Goal: Task Accomplishment & Management: Complete application form

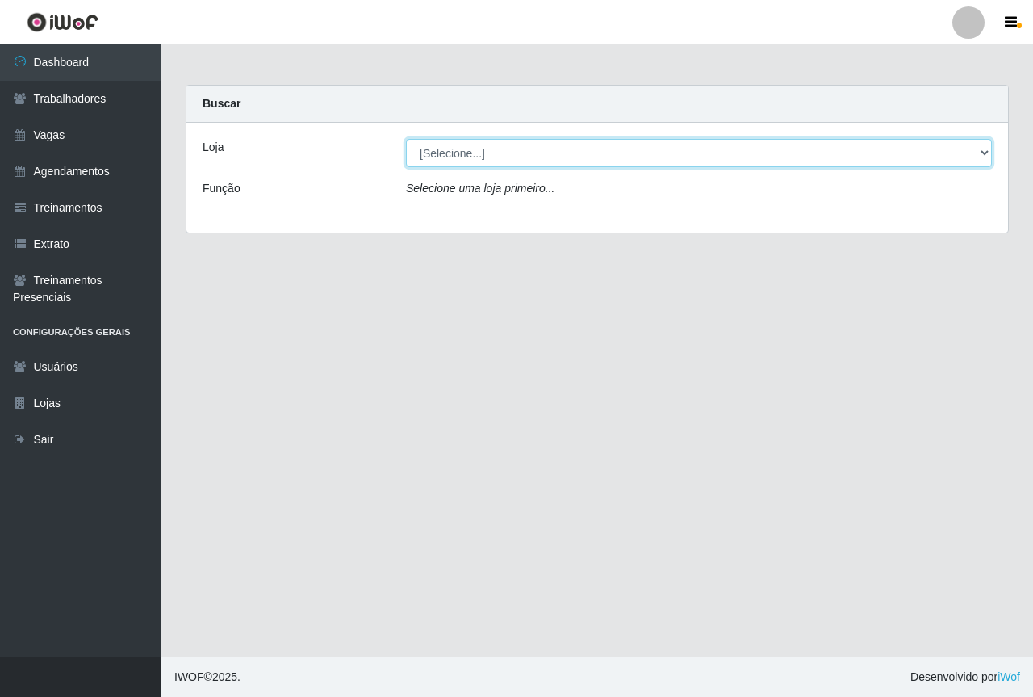
click at [982, 151] on select "[Selecione...] Saullus Supermercados" at bounding box center [699, 153] width 586 height 28
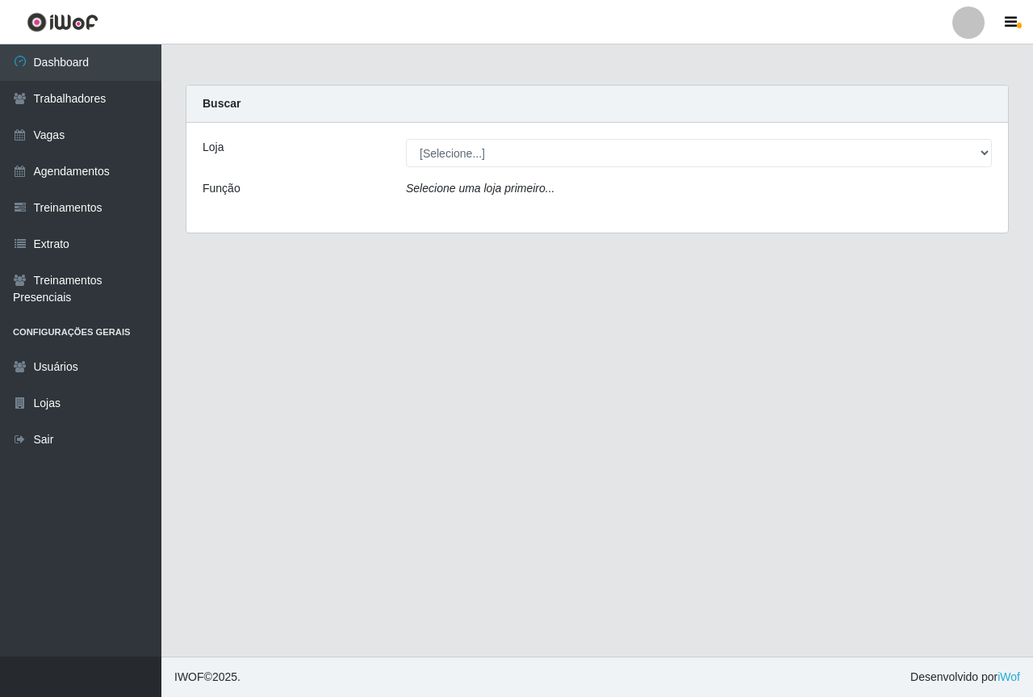
click at [915, 212] on div "Loja [Selecione...] Saullus Supermercados Função Selecione uma loja primeiro..." at bounding box center [597, 178] width 822 height 110
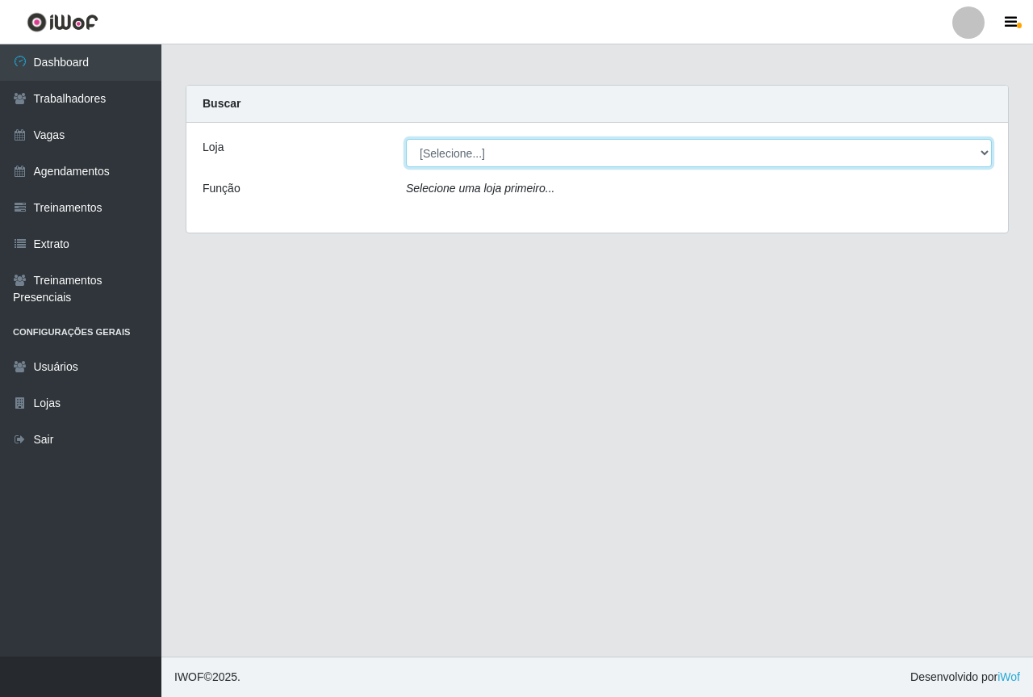
click at [983, 153] on select "[Selecione...] Saullus Supermercados" at bounding box center [699, 153] width 586 height 28
select select "423"
click at [406, 139] on select "[Selecione...] Saullus Supermercados" at bounding box center [699, 153] width 586 height 28
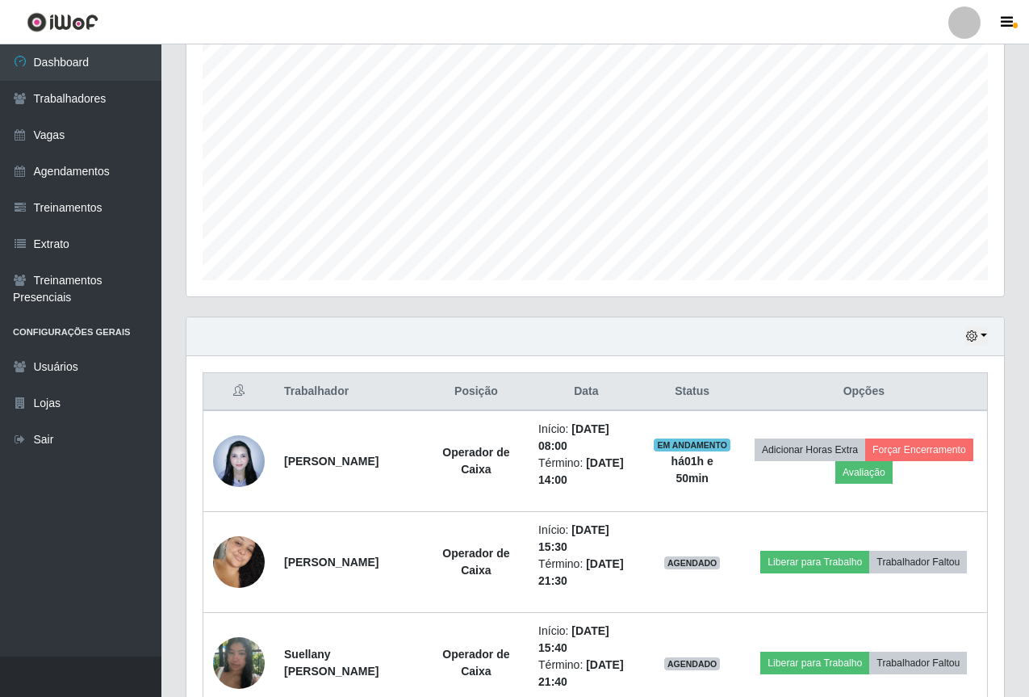
scroll to position [391, 0]
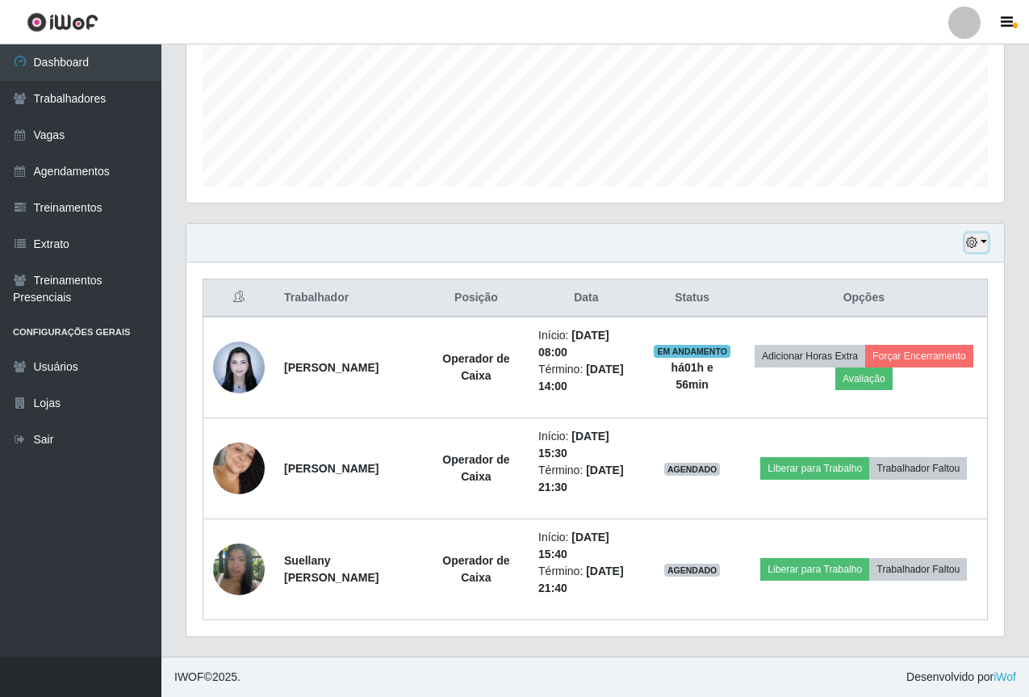
click at [982, 239] on button "button" at bounding box center [976, 242] width 23 height 19
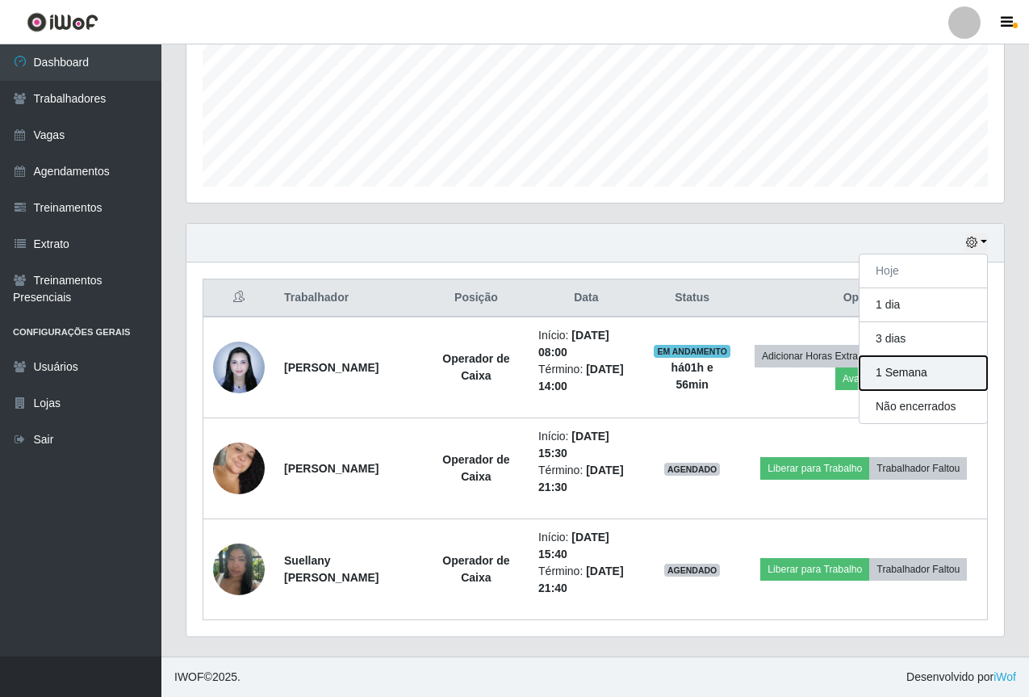
click at [886, 368] on button "1 Semana" at bounding box center [924, 373] width 128 height 34
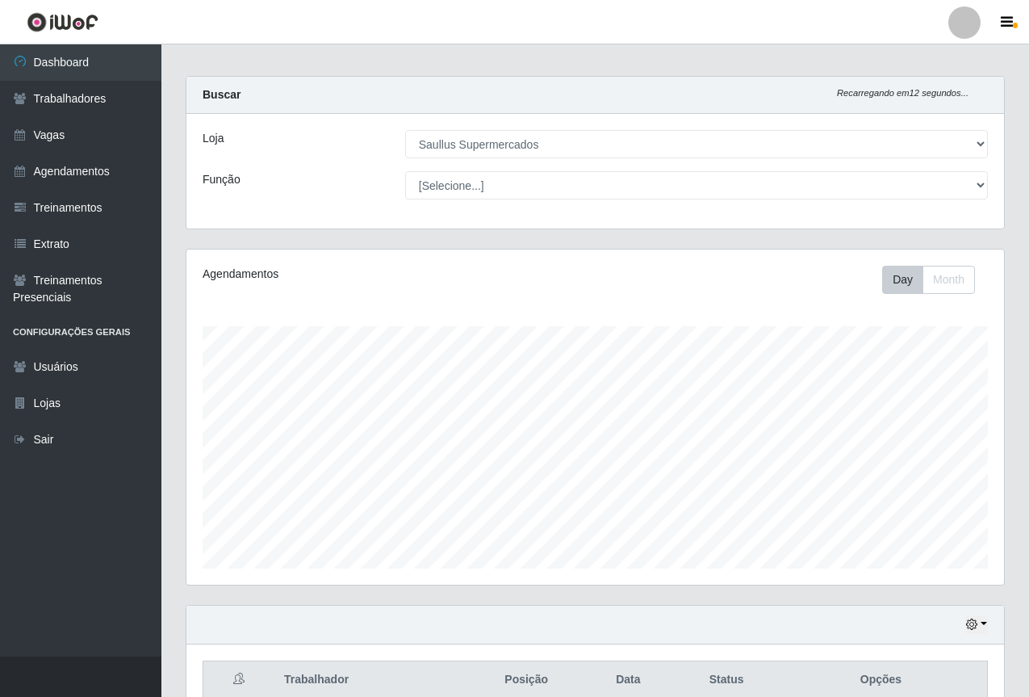
scroll to position [0, 0]
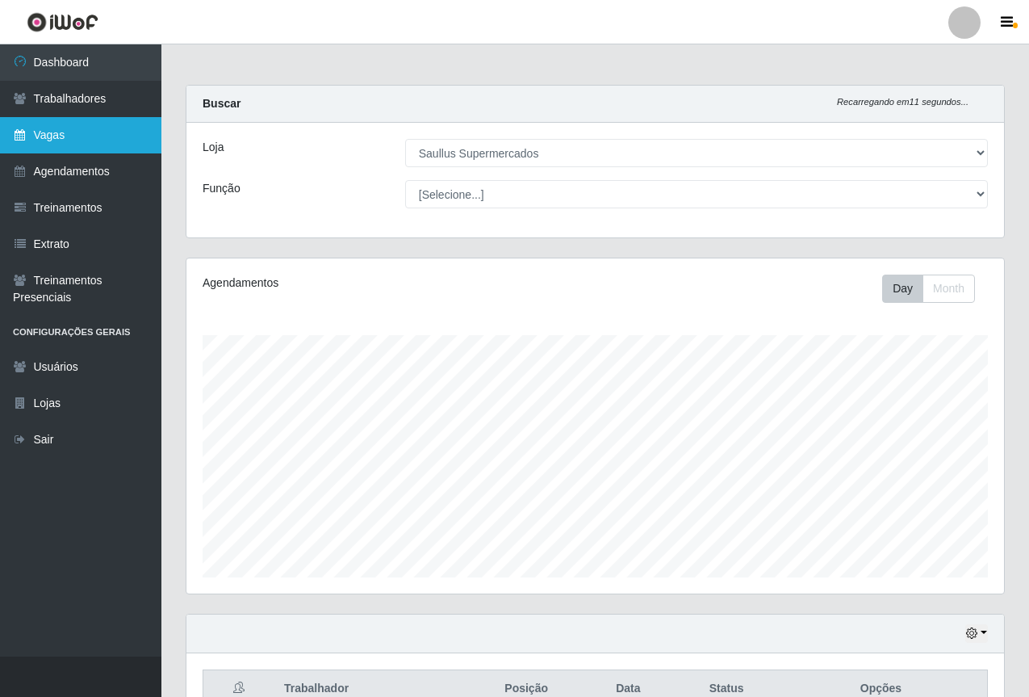
click at [80, 124] on link "Vagas" at bounding box center [80, 135] width 161 height 36
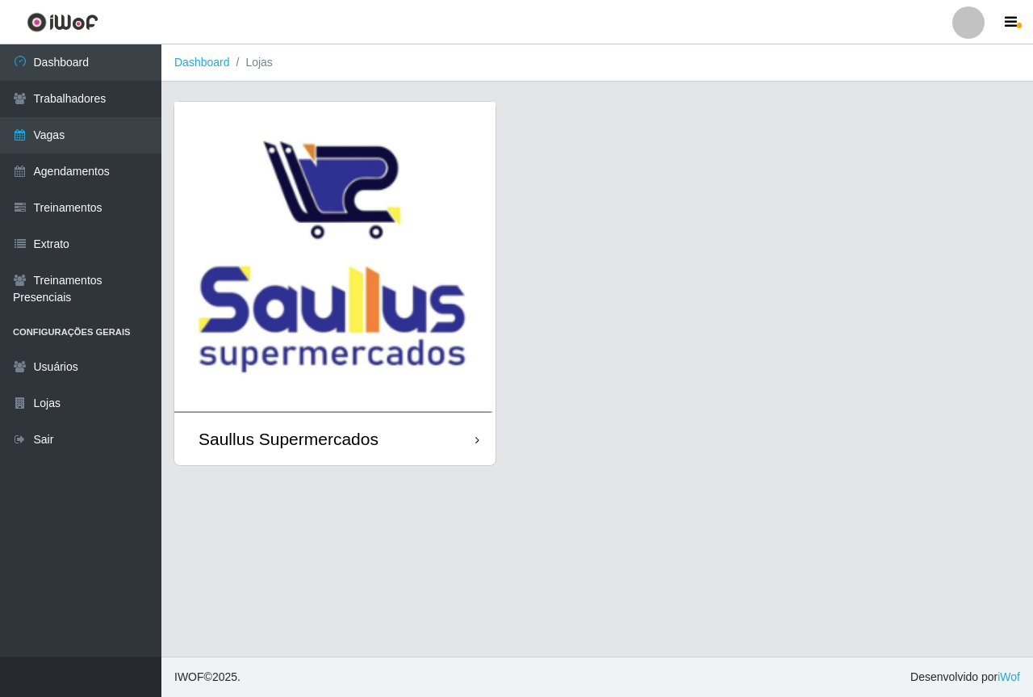
click at [359, 350] on img at bounding box center [334, 257] width 321 height 311
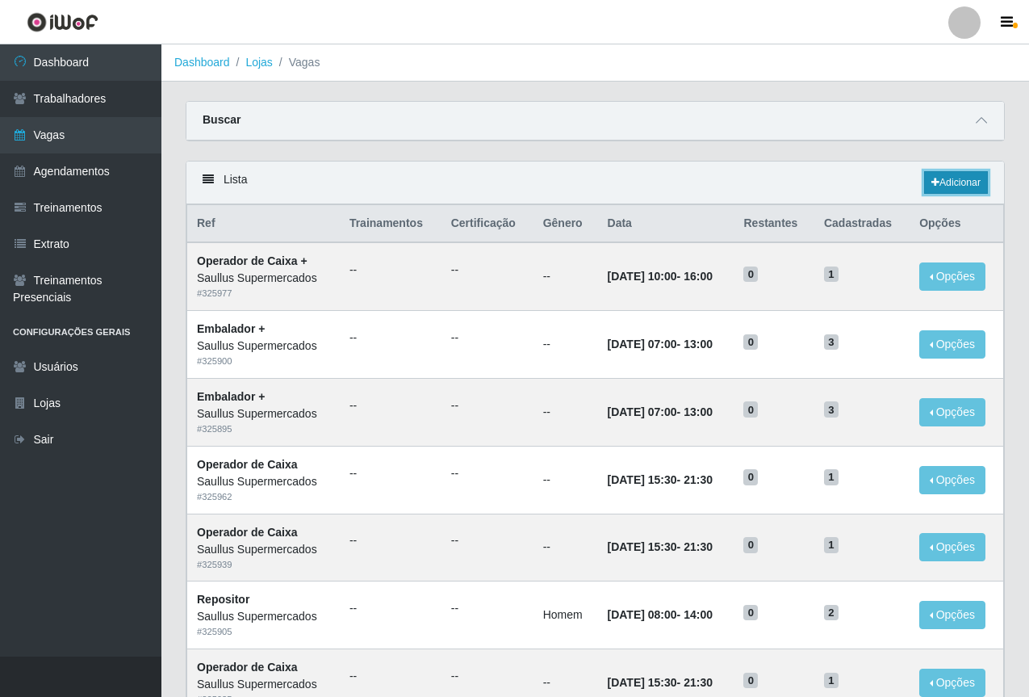
click at [964, 179] on link "Adicionar" at bounding box center [956, 182] width 64 height 23
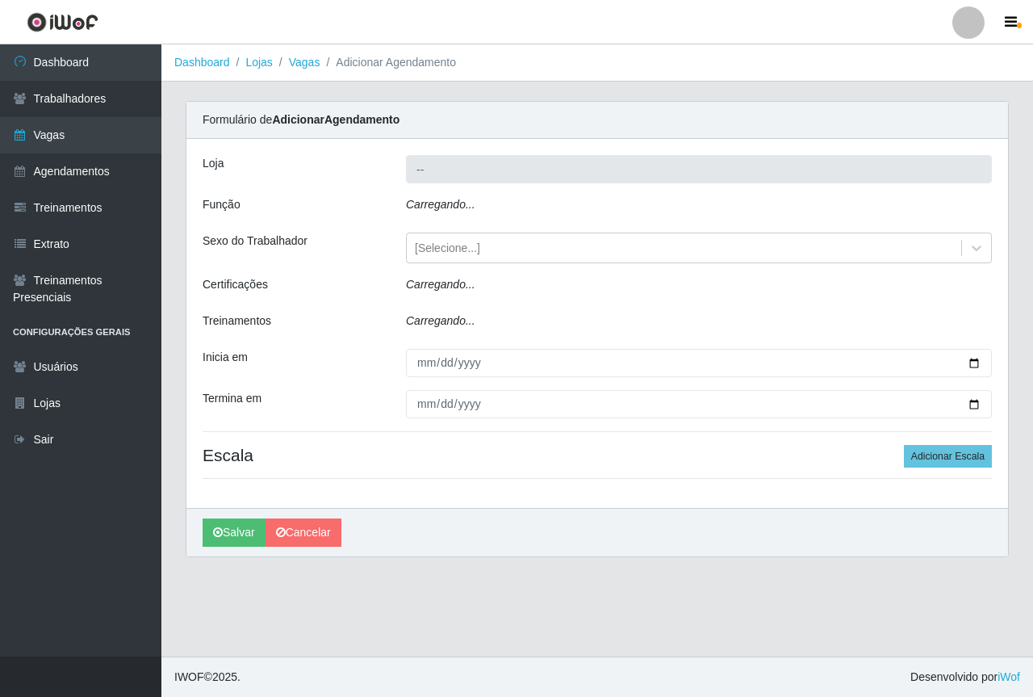
type input "Saullus Supermercados"
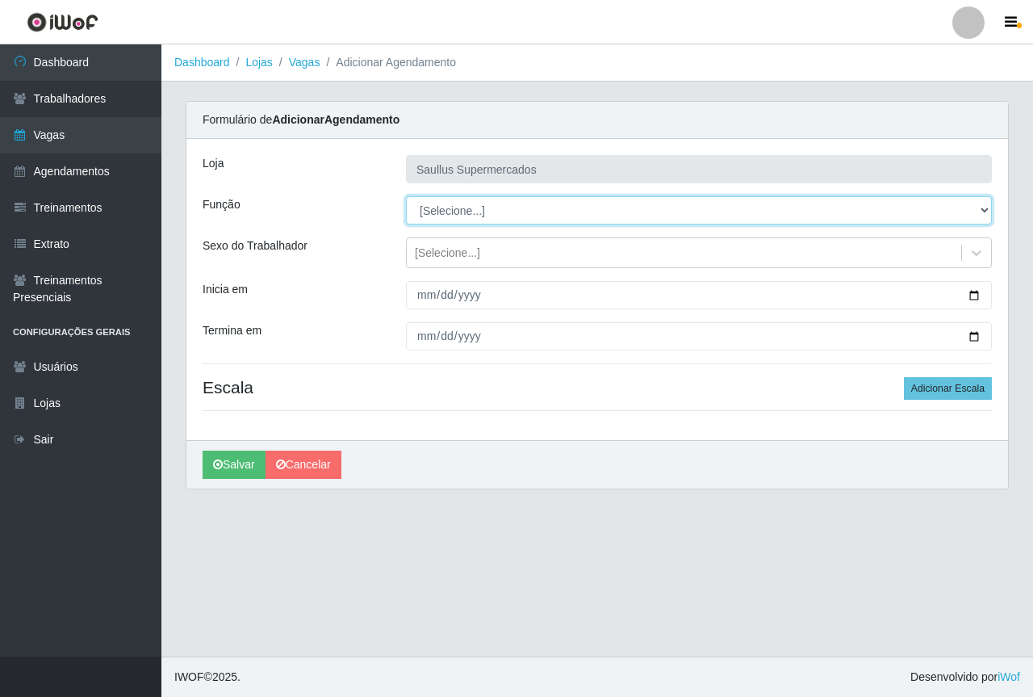
click at [491, 209] on select "[Selecione...] ASG ASG + ASG ++ Balconista de Açougue Balconista de Açougue + B…" at bounding box center [699, 210] width 586 height 28
select select "22"
click at [406, 196] on select "[Selecione...] ASG ASG + ASG ++ Balconista de Açougue Balconista de Açougue + B…" at bounding box center [699, 210] width 586 height 28
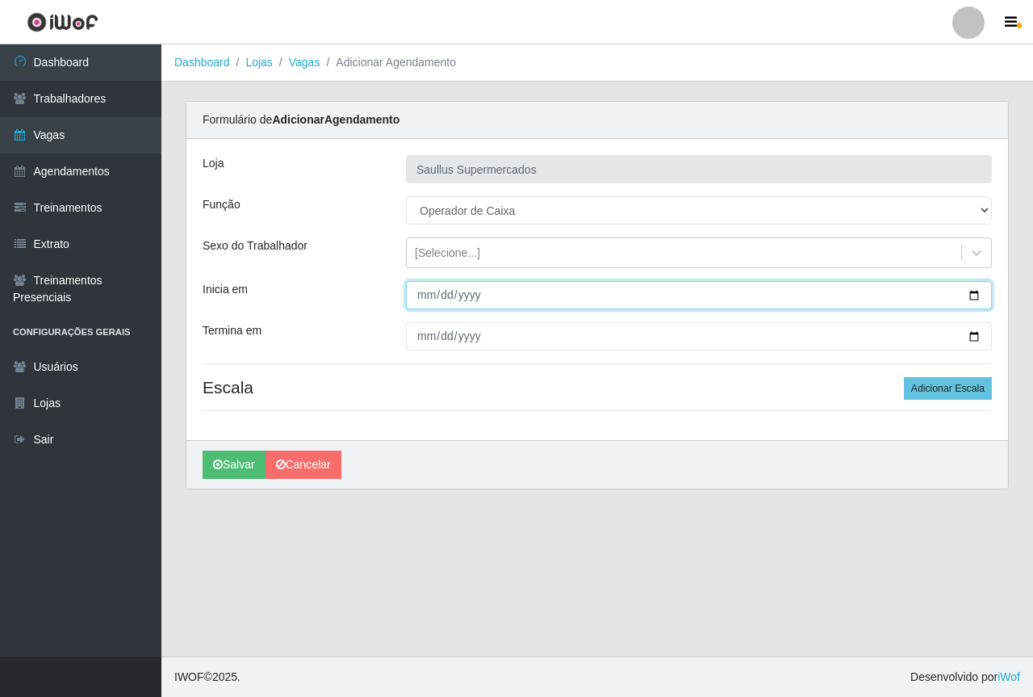
click at [424, 295] on input "Inicia em" at bounding box center [699, 295] width 586 height 28
type input "2025-08-19"
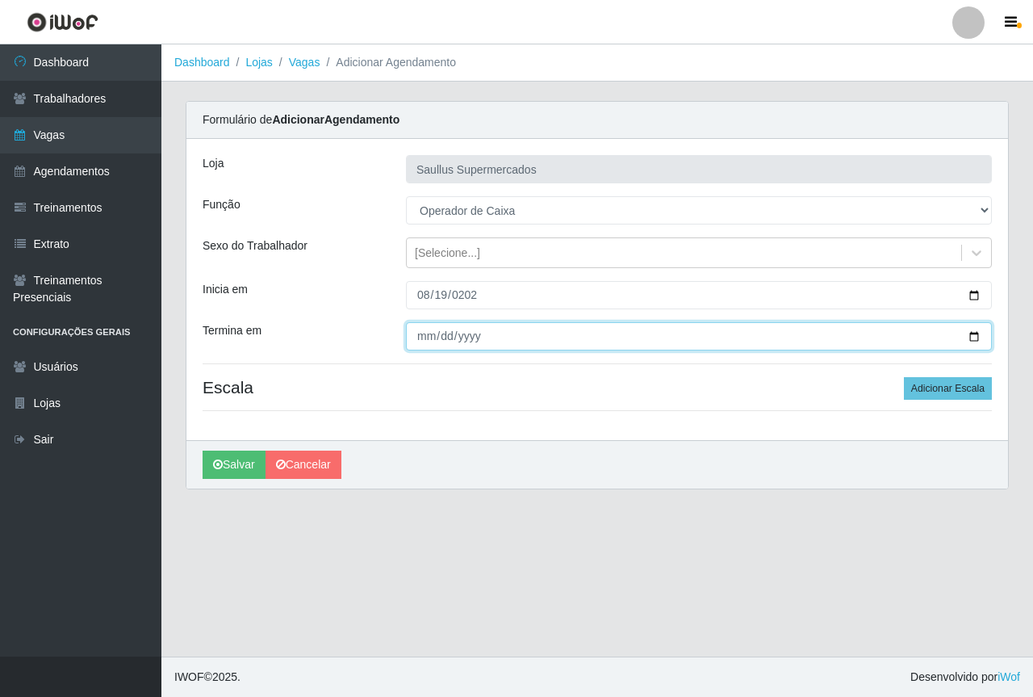
click at [428, 337] on input "Termina em" at bounding box center [699, 336] width 586 height 28
type input "2025-08-19"
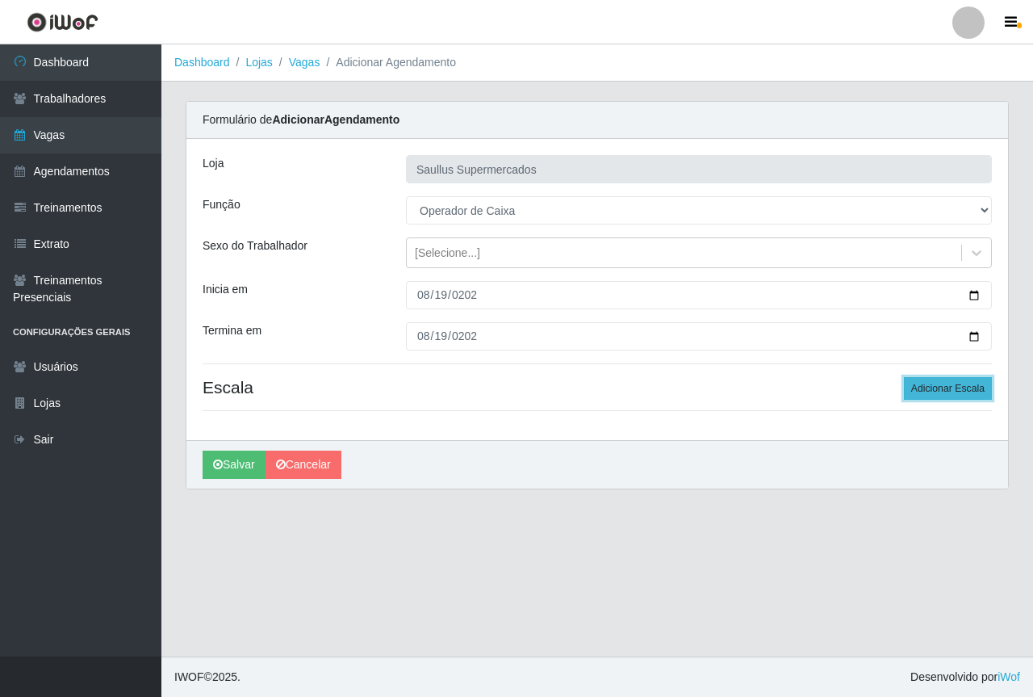
click at [907, 383] on button "Adicionar Escala" at bounding box center [948, 388] width 88 height 23
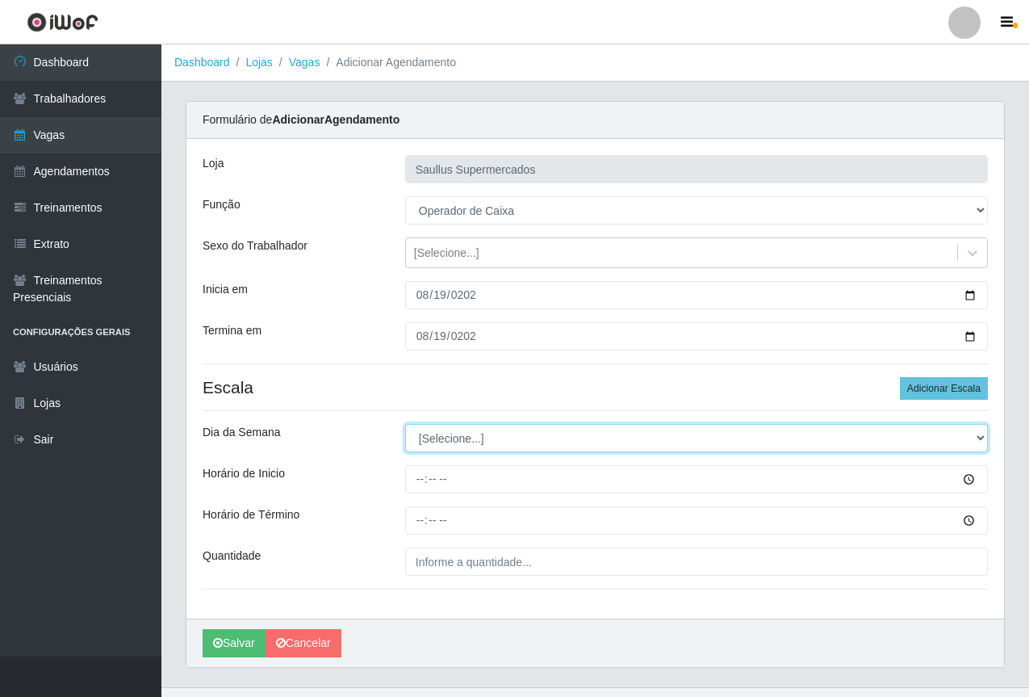
click at [499, 433] on select "[Selecione...] Segunda Terça Quarta Quinta Sexta Sábado Domingo" at bounding box center [696, 438] width 583 height 28
select select "2"
click at [405, 424] on select "[Selecione...] Segunda Terça Quarta Quinta Sexta Sábado Domingo" at bounding box center [696, 438] width 583 height 28
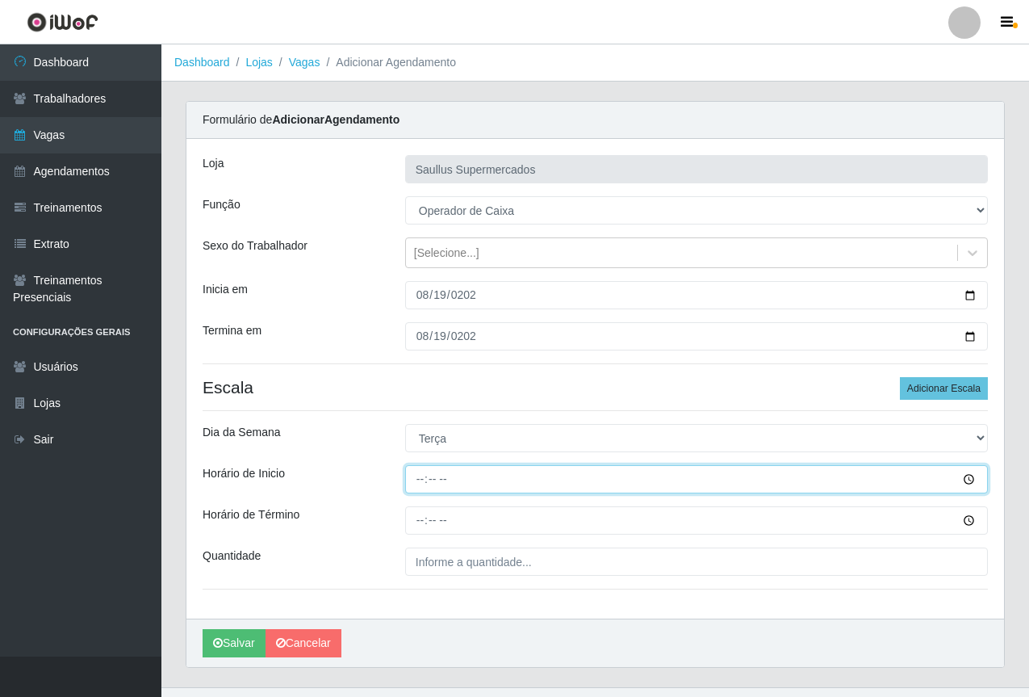
click at [417, 479] on input "Horário de Inicio" at bounding box center [696, 479] width 583 height 28
type input "08:00"
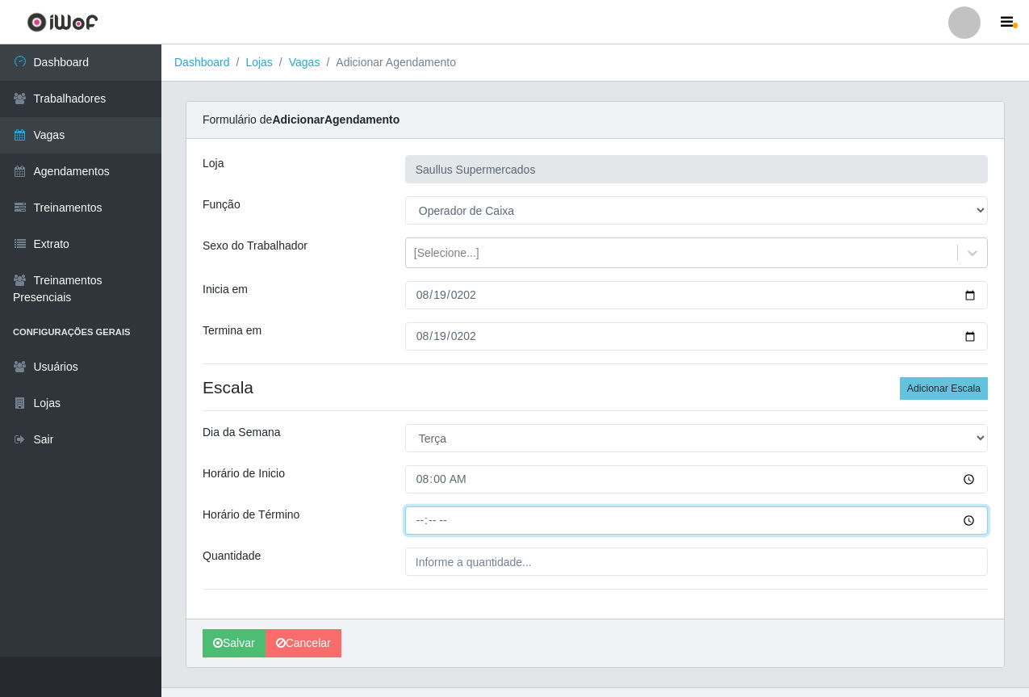
click at [418, 525] on input "Horário de Término" at bounding box center [696, 520] width 583 height 28
type input "14:00"
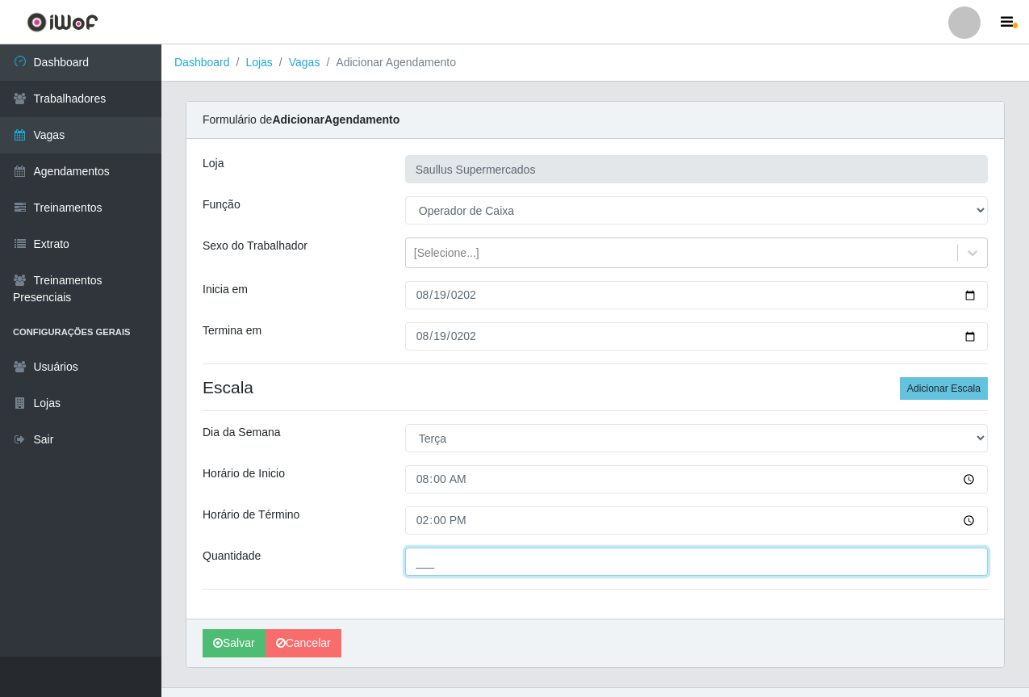
drag, startPoint x: 463, startPoint y: 561, endPoint x: 479, endPoint y: 576, distance: 22.3
click at [463, 561] on input "___" at bounding box center [696, 561] width 583 height 28
type input "1__"
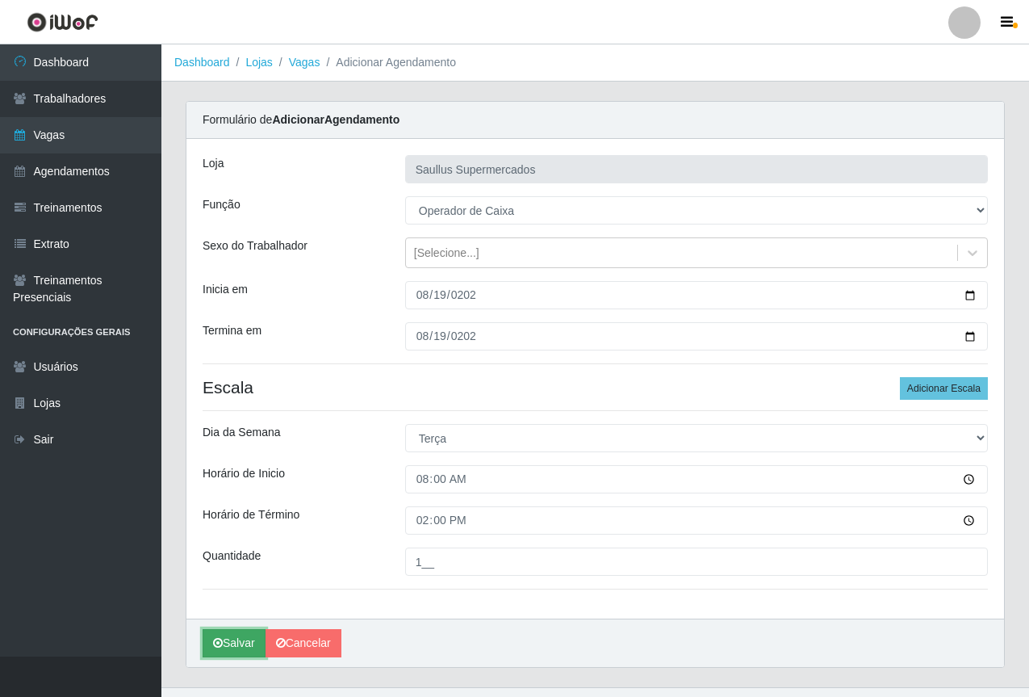
click at [241, 655] on button "Salvar" at bounding box center [234, 643] width 63 height 28
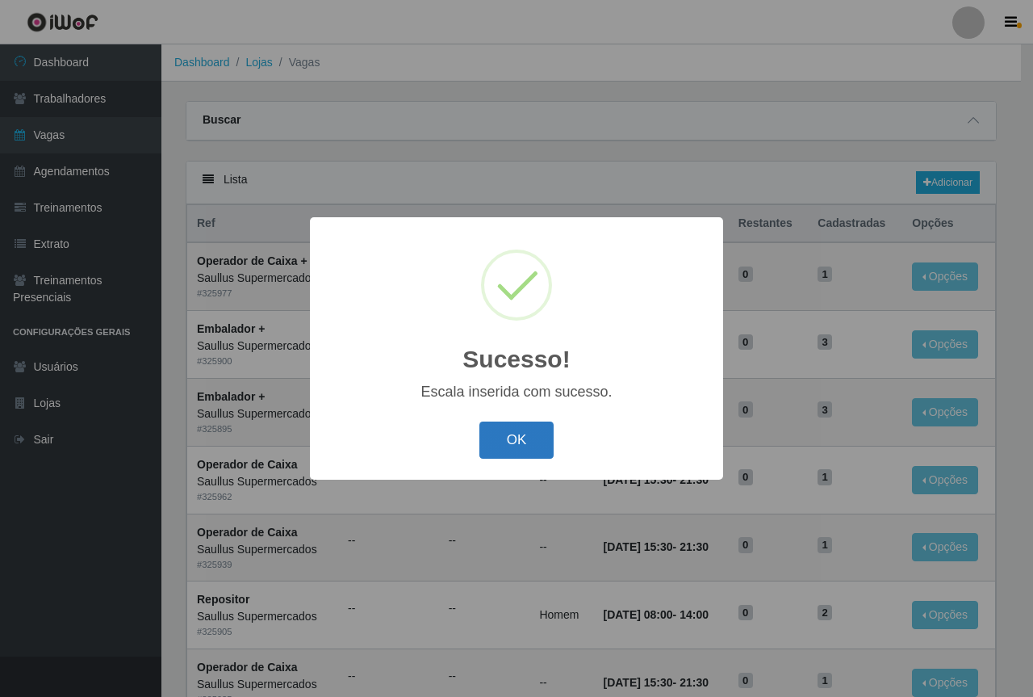
click at [526, 449] on button "OK" at bounding box center [516, 440] width 75 height 38
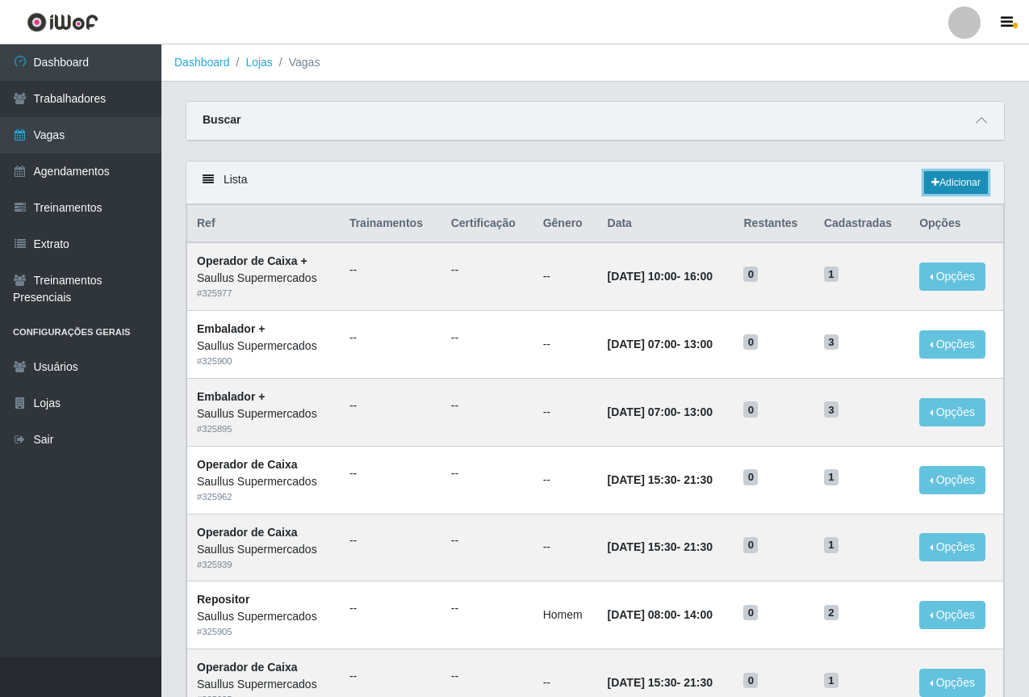
click at [965, 186] on link "Adicionar" at bounding box center [956, 182] width 64 height 23
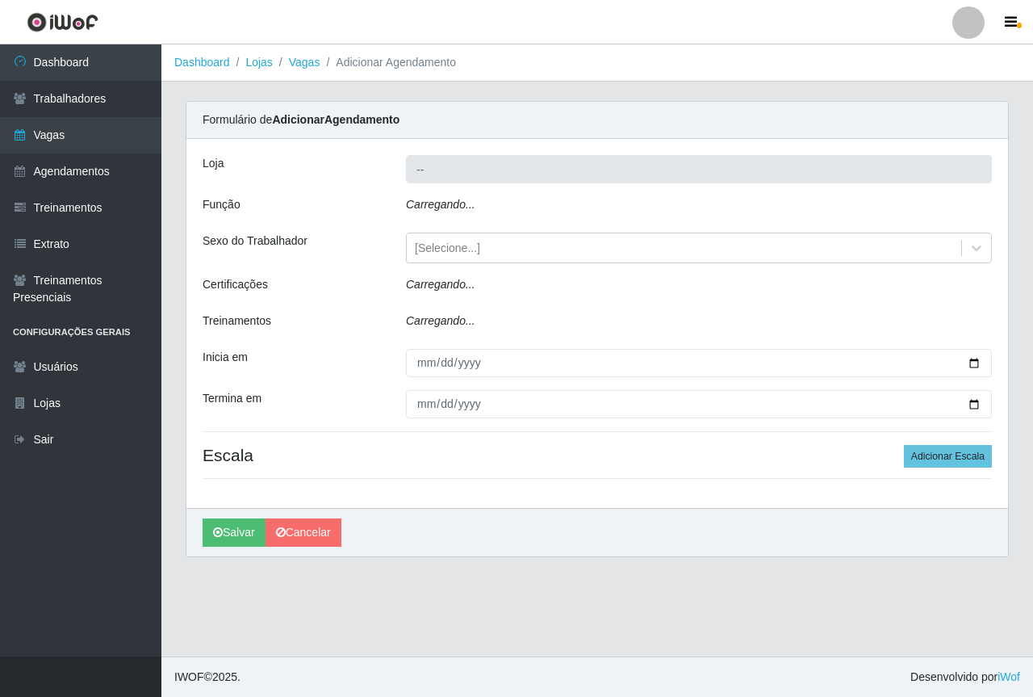
type input "Saullus Supermercados"
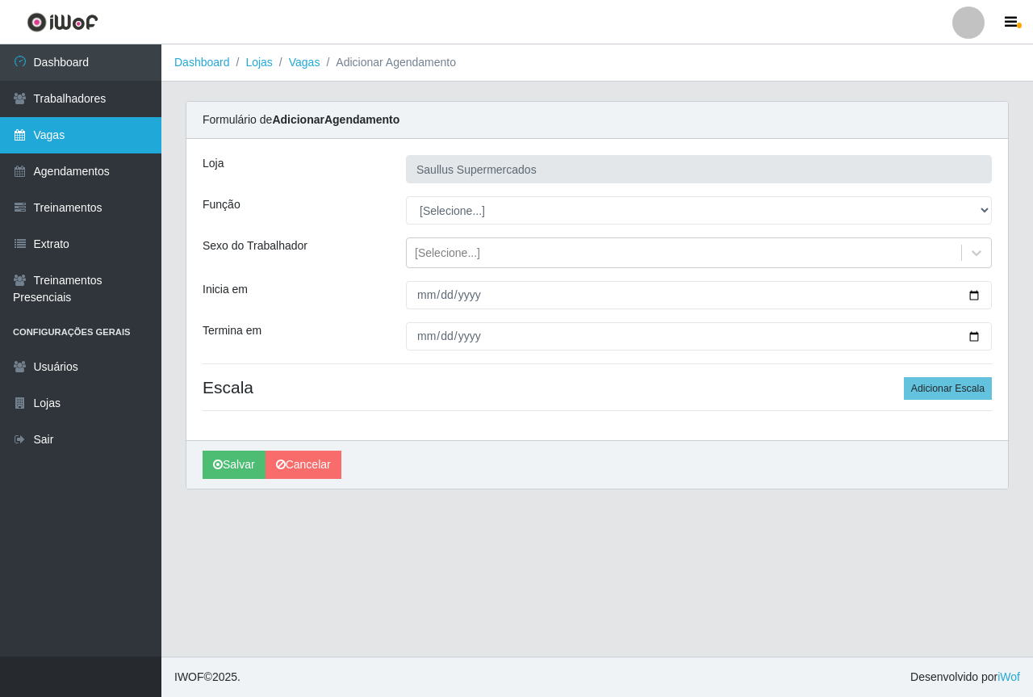
click at [66, 149] on link "Vagas" at bounding box center [80, 135] width 161 height 36
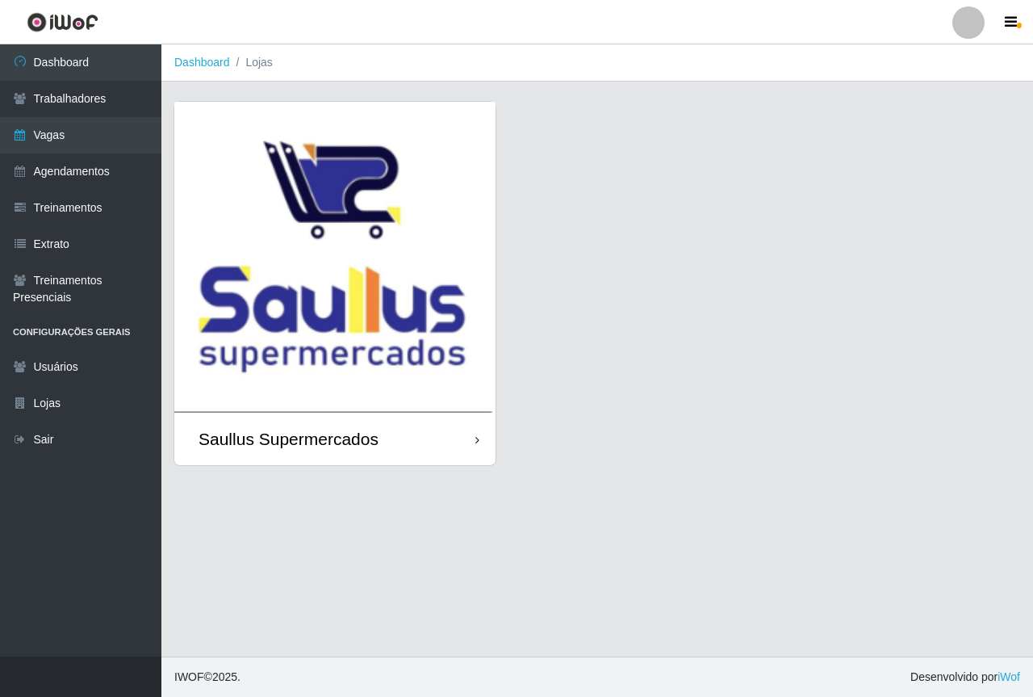
click at [311, 275] on img at bounding box center [334, 257] width 321 height 311
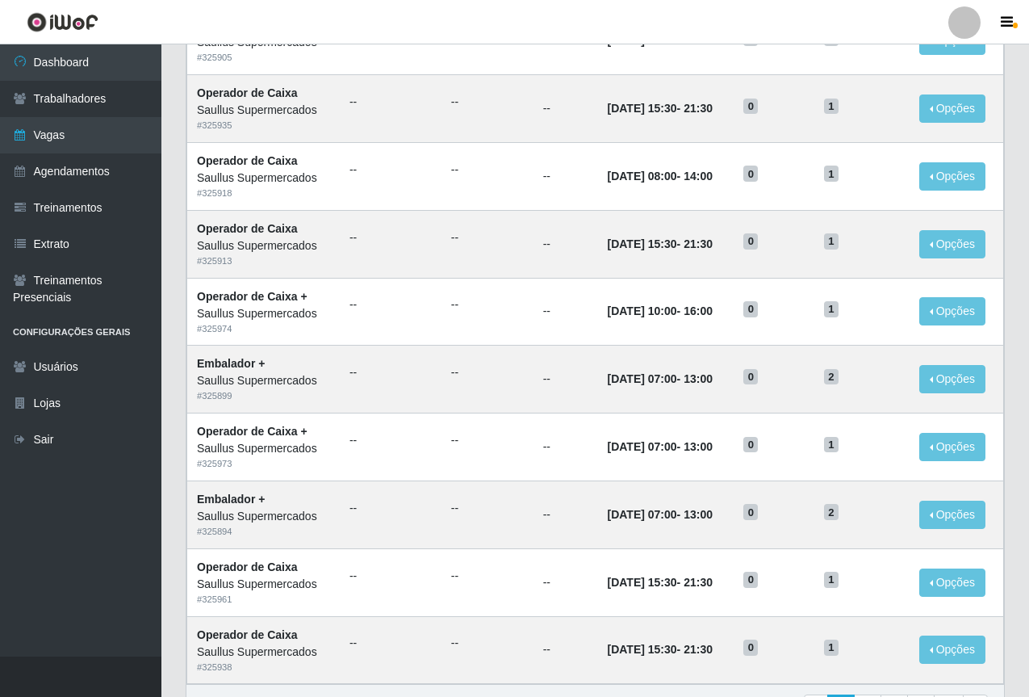
scroll to position [672, 0]
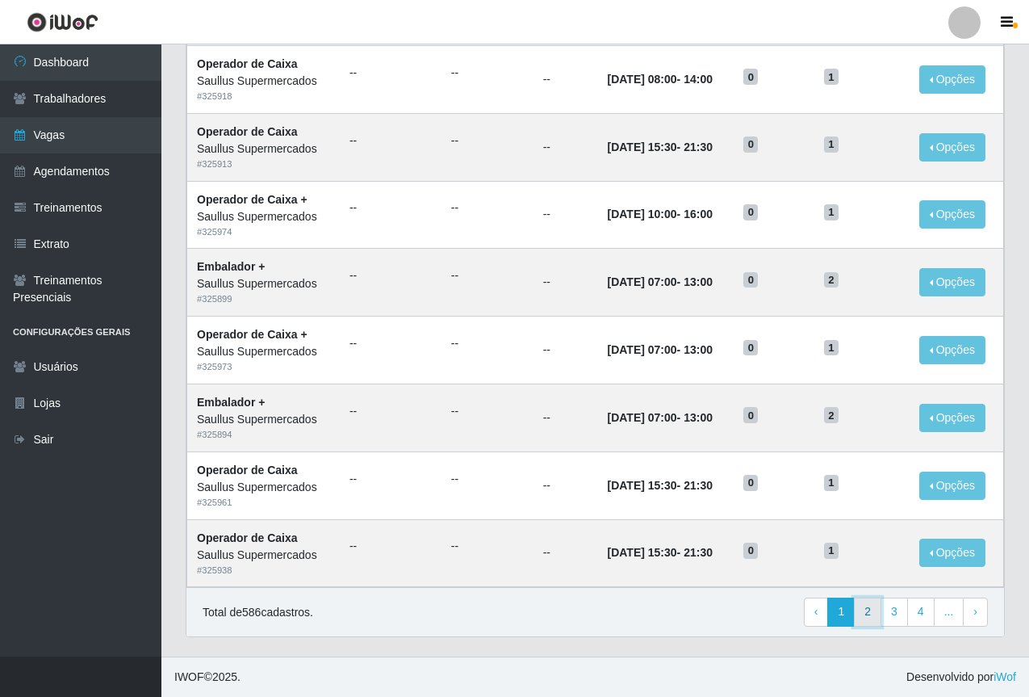
click at [869, 613] on link "2" at bounding box center [867, 611] width 27 height 29
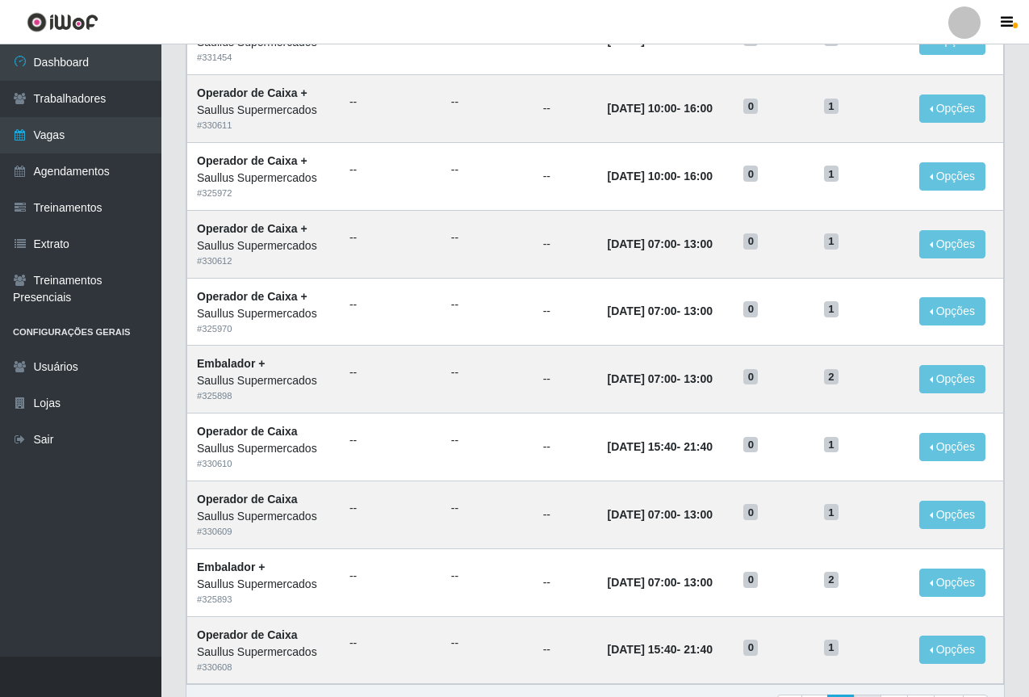
scroll to position [672, 0]
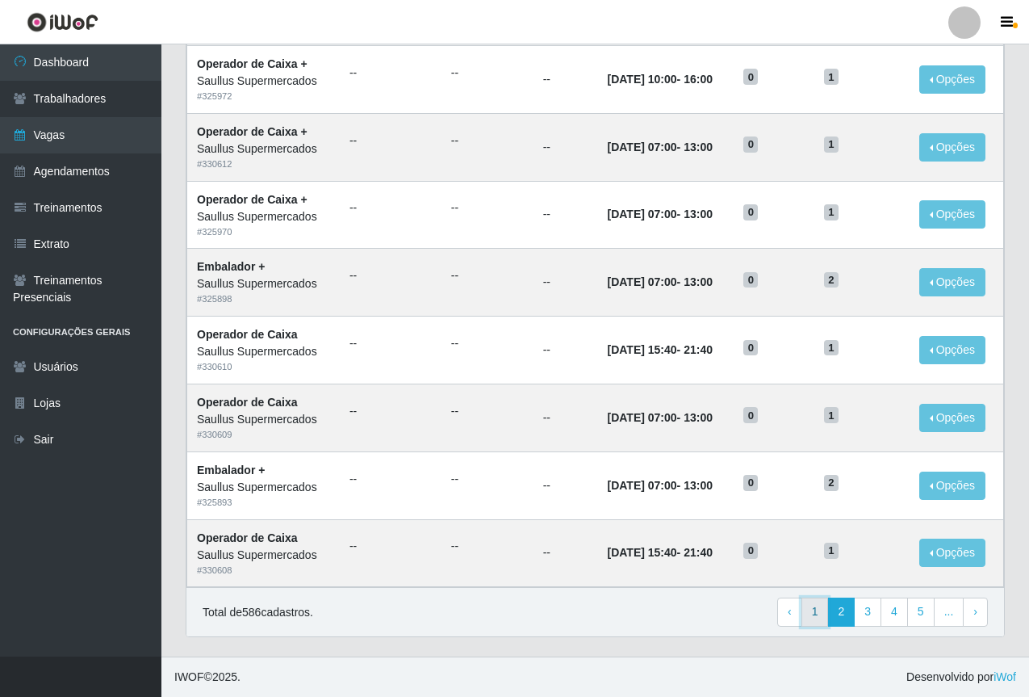
click at [819, 615] on link "1" at bounding box center [815, 611] width 27 height 29
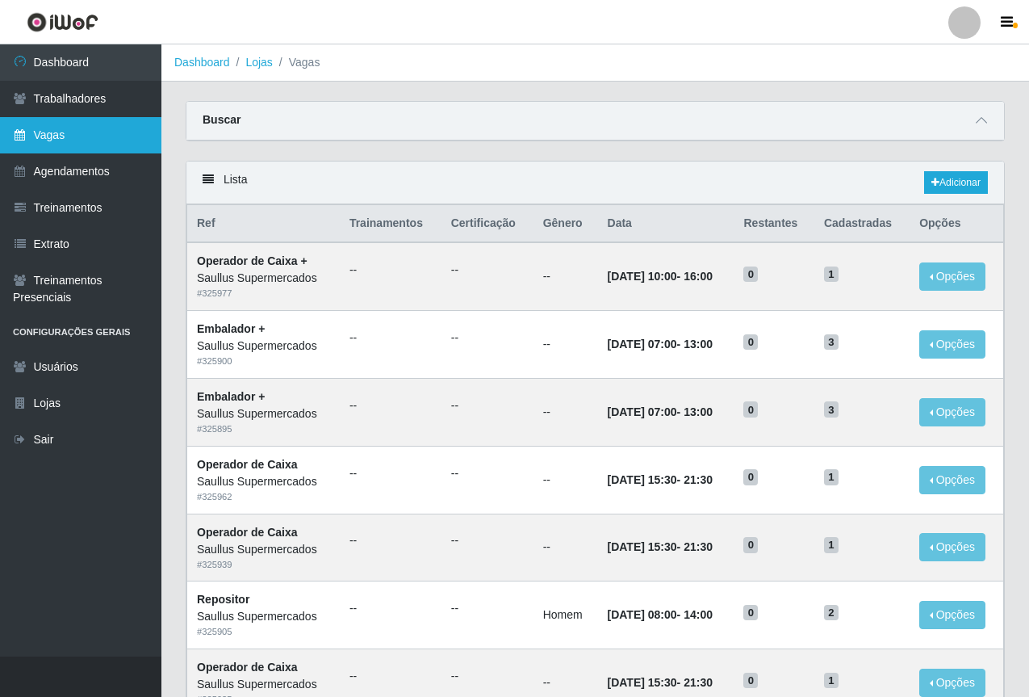
click at [79, 146] on link "Vagas" at bounding box center [80, 135] width 161 height 36
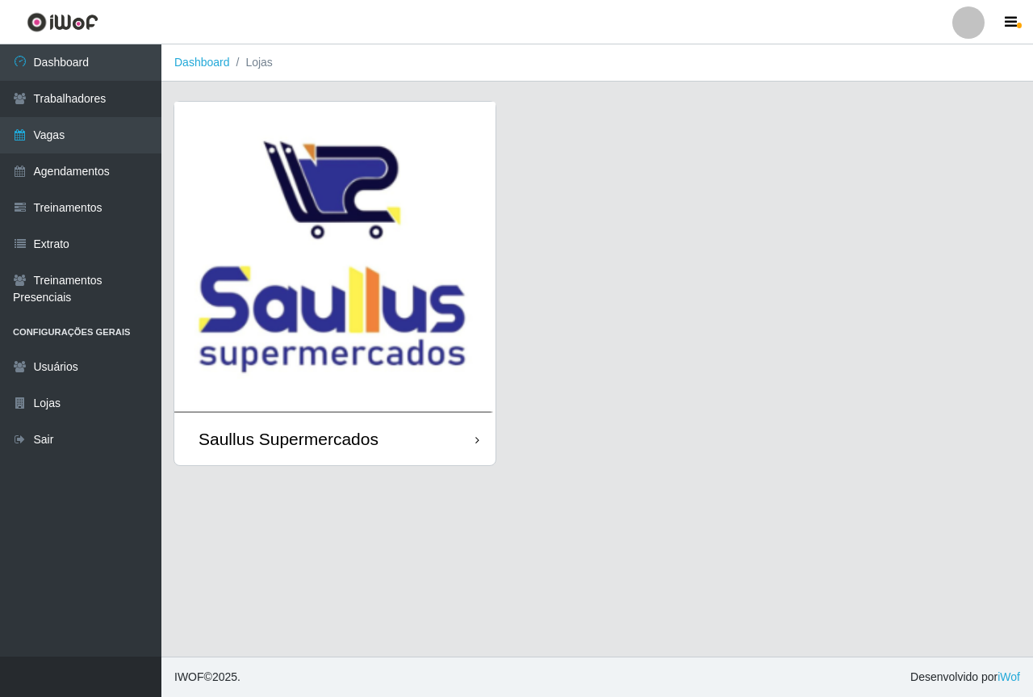
click at [318, 270] on img at bounding box center [334, 257] width 321 height 311
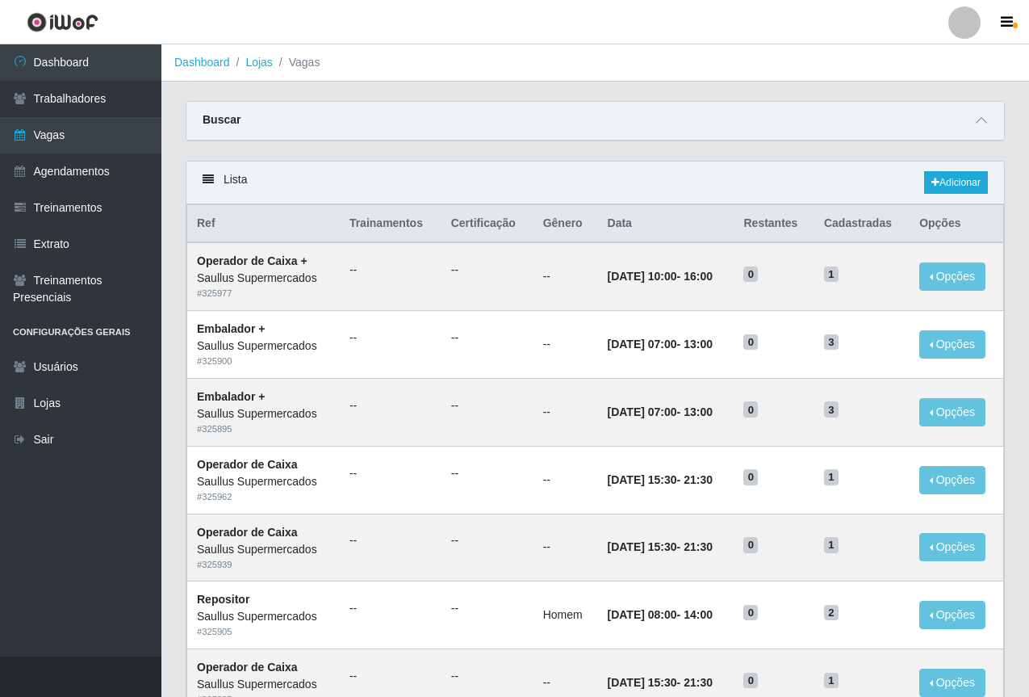
click at [986, 171] on div "Lista Adicionar" at bounding box center [595, 182] width 818 height 43
click at [939, 191] on link "Adicionar" at bounding box center [956, 182] width 64 height 23
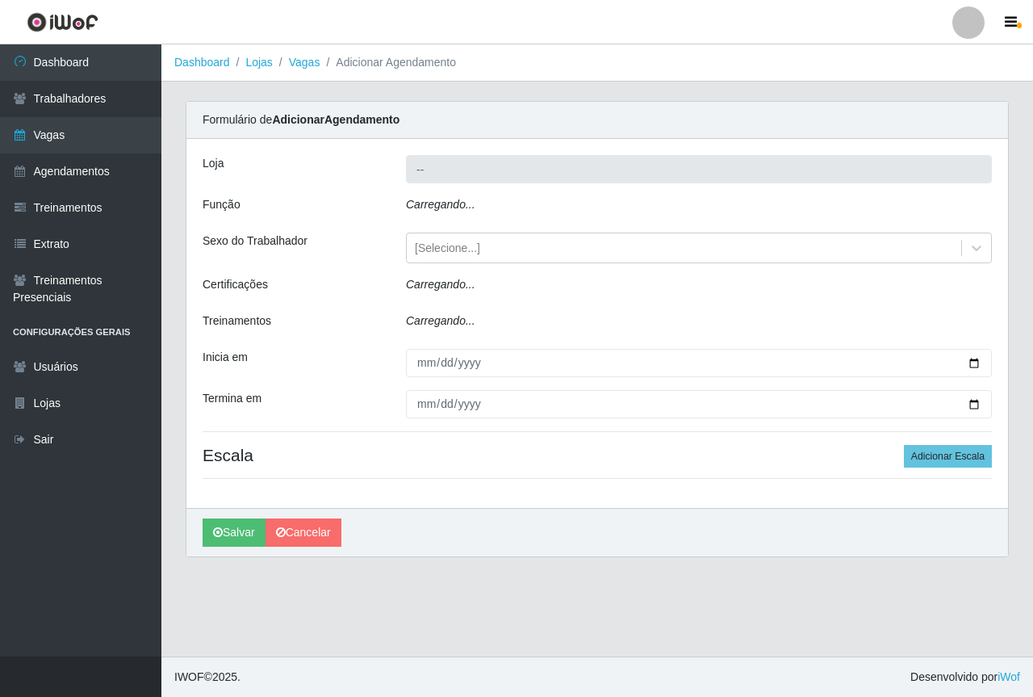
type input "Saullus Supermercados"
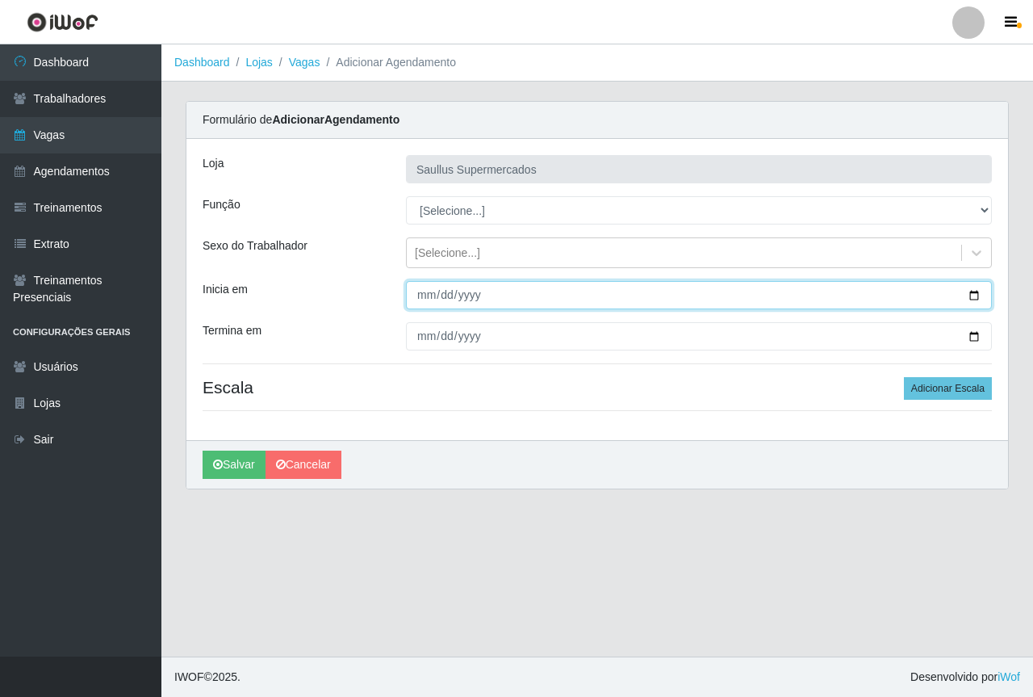
click at [427, 302] on input "Inicia em" at bounding box center [699, 295] width 586 height 28
type input "2025-08-19"
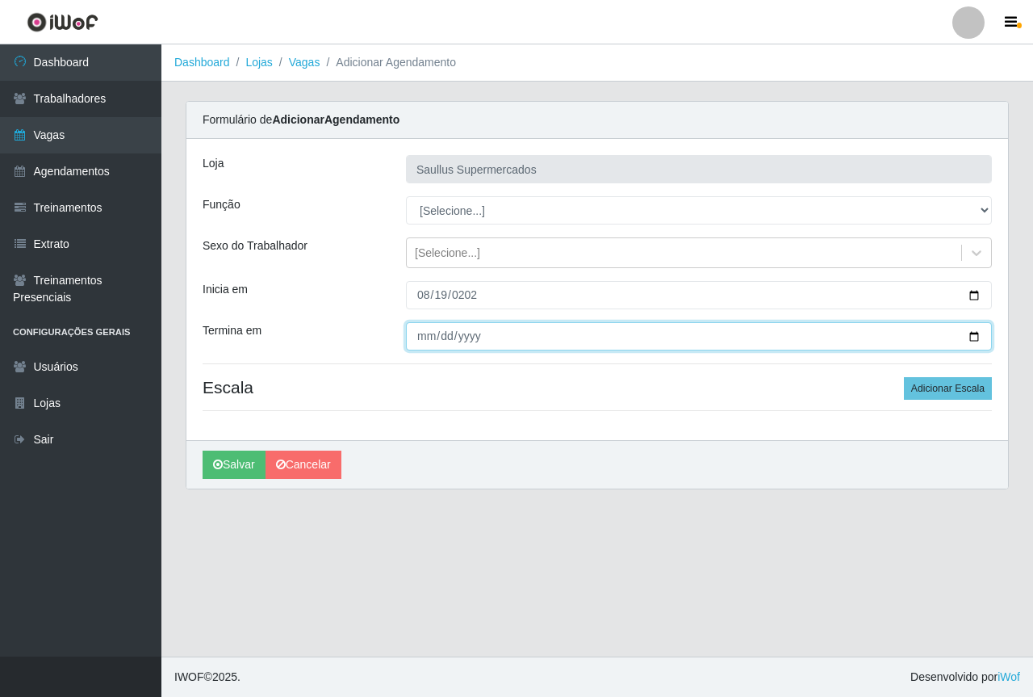
click at [412, 333] on input "Termina em" at bounding box center [699, 336] width 586 height 28
type input "2025-08-19"
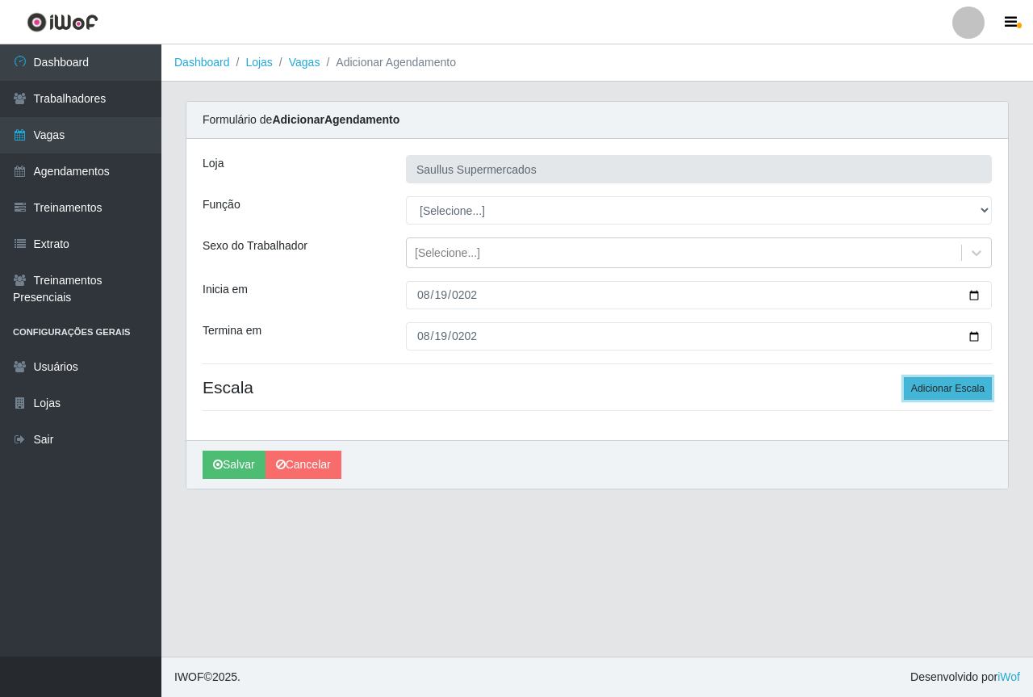
click at [942, 384] on button "Adicionar Escala" at bounding box center [948, 388] width 88 height 23
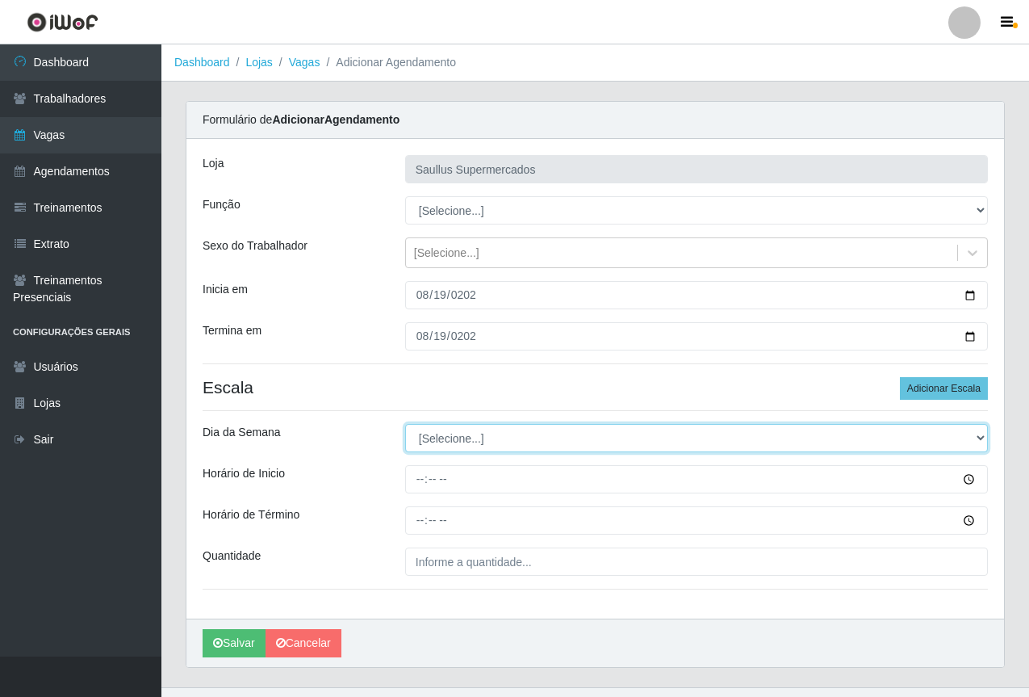
click at [517, 440] on select "[Selecione...] Segunda Terça Quarta Quinta Sexta Sábado Domingo" at bounding box center [696, 438] width 583 height 28
select select "2"
click at [405, 424] on select "[Selecione...] Segunda Terça Quarta Quinta Sexta Sábado Domingo" at bounding box center [696, 438] width 583 height 28
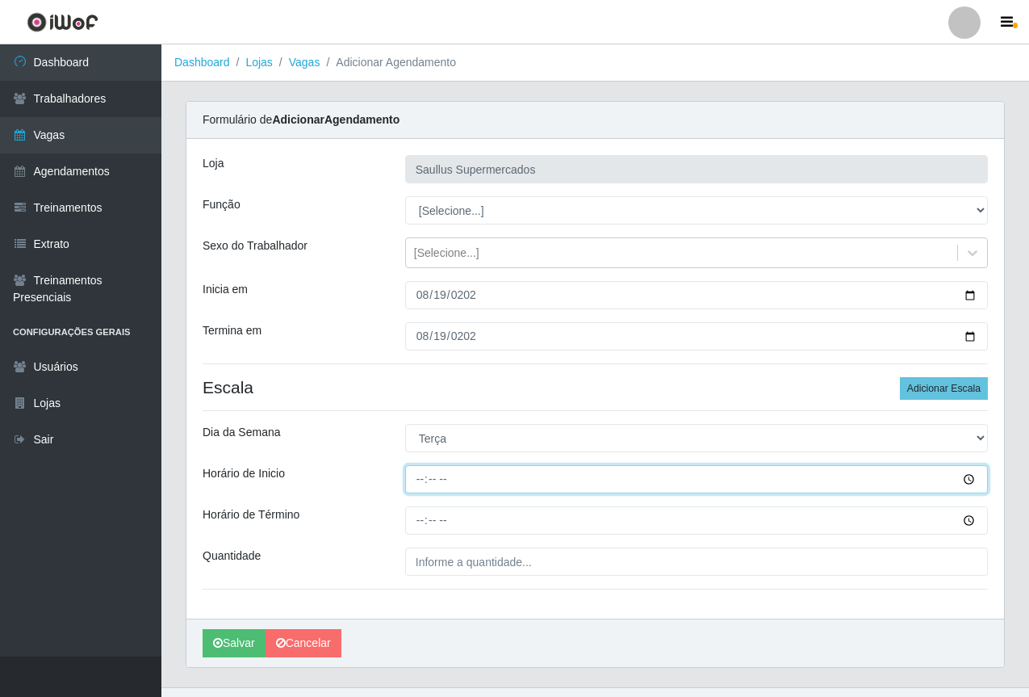
click at [425, 485] on input "Horário de Inicio" at bounding box center [696, 479] width 583 height 28
type input "15:30"
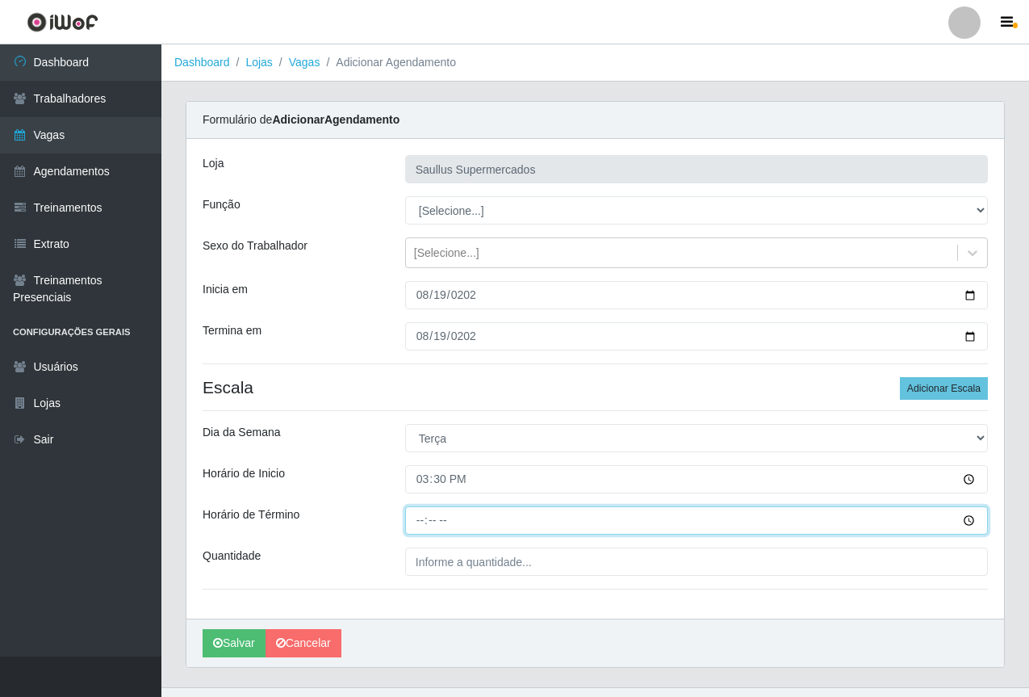
click at [412, 521] on input "Horário de Término" at bounding box center [696, 520] width 583 height 28
type input "21:30"
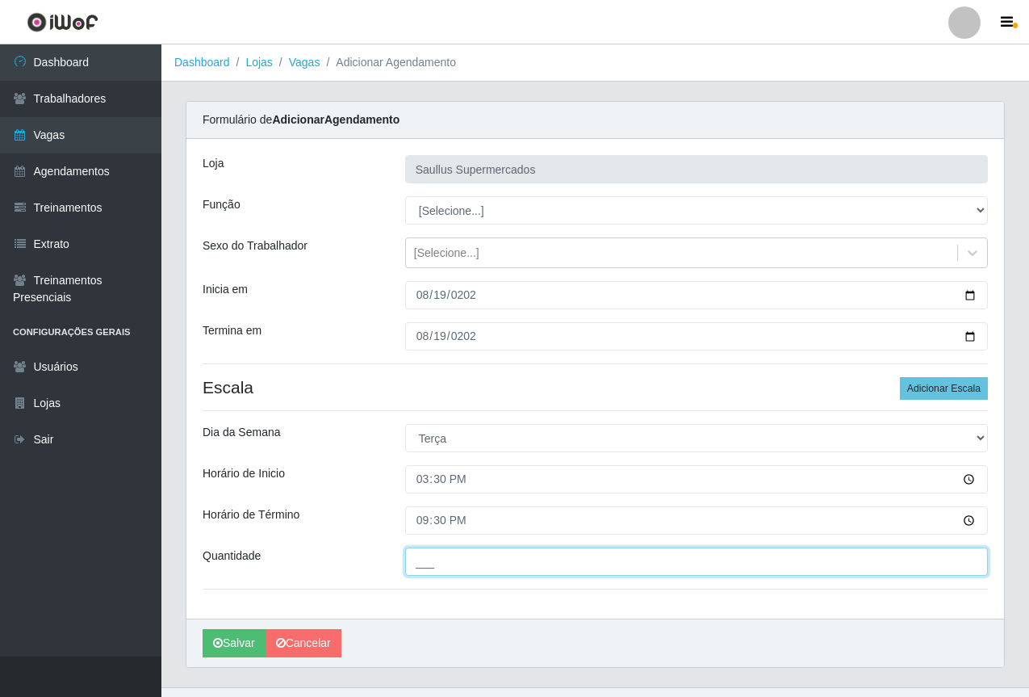
drag, startPoint x: 426, startPoint y: 559, endPoint x: 457, endPoint y: 577, distance: 35.4
click at [426, 559] on input "___" at bounding box center [696, 561] width 583 height 28
type input "2__"
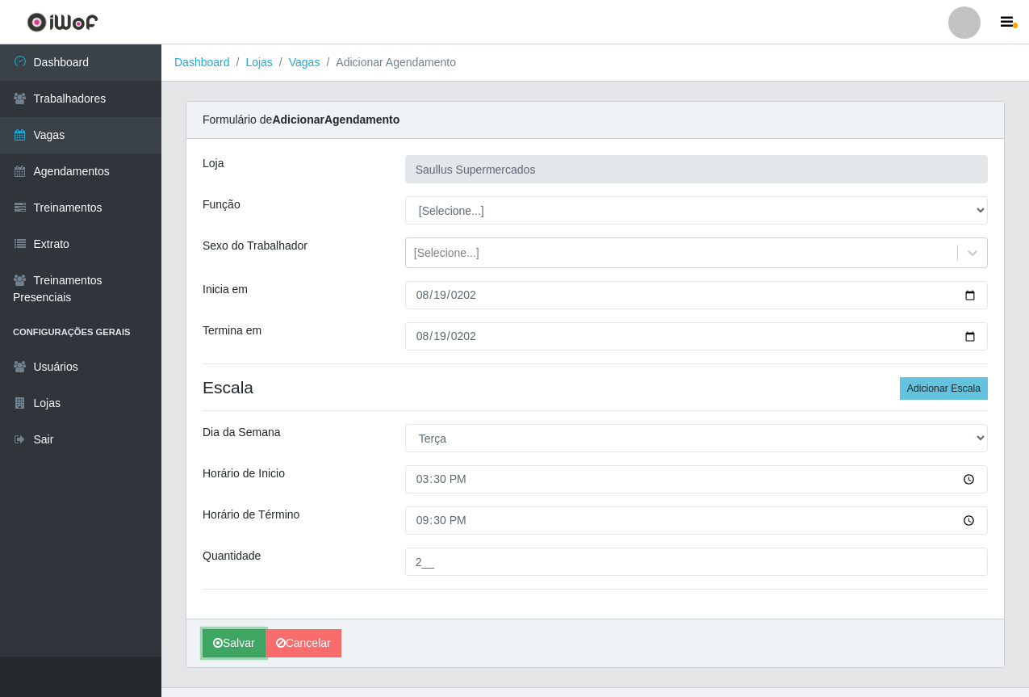
click at [239, 643] on button "Salvar" at bounding box center [234, 643] width 63 height 28
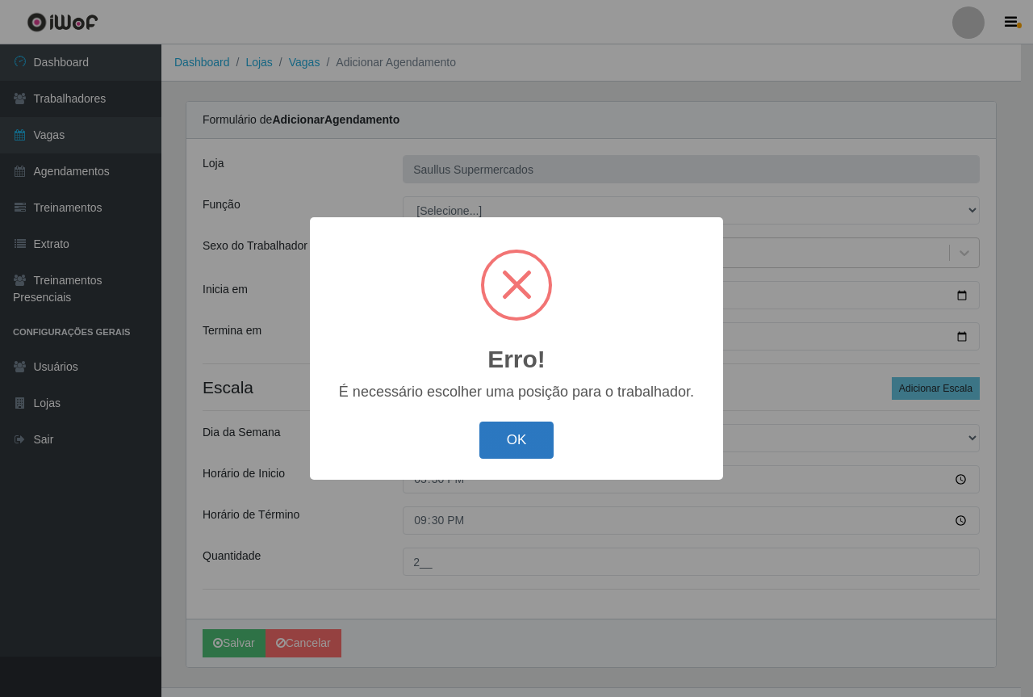
click at [523, 429] on button "OK" at bounding box center [516, 440] width 75 height 38
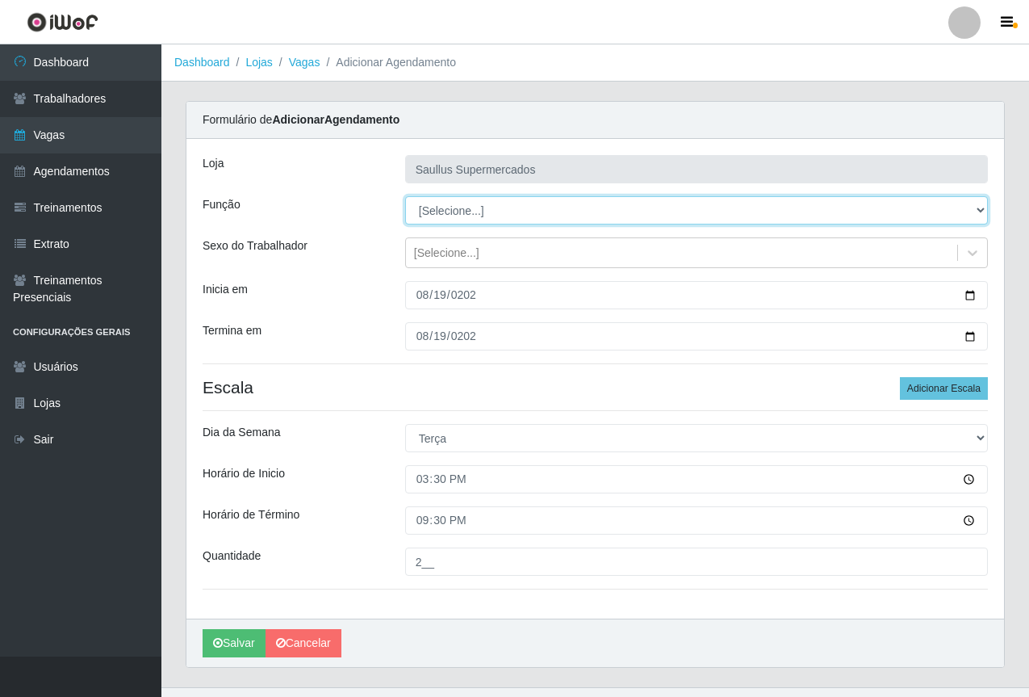
click at [457, 216] on select "[Selecione...] ASG ASG + ASG ++ Balconista de Açougue Balconista de Açougue + B…" at bounding box center [696, 210] width 583 height 28
select select "22"
click at [405, 196] on select "[Selecione...] ASG ASG + ASG ++ Balconista de Açougue Balconista de Açougue + B…" at bounding box center [696, 210] width 583 height 28
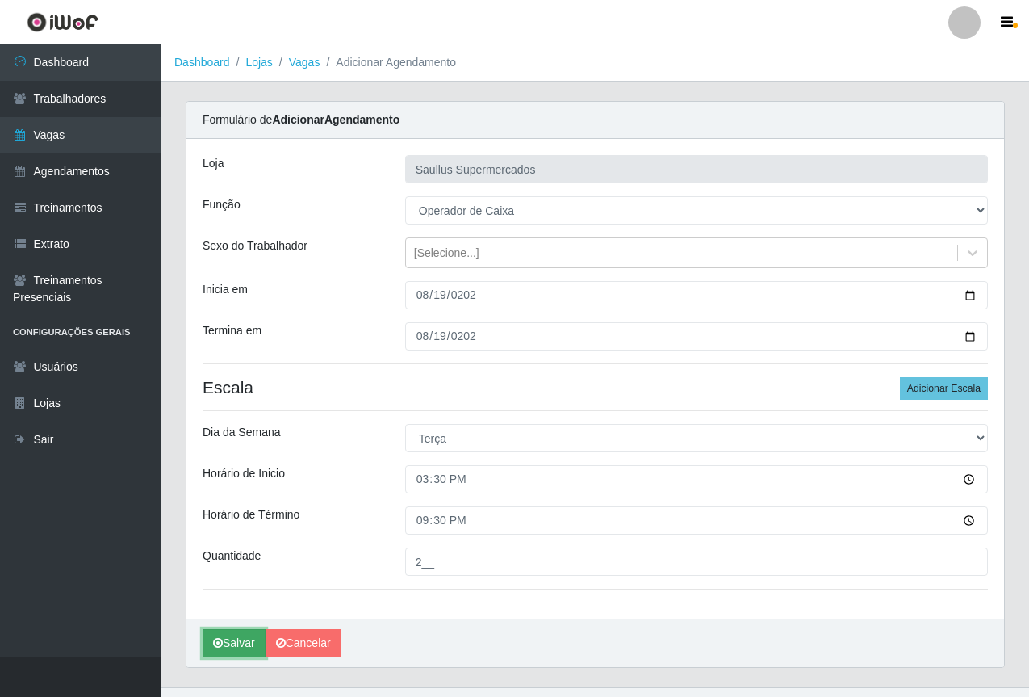
click at [224, 640] on button "Salvar" at bounding box center [234, 643] width 63 height 28
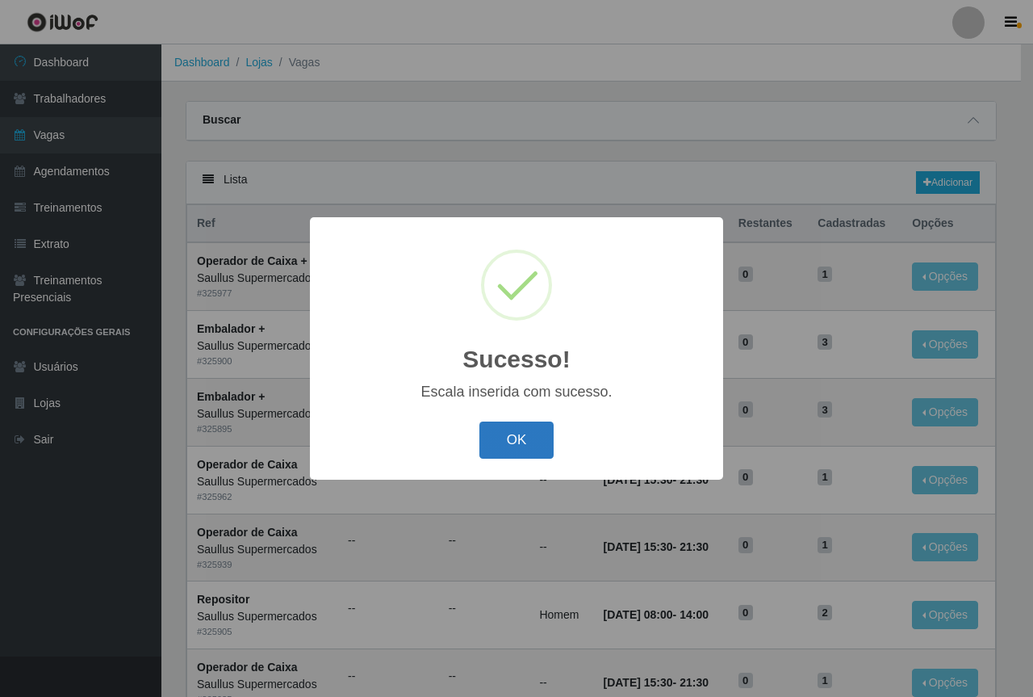
click at [533, 448] on button "OK" at bounding box center [516, 440] width 75 height 38
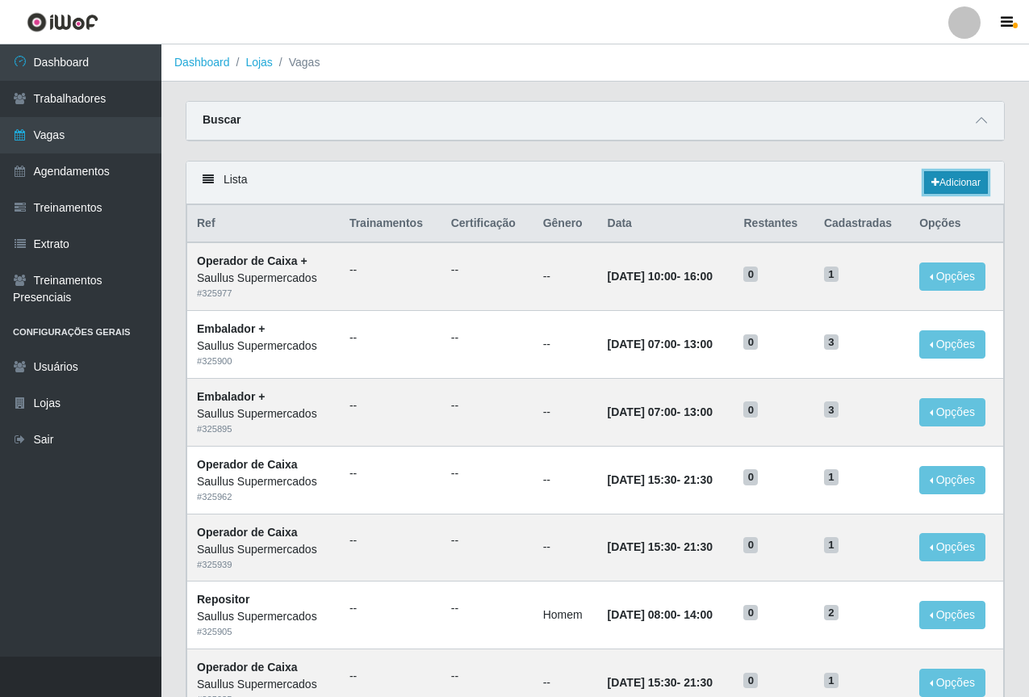
click at [956, 179] on link "Adicionar" at bounding box center [956, 182] width 64 height 23
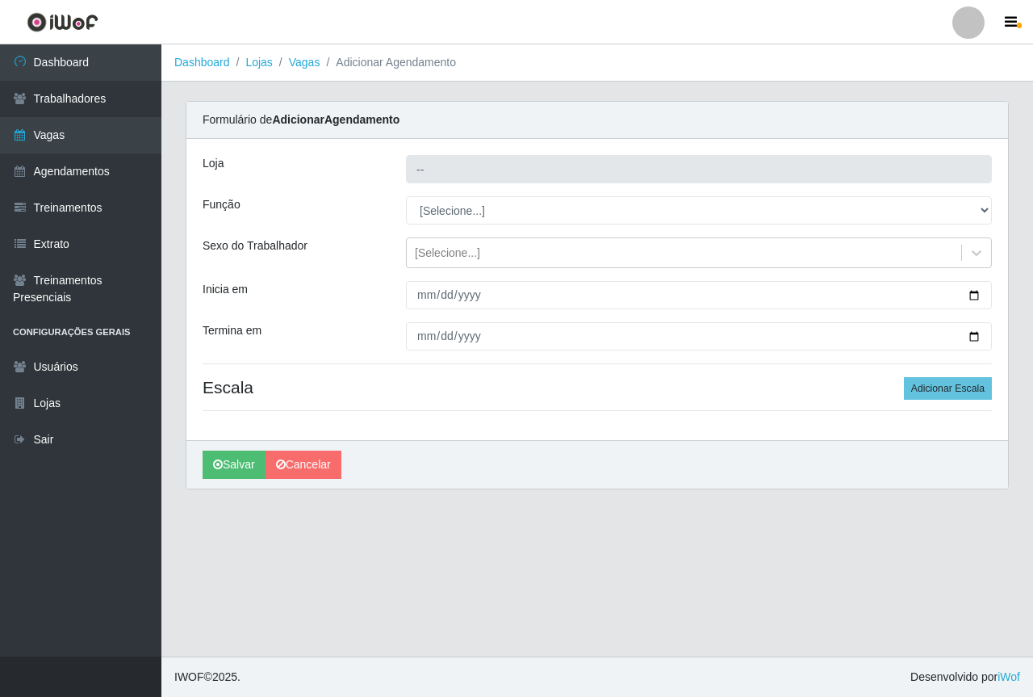
type input "Saullus Supermercados"
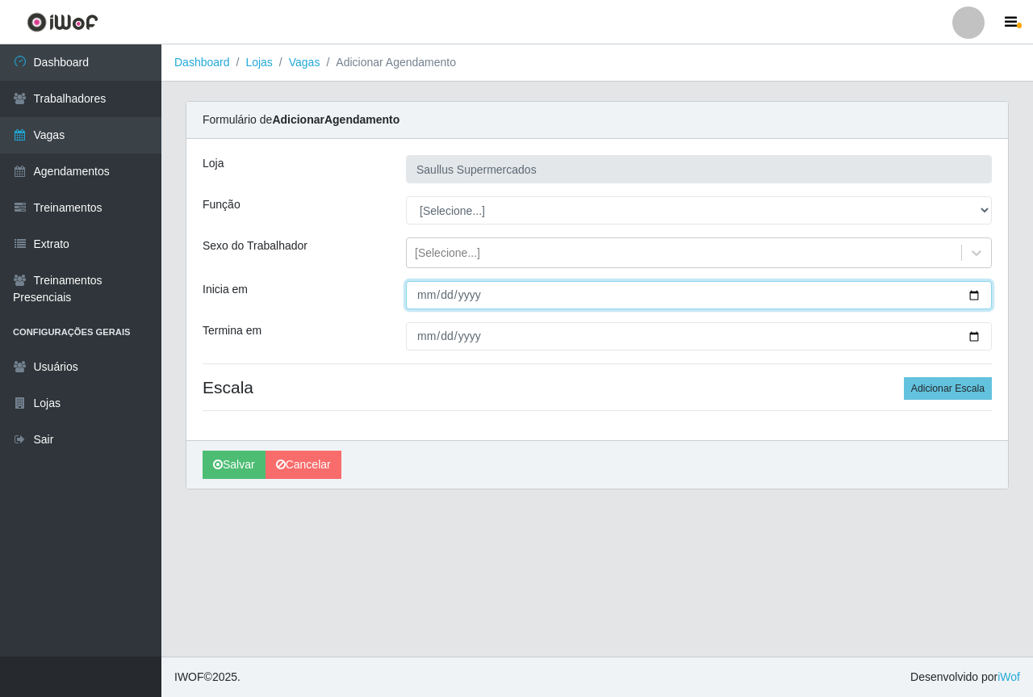
click at [438, 296] on input "Inicia em" at bounding box center [699, 295] width 586 height 28
click at [425, 299] on input "Inicia em" at bounding box center [699, 295] width 586 height 28
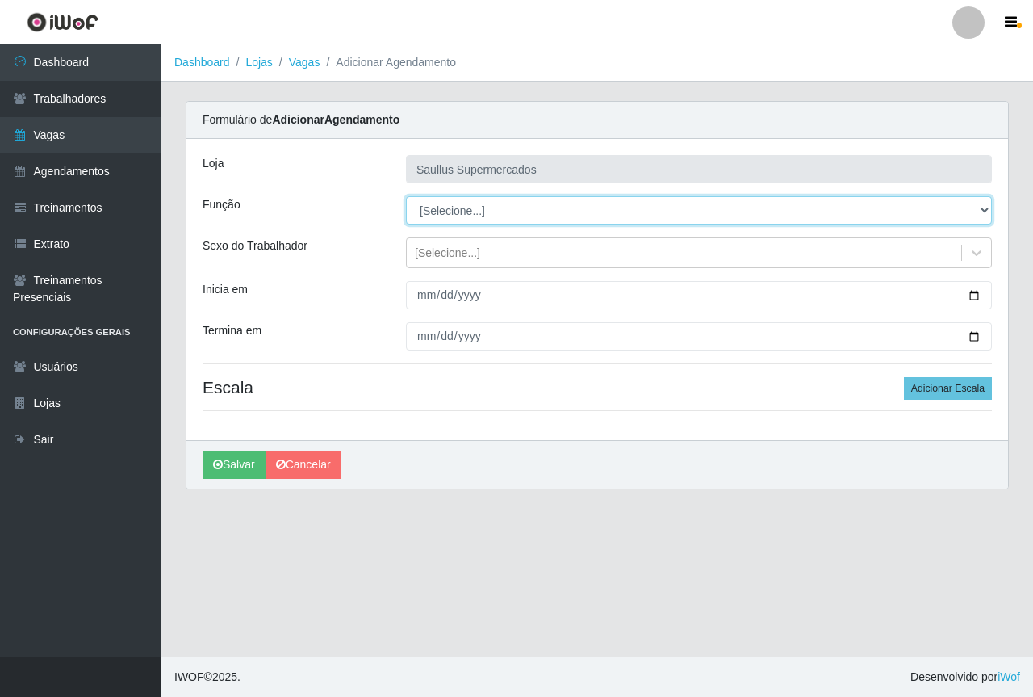
click at [458, 220] on select "[Selecione...] ASG ASG + ASG ++ Balconista de Açougue Balconista de Açougue + B…" at bounding box center [699, 210] width 586 height 28
select select "22"
click at [406, 196] on select "[Selecione...] ASG ASG + ASG ++ Balconista de Açougue Balconista de Açougue + B…" at bounding box center [699, 210] width 586 height 28
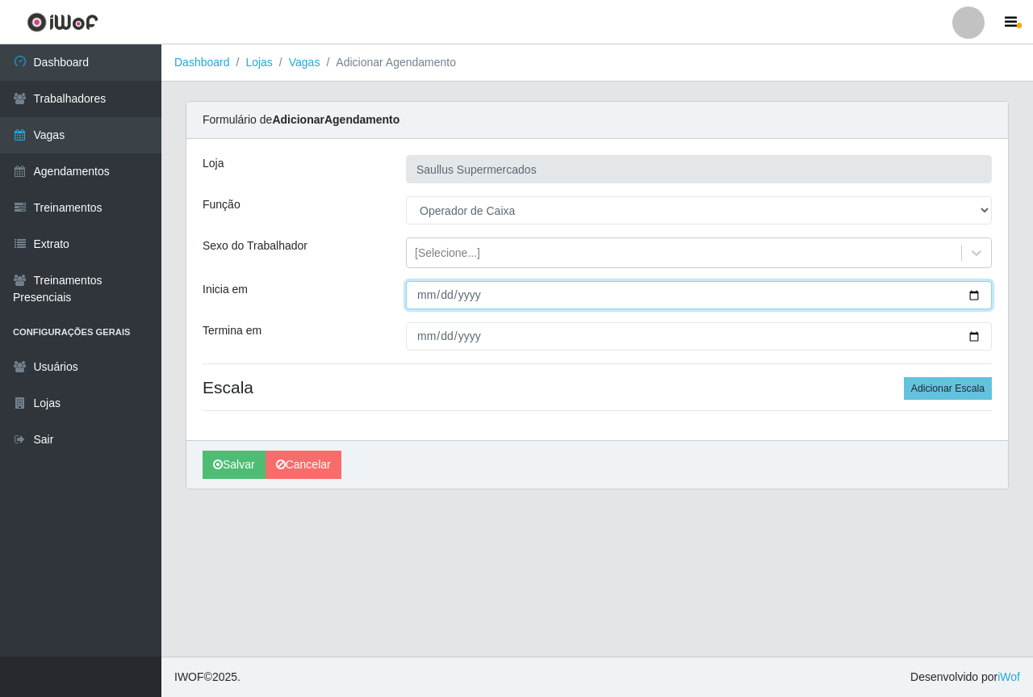
click at [413, 294] on input "Inicia em" at bounding box center [699, 295] width 586 height 28
type input "2025-08-20"
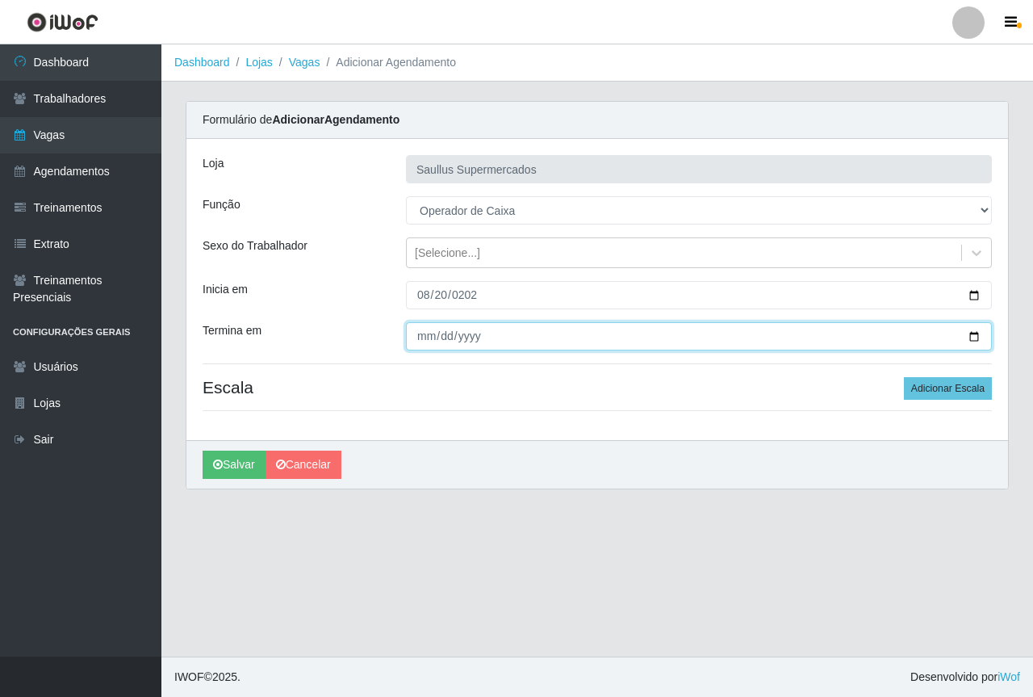
click at [421, 340] on input "Termina em" at bounding box center [699, 336] width 586 height 28
type input "2025-08-20"
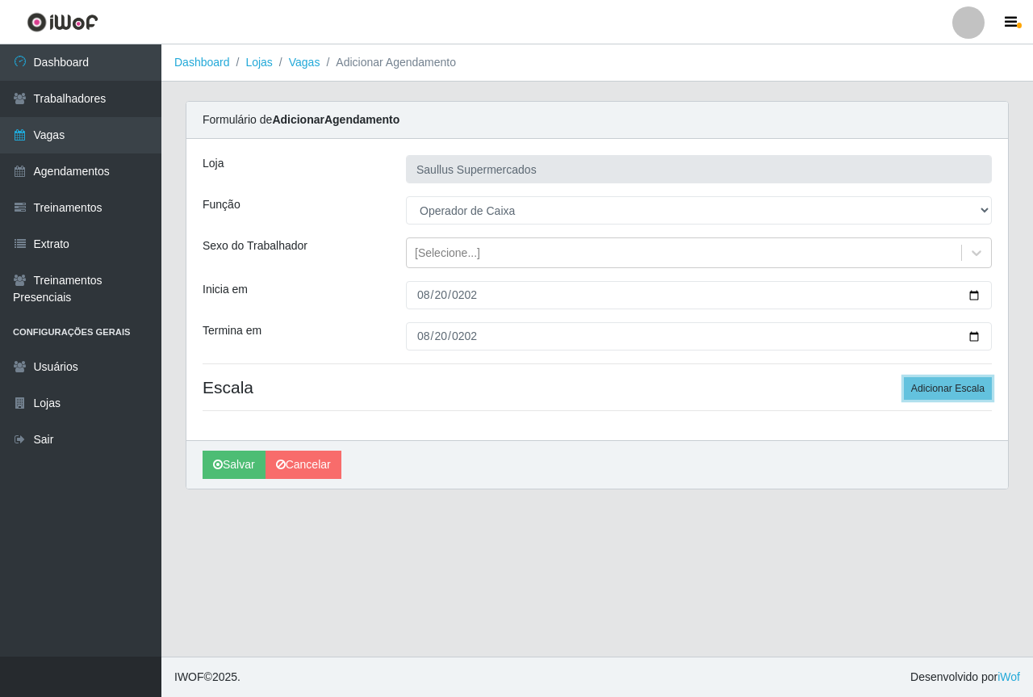
drag, startPoint x: 949, startPoint y: 389, endPoint x: 868, endPoint y: 399, distance: 82.1
click at [944, 389] on button "Adicionar Escala" at bounding box center [948, 388] width 88 height 23
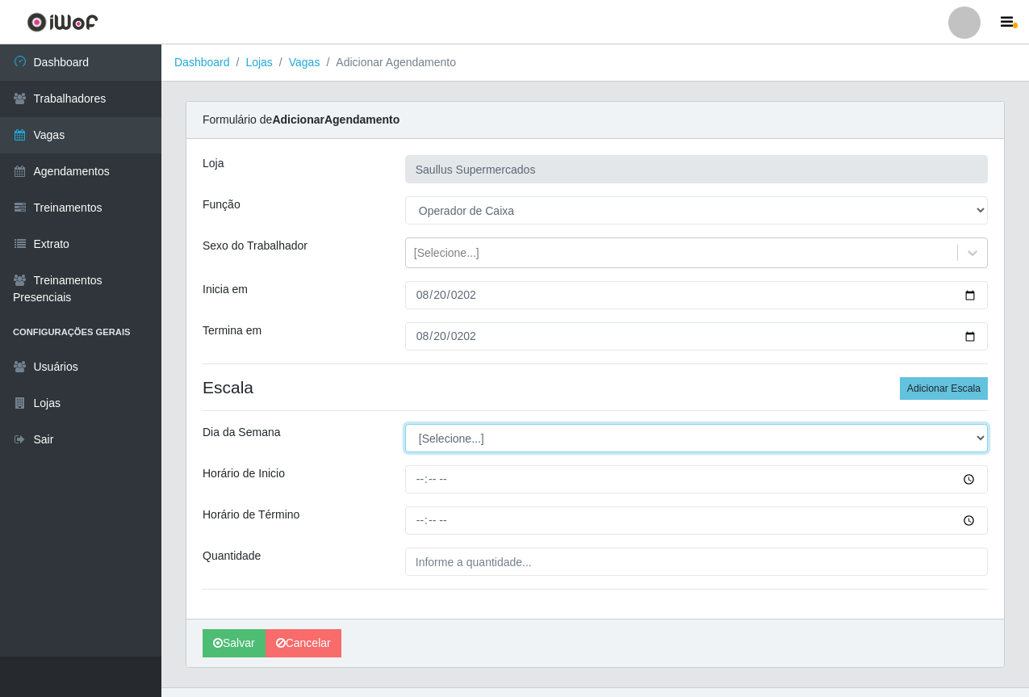
click at [437, 448] on select "[Selecione...] Segunda Terça Quarta Quinta Sexta Sábado Domingo" at bounding box center [696, 438] width 583 height 28
click at [421, 430] on select "[Selecione...] Segunda Terça Quarta Quinta Sexta Sábado Domingo" at bounding box center [696, 438] width 583 height 28
click at [421, 435] on select "[Selecione...] Segunda Terça Quarta Quinta Sexta Sábado Domingo" at bounding box center [696, 438] width 583 height 28
select select "3"
click at [405, 424] on select "[Selecione...] Segunda Terça Quarta Quinta Sexta Sábado Domingo" at bounding box center [696, 438] width 583 height 28
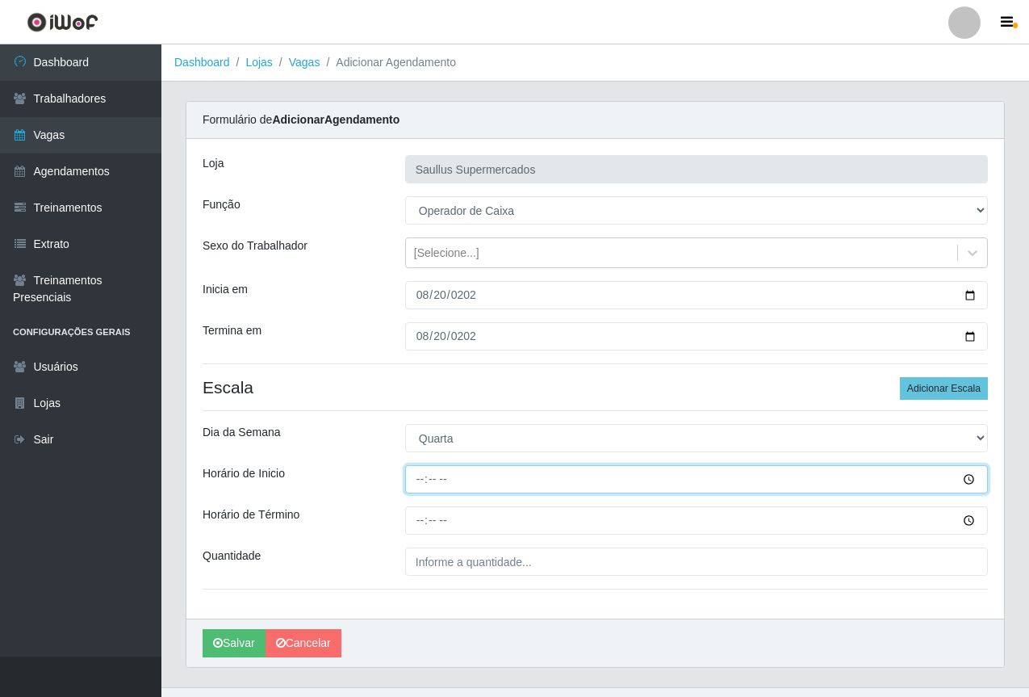
click at [418, 483] on input "Horário de Inicio" at bounding box center [696, 479] width 583 height 28
type input "15:30"
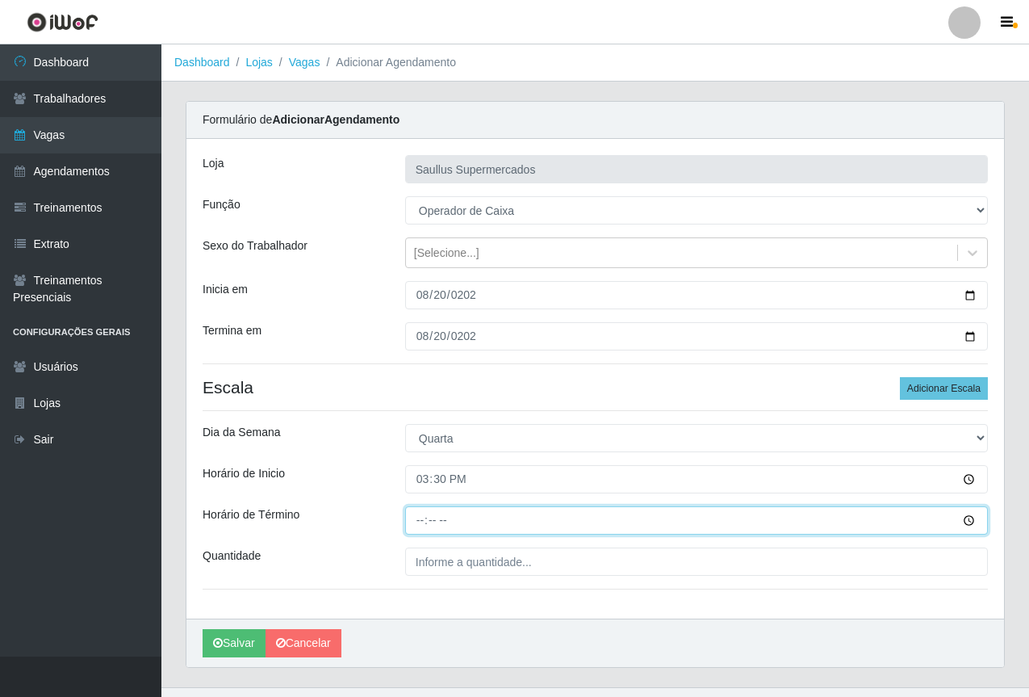
click at [415, 533] on input "Horário de Término" at bounding box center [696, 520] width 583 height 28
type input "21:30"
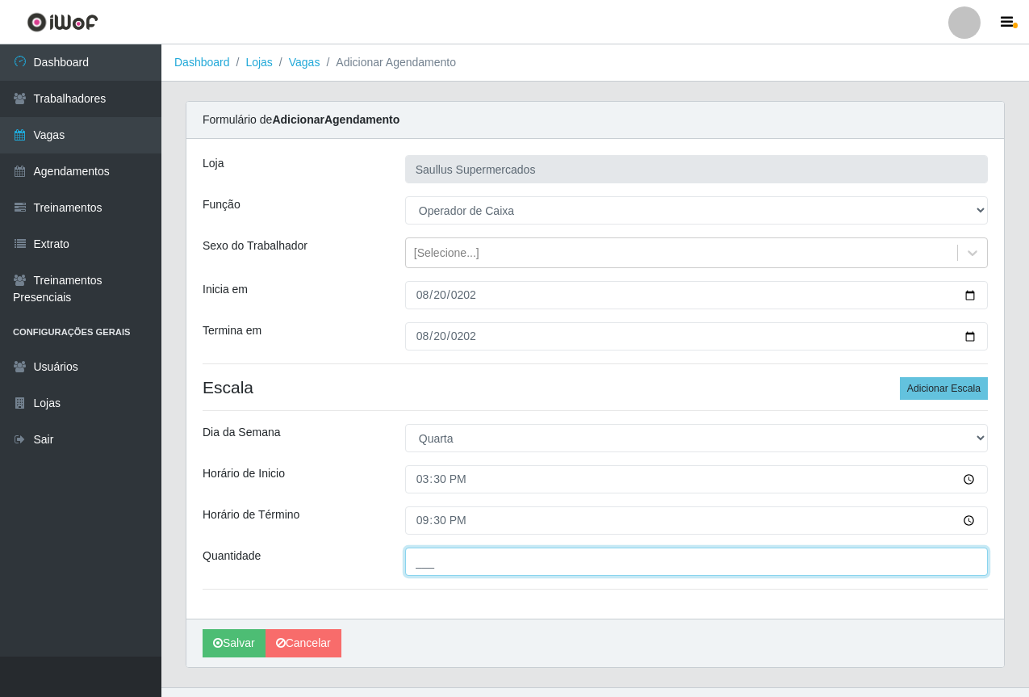
click at [408, 554] on input "___" at bounding box center [696, 561] width 583 height 28
type input "1__"
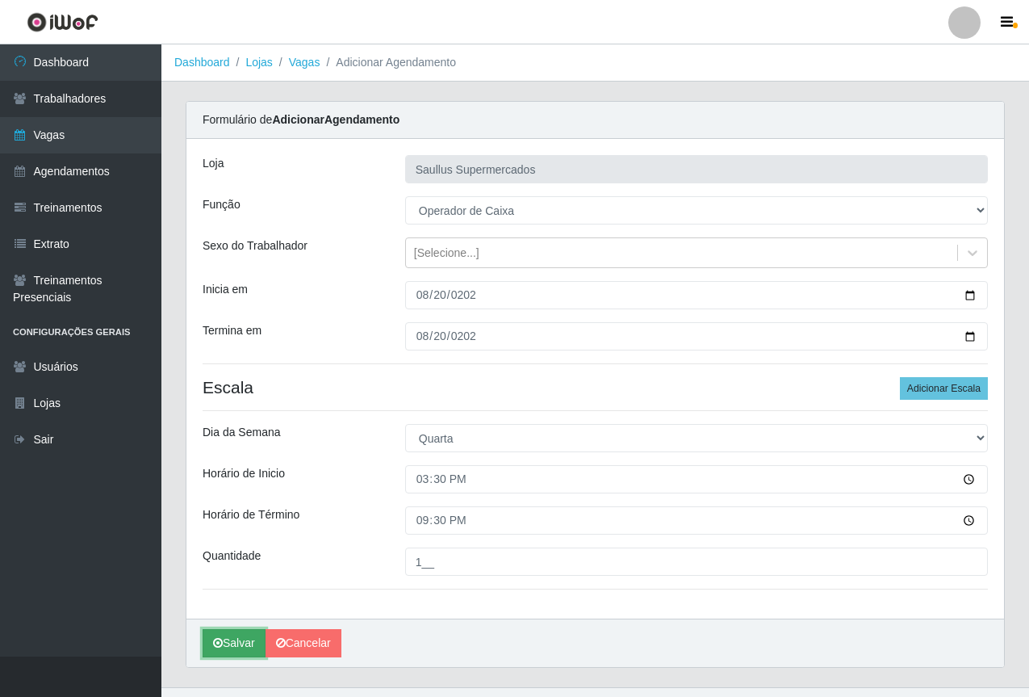
click at [237, 642] on button "Salvar" at bounding box center [234, 643] width 63 height 28
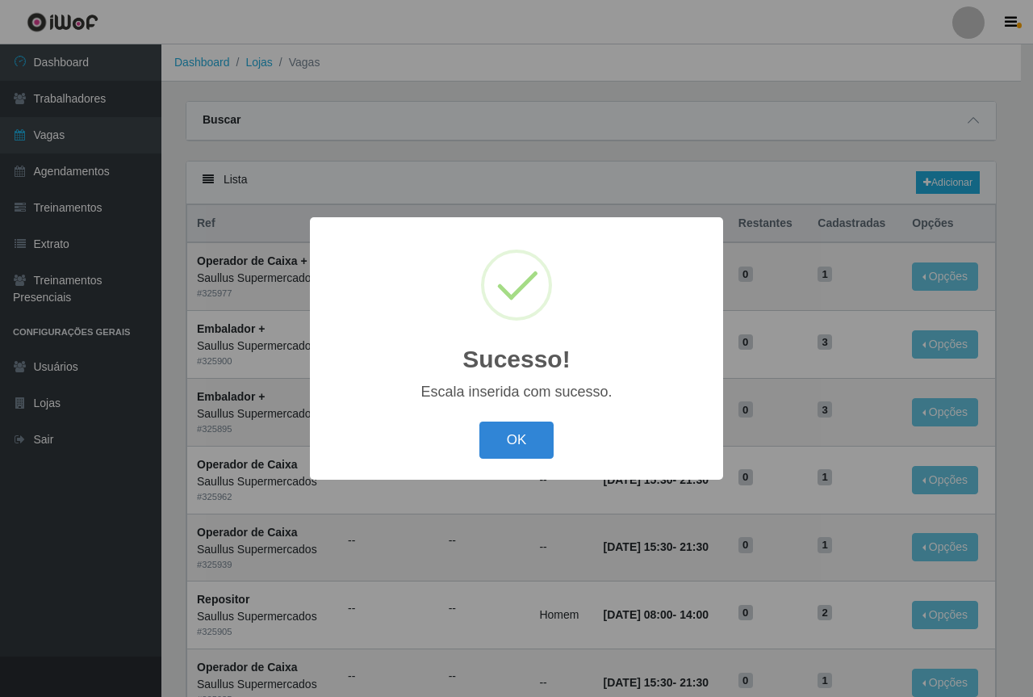
drag, startPoint x: 523, startPoint y: 442, endPoint x: 668, endPoint y: 350, distance: 172.0
click at [523, 442] on button "OK" at bounding box center [516, 440] width 75 height 38
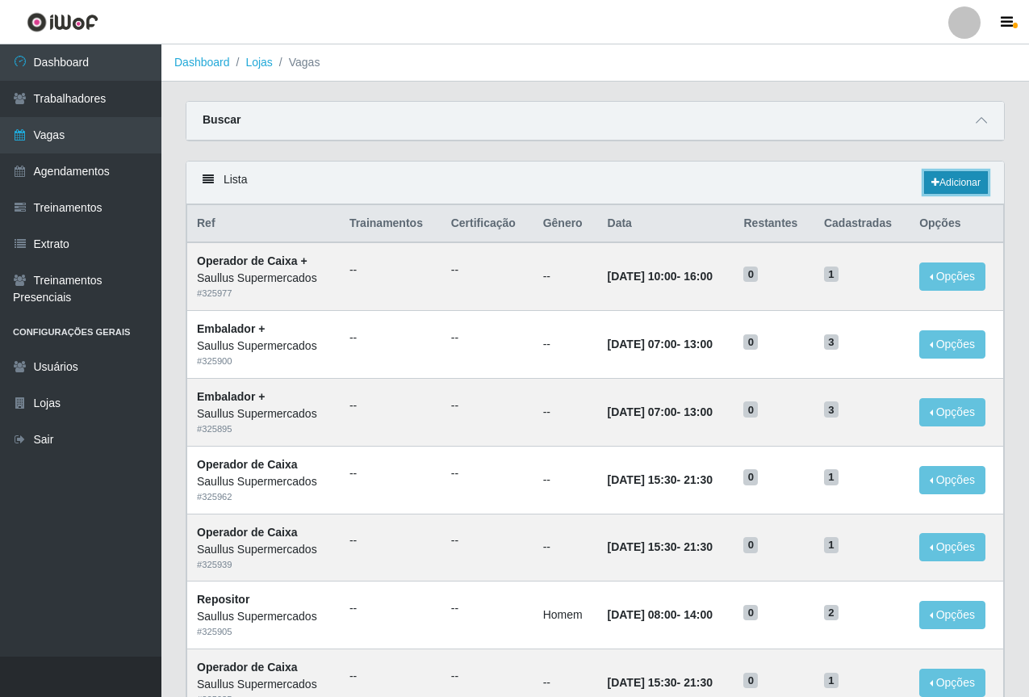
click at [956, 177] on link "Adicionar" at bounding box center [956, 182] width 64 height 23
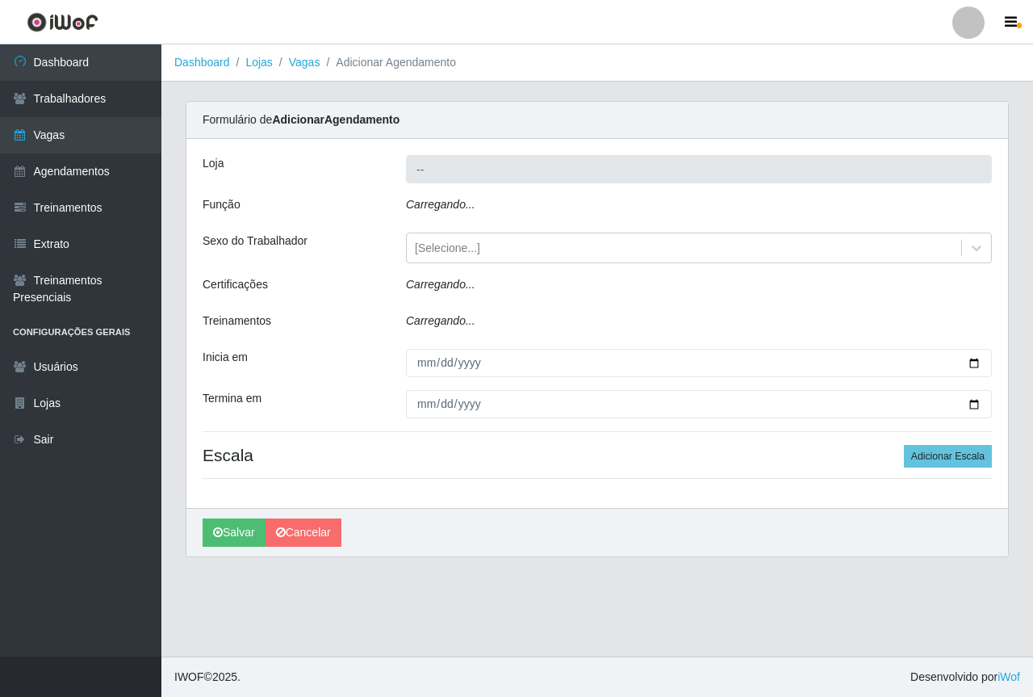
type input "Saullus Supermercados"
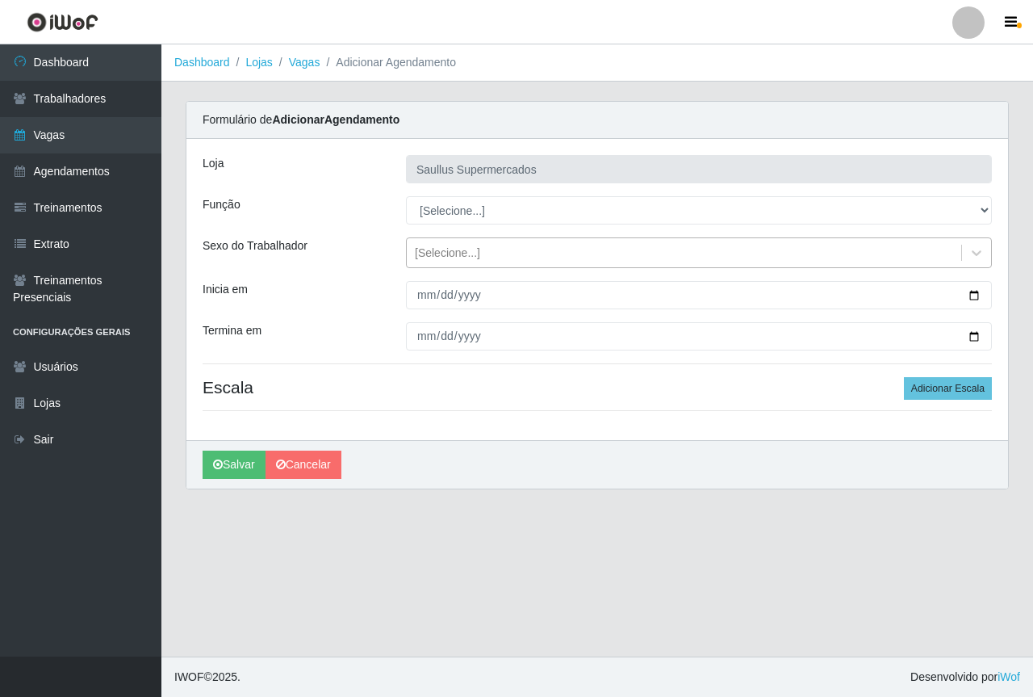
click at [446, 253] on div "[Selecione...]" at bounding box center [447, 253] width 65 height 17
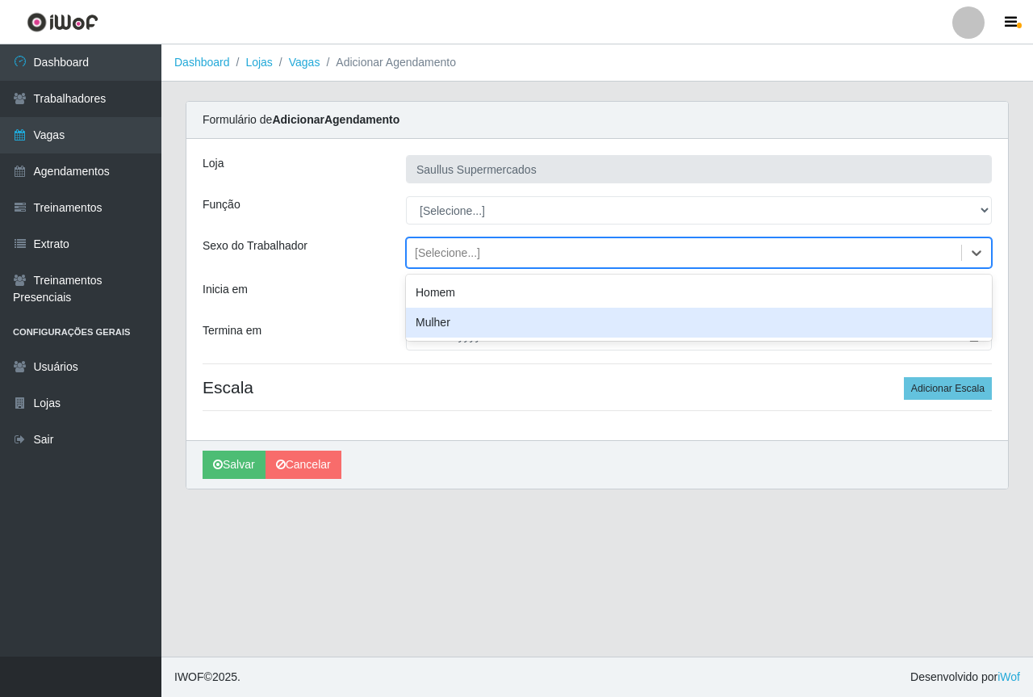
click at [376, 323] on div "Termina em" at bounding box center [292, 336] width 203 height 28
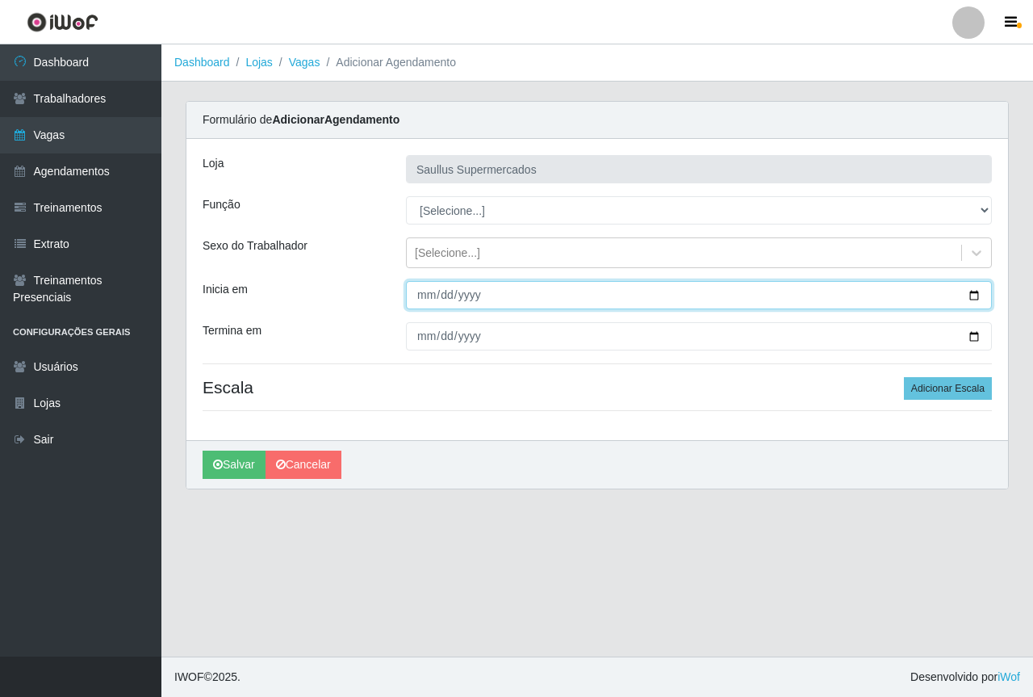
click at [429, 298] on input "Inicia em" at bounding box center [699, 295] width 586 height 28
type input "2025-08-21"
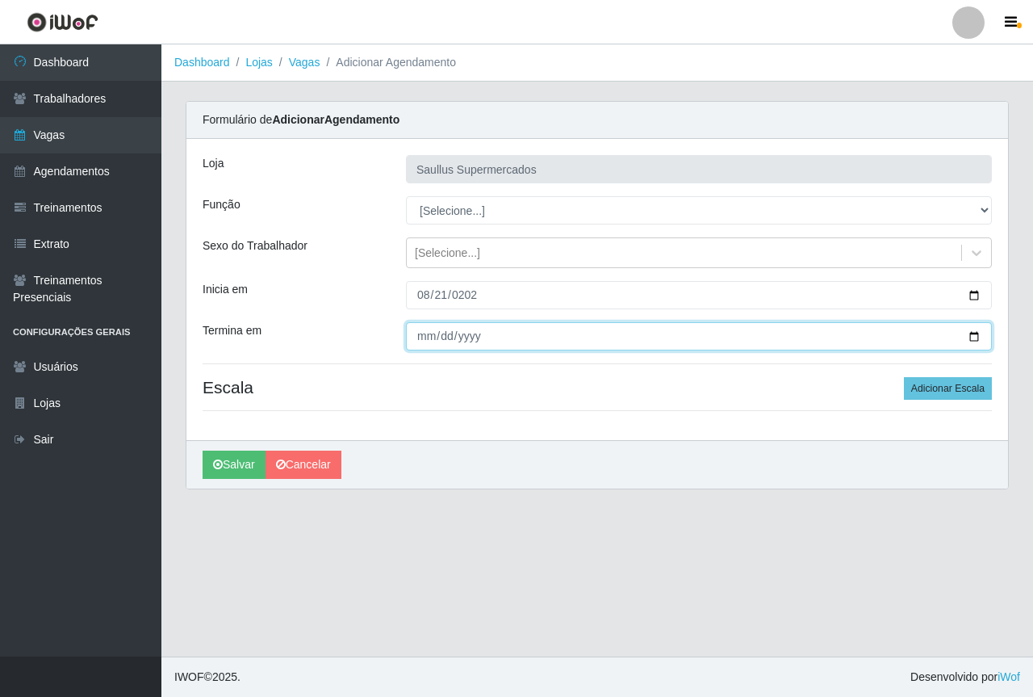
click at [428, 337] on input "Termina em" at bounding box center [699, 336] width 586 height 28
type input "2025-08-21"
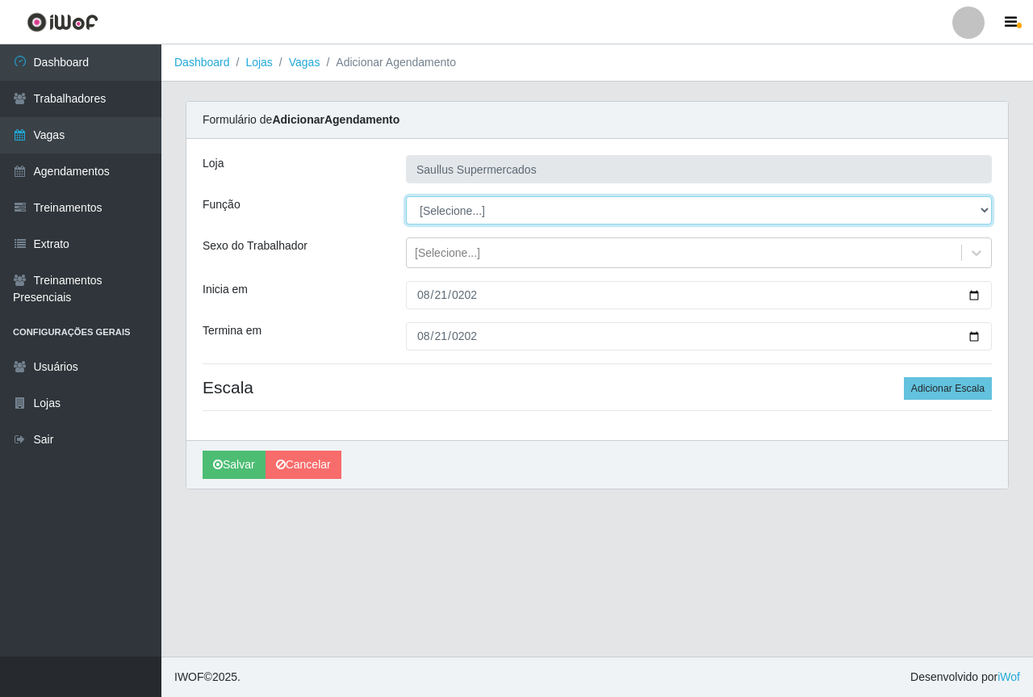
drag, startPoint x: 440, startPoint y: 213, endPoint x: 440, endPoint y: 222, distance: 8.9
click at [440, 214] on select "[Selecione...] ASG ASG + ASG ++ Balconista de Açougue Balconista de Açougue + B…" at bounding box center [699, 210] width 586 height 28
select select "22"
click at [406, 196] on select "[Selecione...] ASG ASG + ASG ++ Balconista de Açougue Balconista de Açougue + B…" at bounding box center [699, 210] width 586 height 28
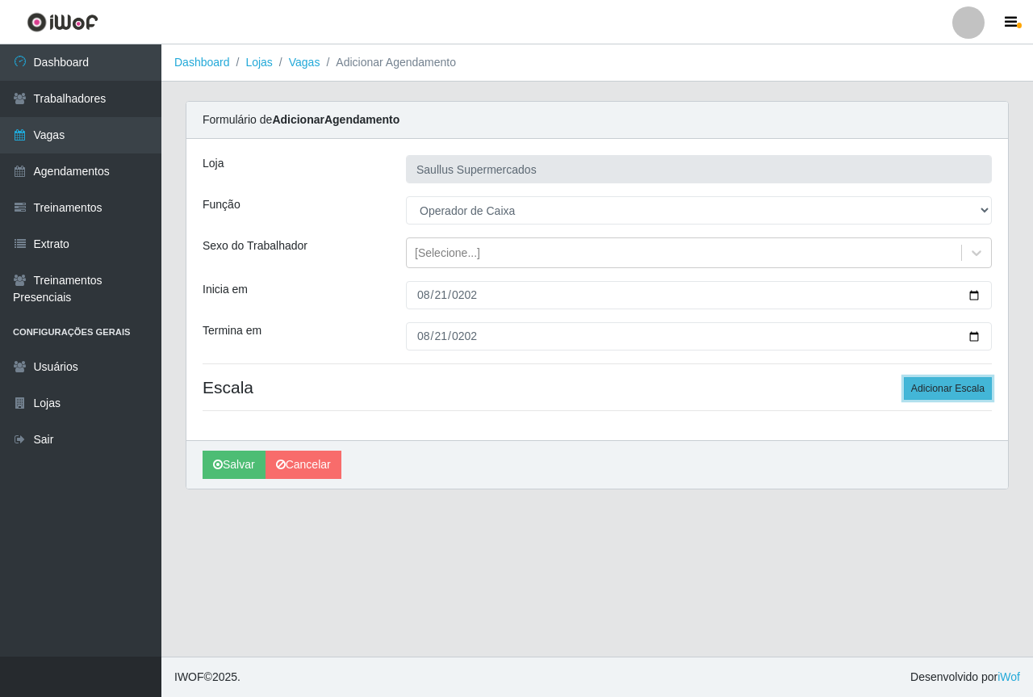
click at [932, 390] on button "Adicionar Escala" at bounding box center [948, 388] width 88 height 23
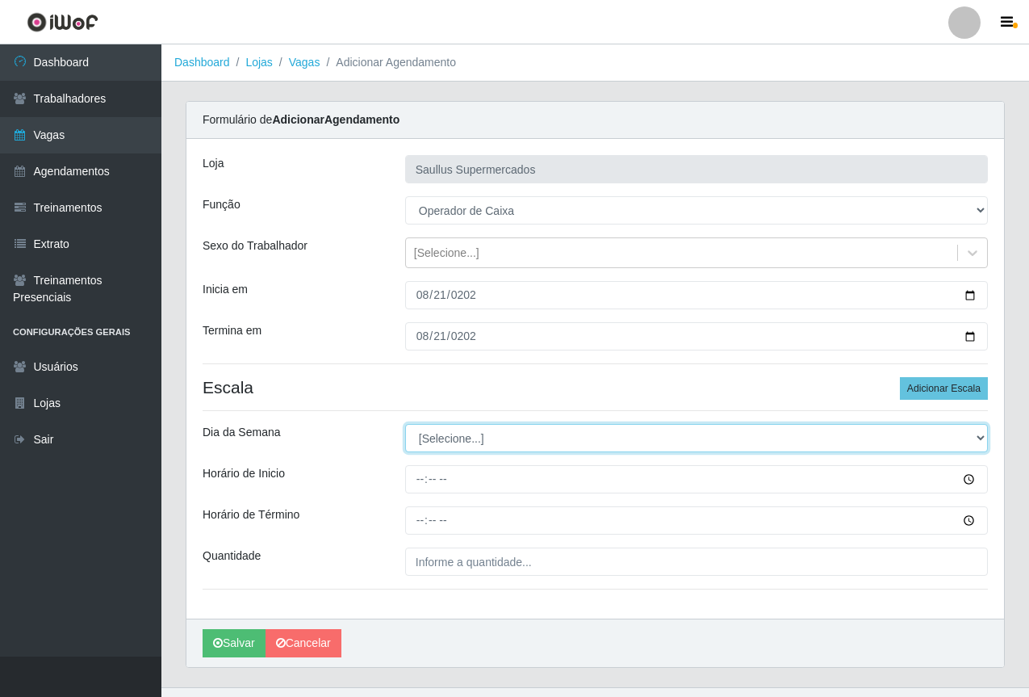
drag, startPoint x: 462, startPoint y: 428, endPoint x: 455, endPoint y: 450, distance: 23.5
click at [461, 432] on select "[Selecione...] Segunda Terça Quarta Quinta Sexta Sábado Domingo" at bounding box center [696, 438] width 583 height 28
click at [405, 424] on select "[Selecione...] Segunda Terça Quarta Quinta Sexta Sábado Domingo" at bounding box center [696, 438] width 583 height 28
click at [438, 446] on select "[Selecione...] Segunda Terça Quarta Quinta Sexta Sábado Domingo" at bounding box center [696, 438] width 583 height 28
click at [405, 424] on select "[Selecione...] Segunda Terça Quarta Quinta Sexta Sábado Domingo" at bounding box center [696, 438] width 583 height 28
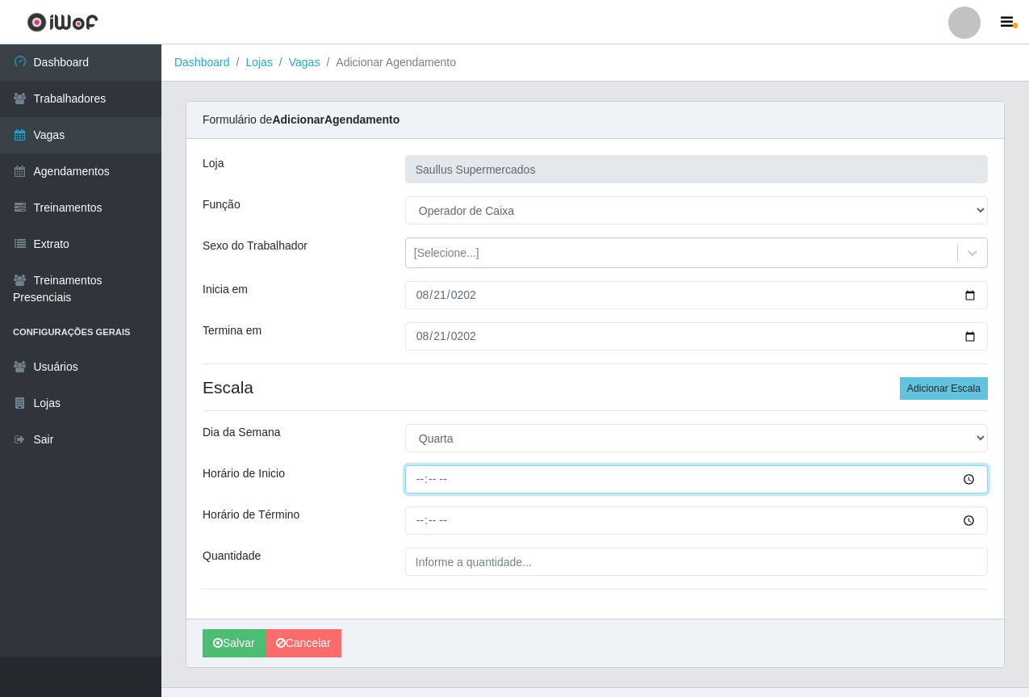
click at [418, 479] on input "Horário de Inicio" at bounding box center [696, 479] width 583 height 28
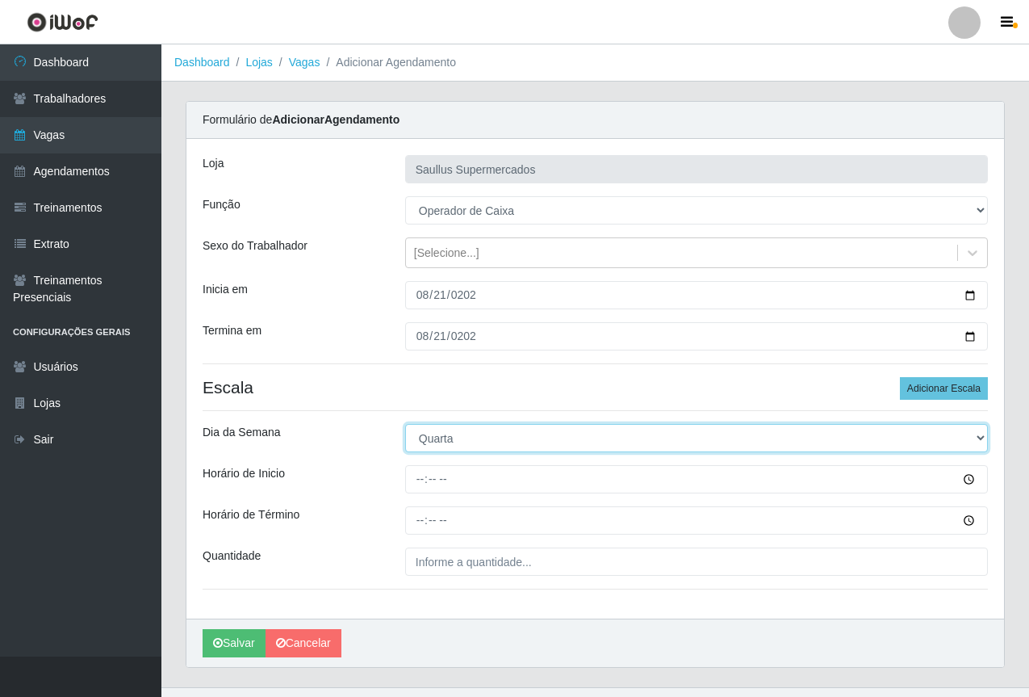
drag, startPoint x: 444, startPoint y: 429, endPoint x: 448, endPoint y: 446, distance: 18.2
click at [444, 429] on select "[Selecione...] Segunda Terça Quarta Quinta Sexta Sábado Domingo" at bounding box center [696, 438] width 583 height 28
select select "4"
click at [405, 424] on select "[Selecione...] Segunda Terça Quarta Quinta Sexta Sábado Domingo" at bounding box center [696, 438] width 583 height 28
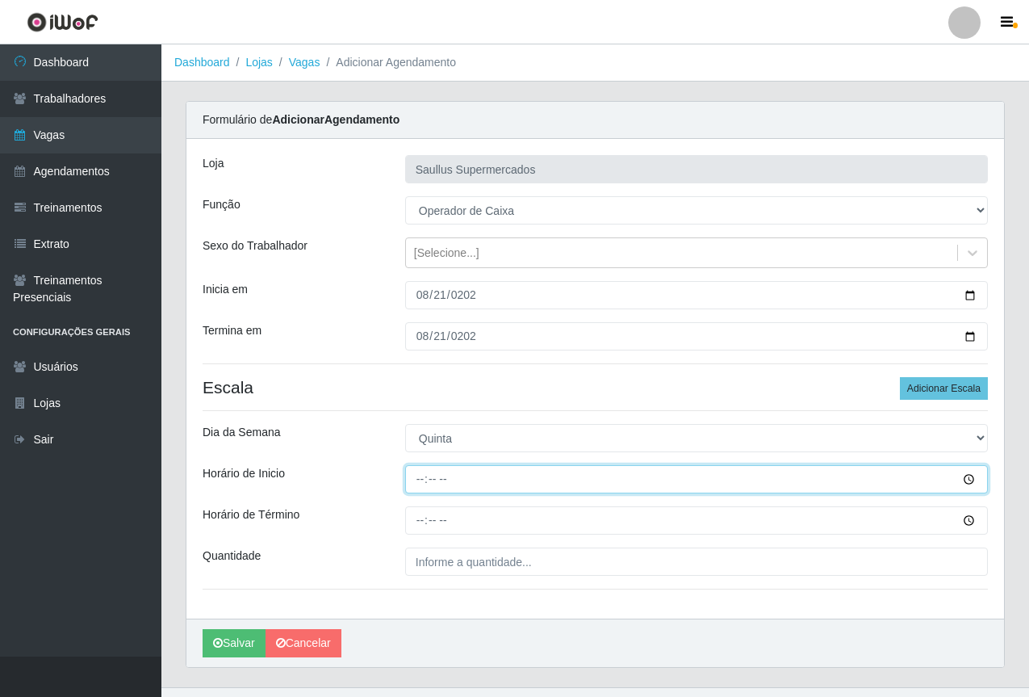
click at [420, 488] on input "Horário de Inicio" at bounding box center [696, 479] width 583 height 28
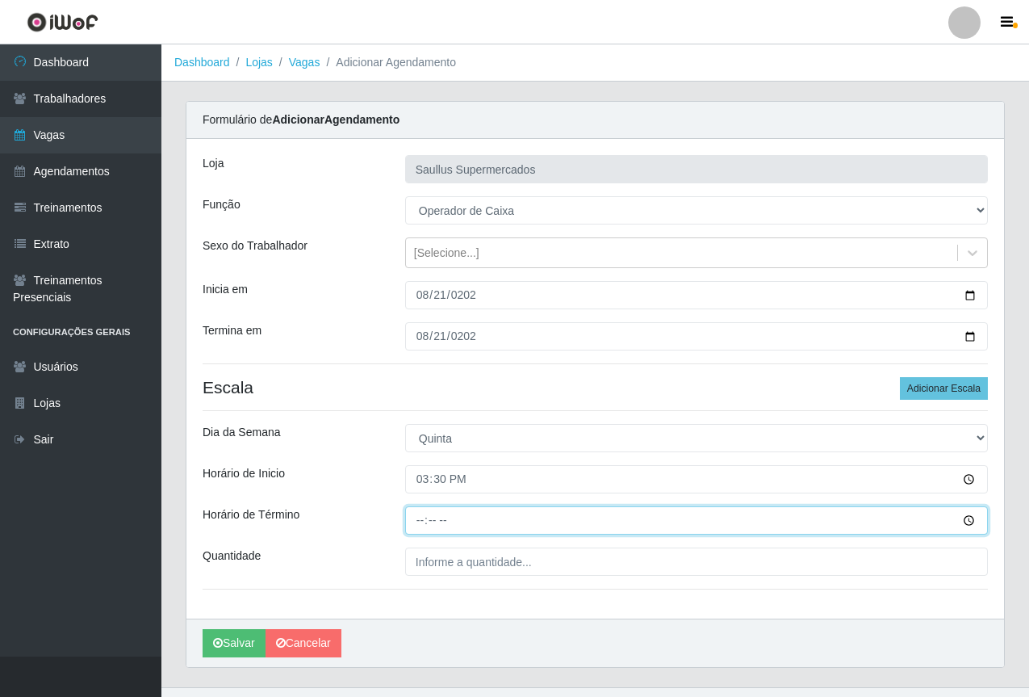
click at [414, 527] on input "Horário de Término" at bounding box center [696, 520] width 583 height 28
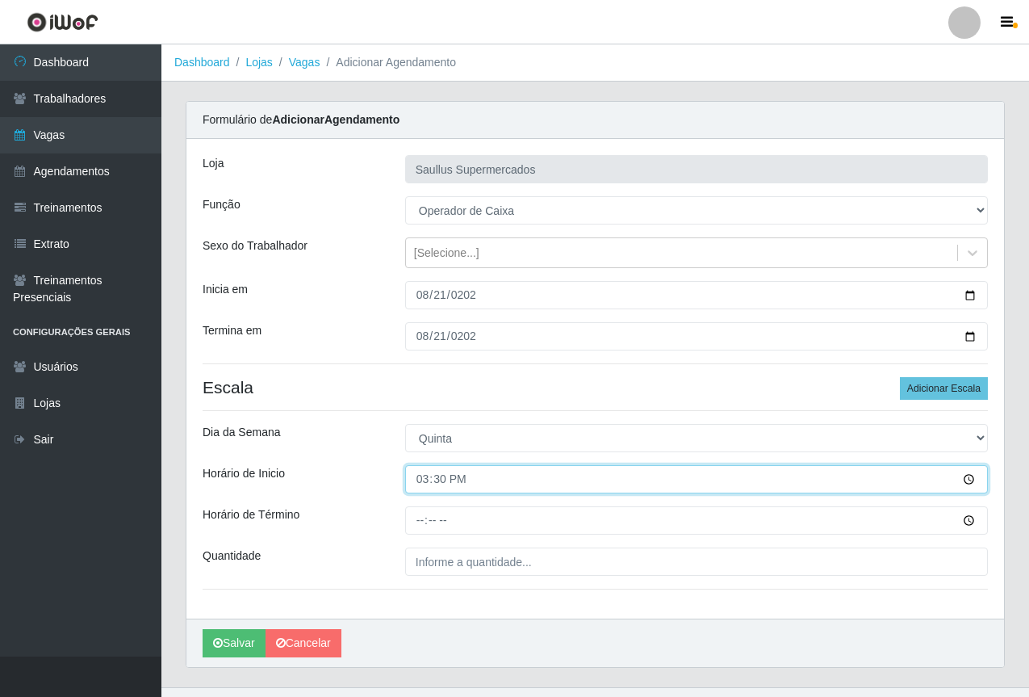
click at [416, 486] on input "15:30" at bounding box center [696, 479] width 583 height 28
type input "08:00"
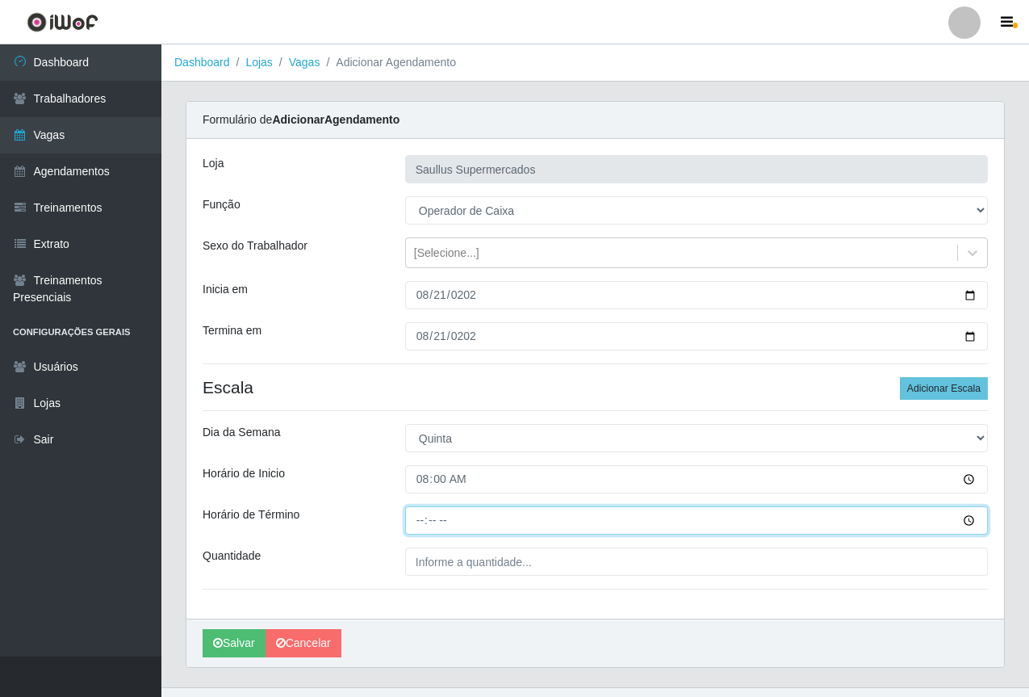
click at [422, 529] on input "Horário de Término" at bounding box center [696, 520] width 583 height 28
type input "14:00"
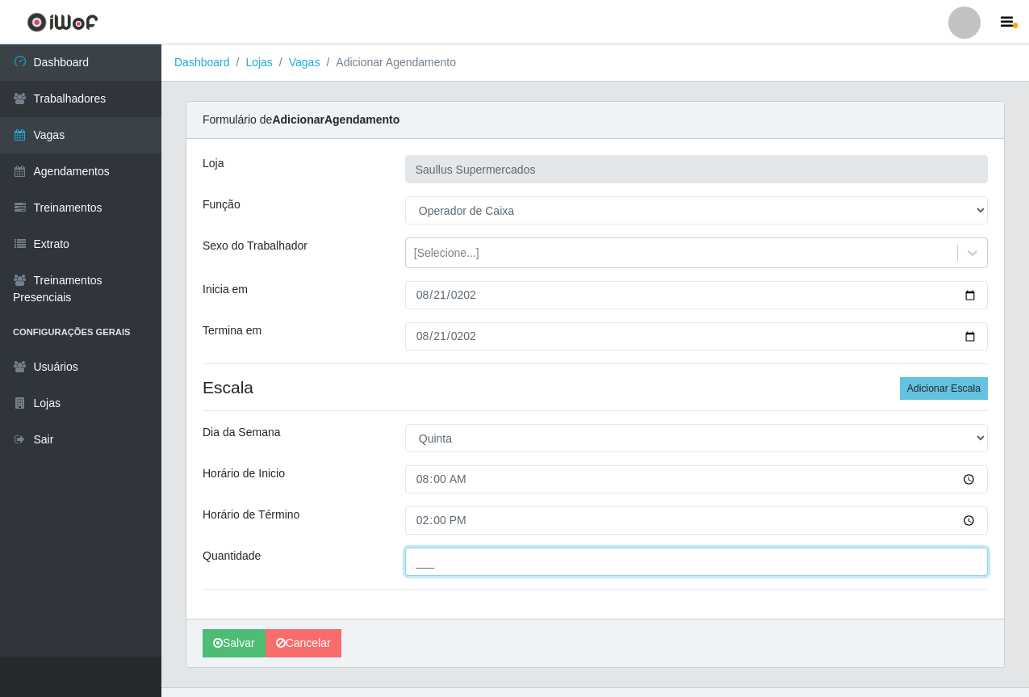
click at [431, 559] on input "___" at bounding box center [696, 561] width 583 height 28
type input "1__"
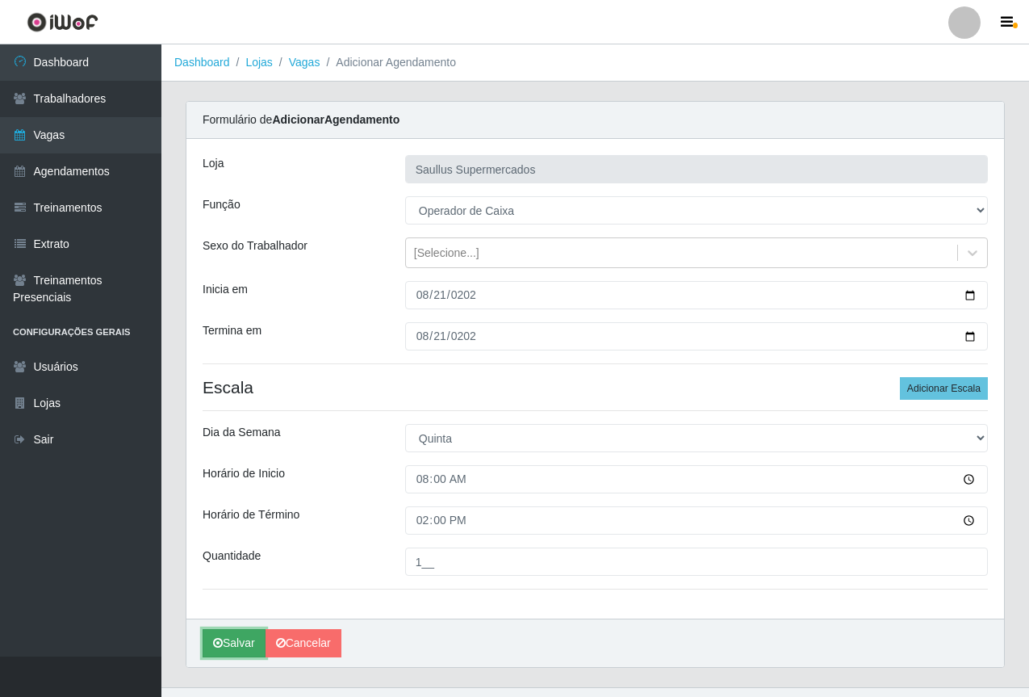
click at [231, 645] on button "Salvar" at bounding box center [234, 643] width 63 height 28
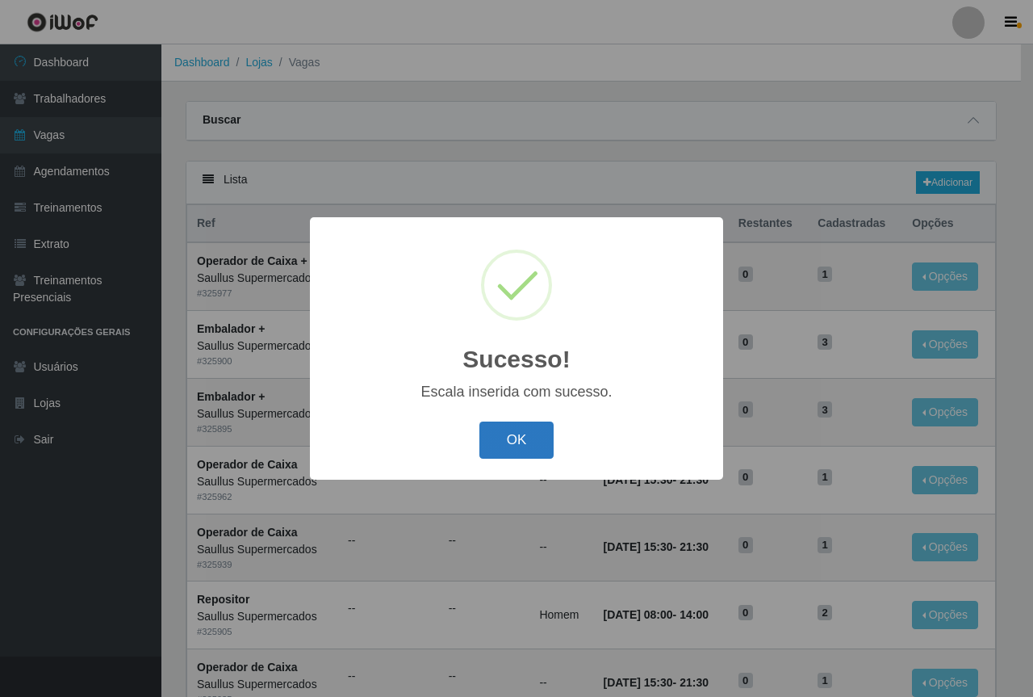
click at [525, 442] on button "OK" at bounding box center [516, 440] width 75 height 38
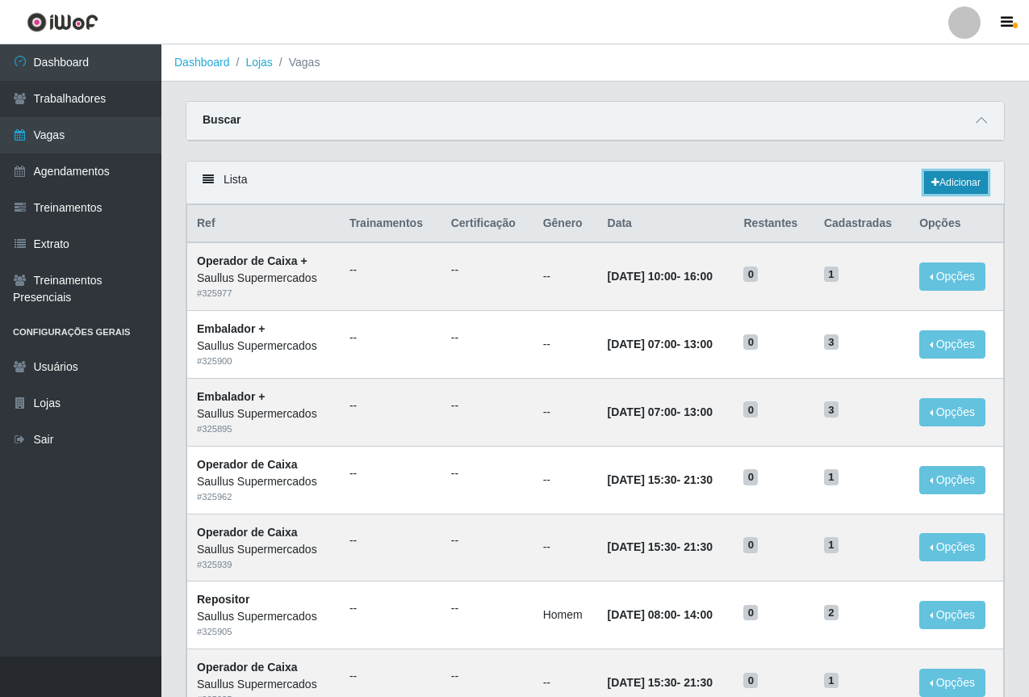
click at [971, 178] on link "Adicionar" at bounding box center [956, 182] width 64 height 23
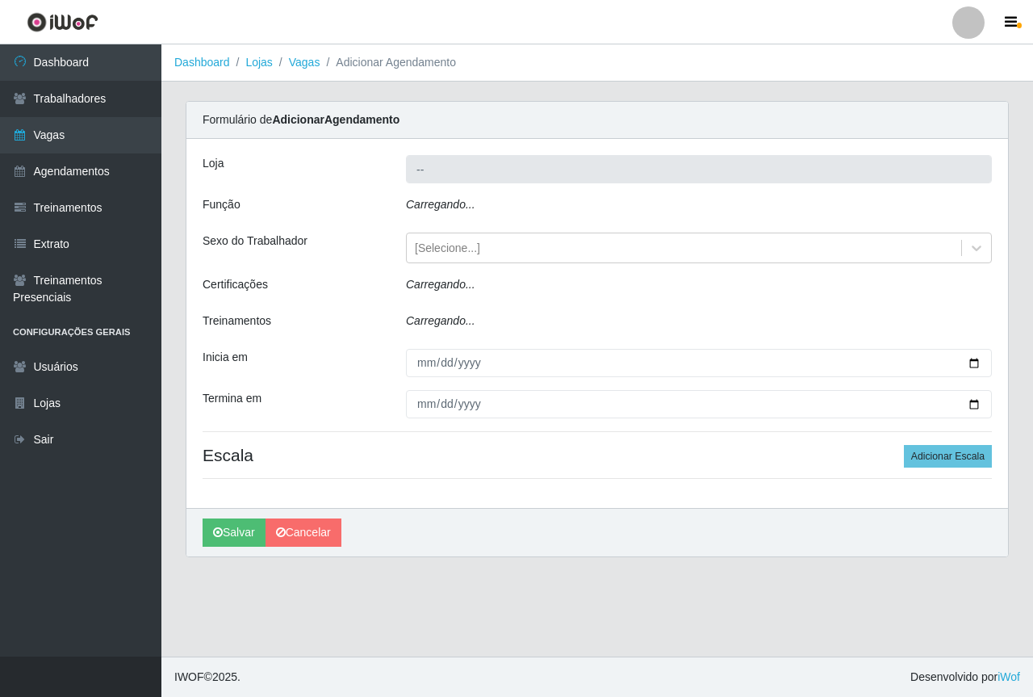
type input "Saullus Supermercados"
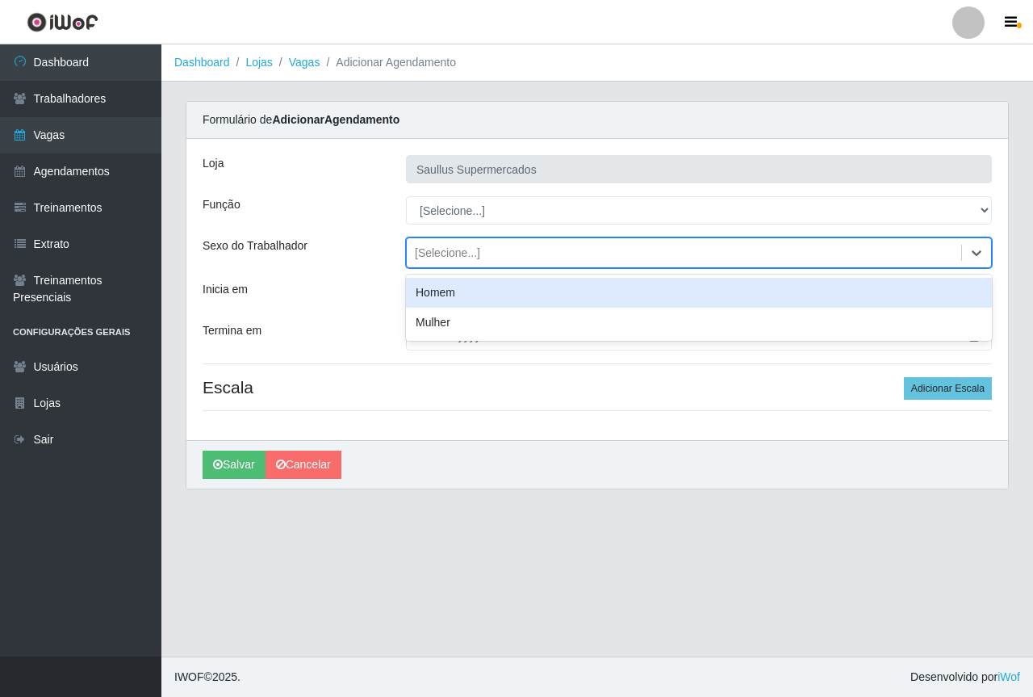
click at [442, 262] on div "[Selecione...]" at bounding box center [684, 253] width 555 height 27
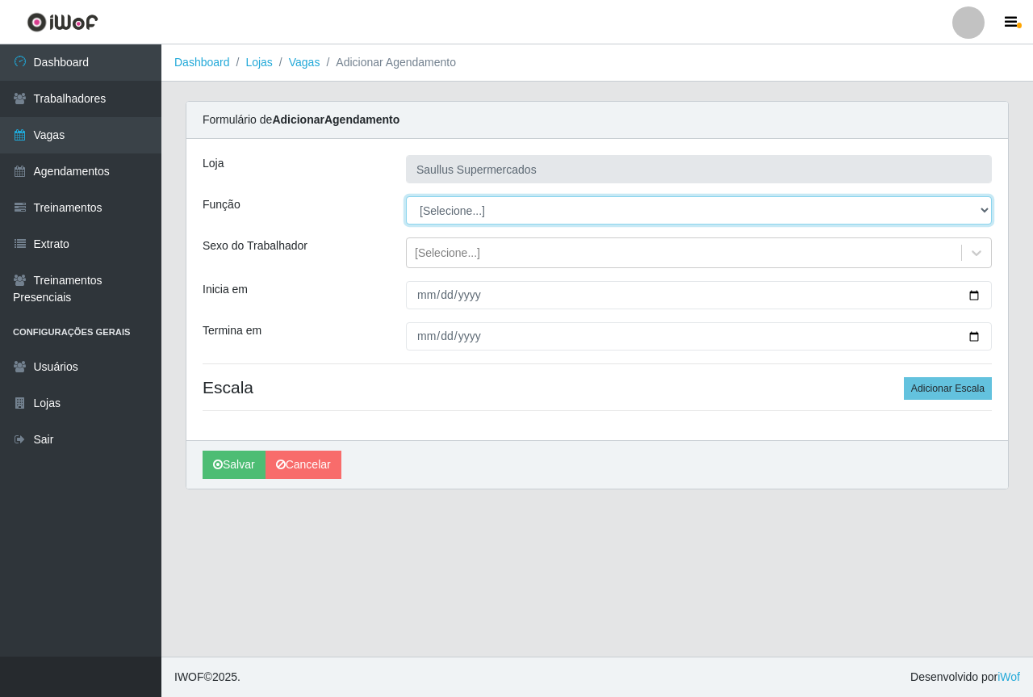
click at [446, 199] on select "[Selecione...] ASG ASG + ASG ++ Balconista de Açougue Balconista de Açougue + B…" at bounding box center [699, 210] width 586 height 28
select select "22"
click at [406, 196] on select "[Selecione...] ASG ASG + ASG ++ Balconista de Açougue Balconista de Açougue + B…" at bounding box center [699, 210] width 586 height 28
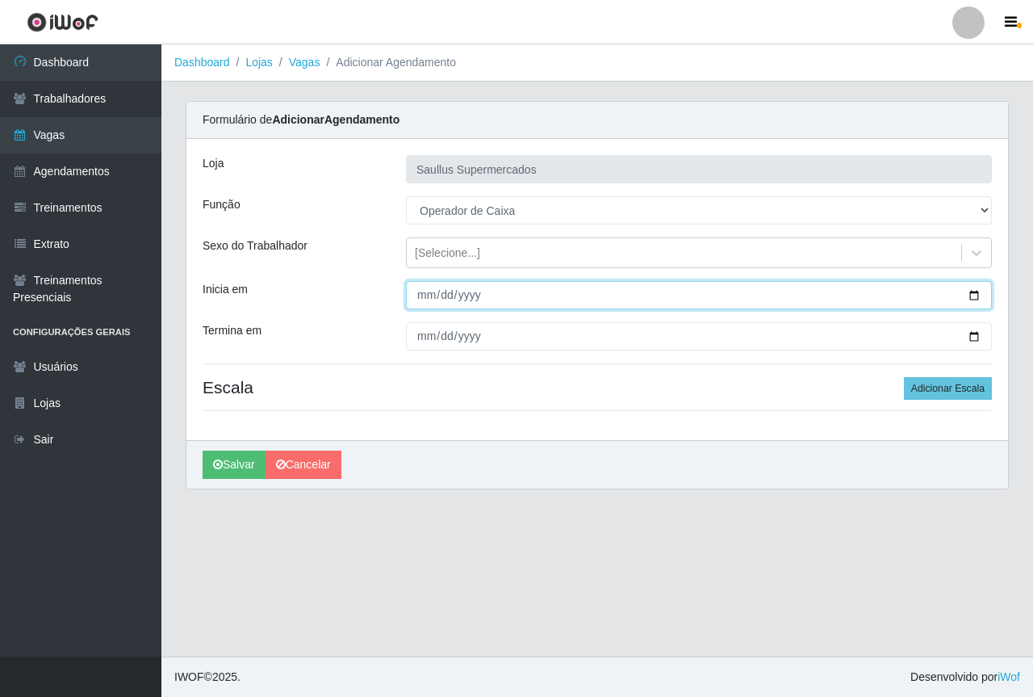
click at [425, 297] on input "Inicia em" at bounding box center [699, 295] width 586 height 28
type input "2025-08-21"
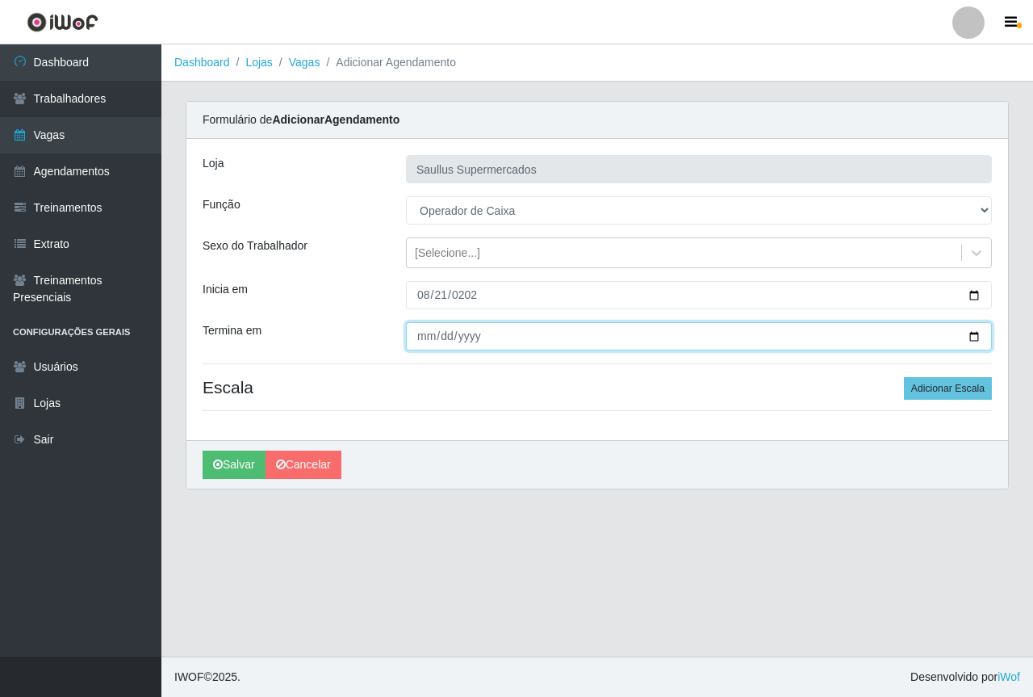
click at [417, 337] on input "Termina em" at bounding box center [699, 336] width 586 height 28
type input "2025-08-21"
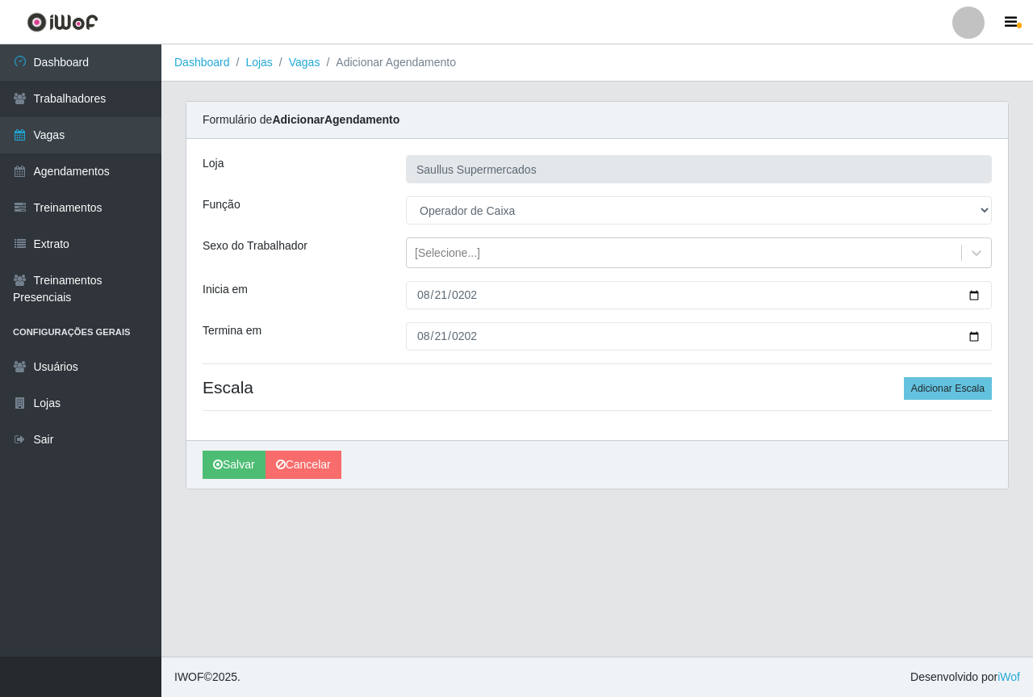
drag, startPoint x: 965, startPoint y: 375, endPoint x: 934, endPoint y: 403, distance: 41.8
click at [963, 376] on div "Loja Saullus Supermercados Função [Selecione...] ASG ASG + ASG ++ Balconista de…" at bounding box center [597, 289] width 822 height 301
click at [934, 403] on div "Loja Saullus Supermercados Função [Selecione...] ASG ASG + ASG ++ Balconista de…" at bounding box center [597, 289] width 822 height 301
drag, startPoint x: 933, startPoint y: 393, endPoint x: 662, endPoint y: 400, distance: 271.3
click at [932, 393] on button "Adicionar Escala" at bounding box center [948, 388] width 88 height 23
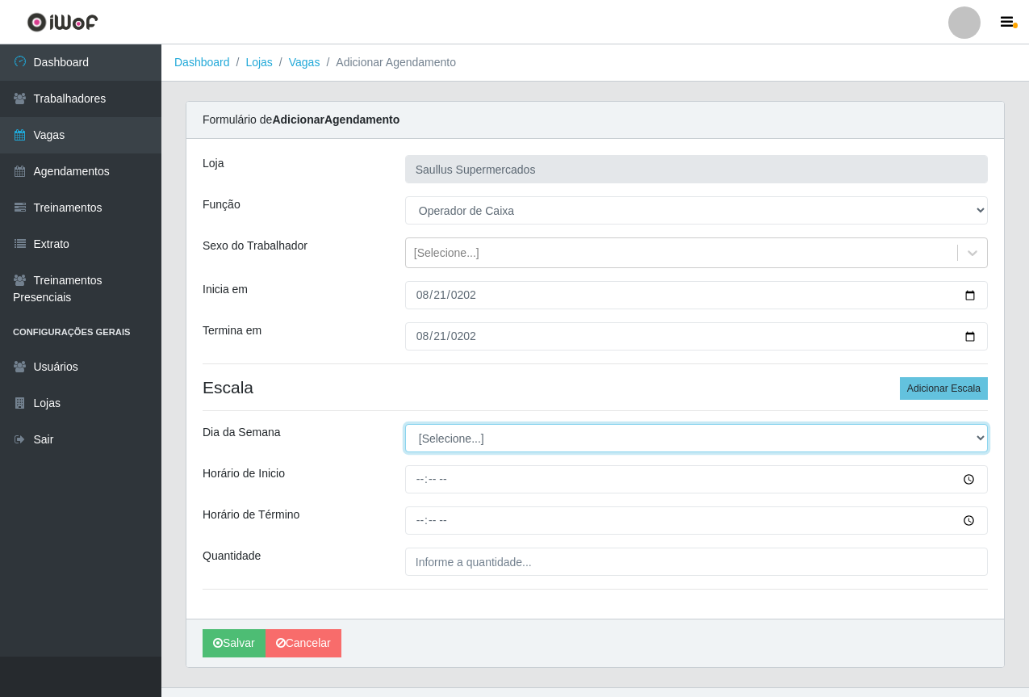
drag, startPoint x: 508, startPoint y: 448, endPoint x: 488, endPoint y: 446, distance: 19.5
click at [508, 448] on select "[Selecione...] Segunda Terça Quarta Quinta Sexta Sábado Domingo" at bounding box center [696, 438] width 583 height 28
select select "4"
click at [405, 424] on select "[Selecione...] Segunda Terça Quarta Quinta Sexta Sábado Domingo" at bounding box center [696, 438] width 583 height 28
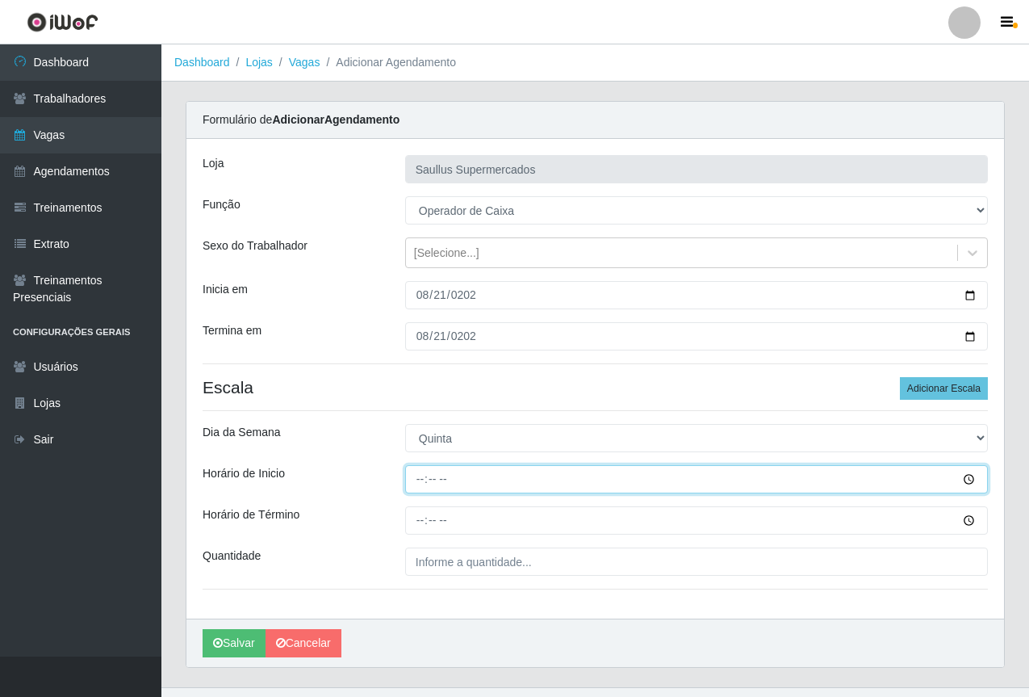
click at [422, 489] on input "Horário de Inicio" at bounding box center [696, 479] width 583 height 28
type input "15:30"
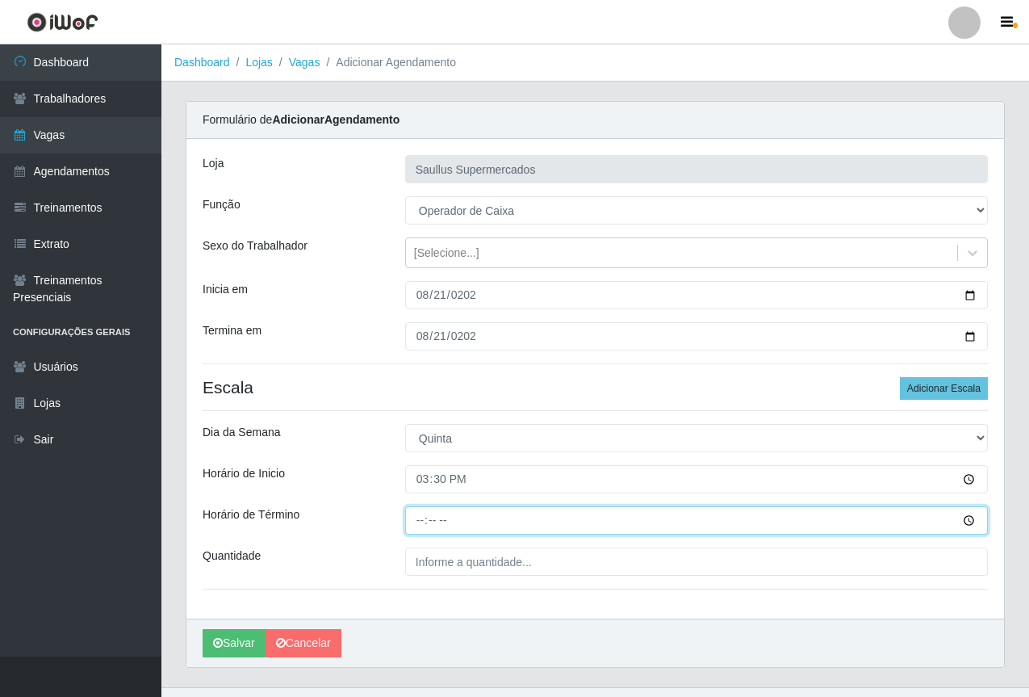
click at [413, 518] on input "Horário de Término" at bounding box center [696, 520] width 583 height 28
type input "21:30"
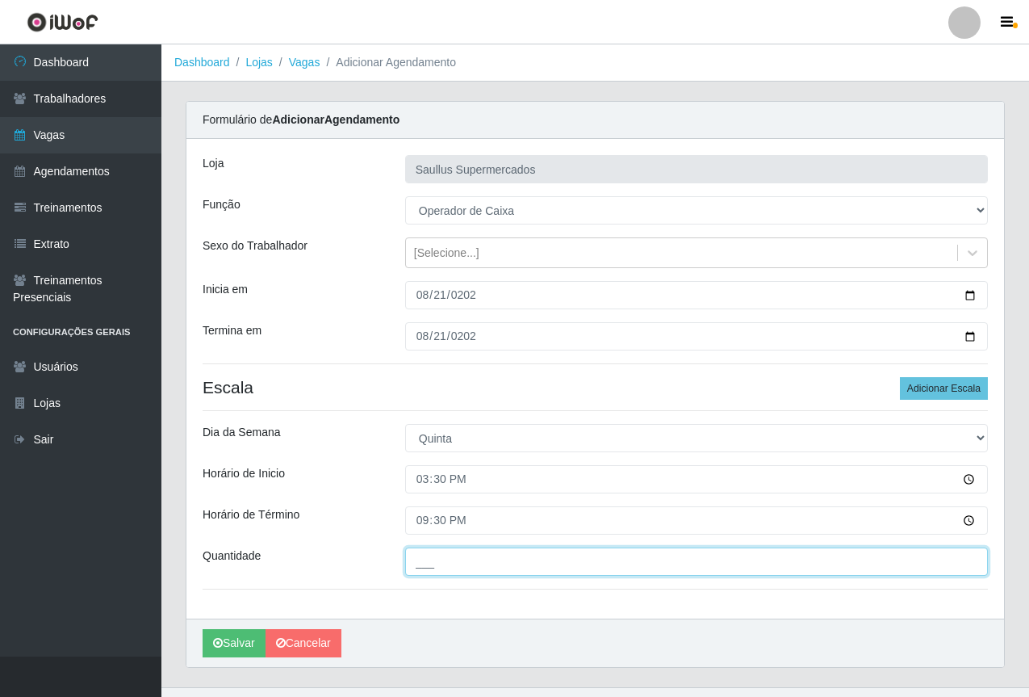
drag, startPoint x: 461, startPoint y: 563, endPoint x: 471, endPoint y: 566, distance: 10.0
click at [463, 563] on input "___" at bounding box center [696, 561] width 583 height 28
type input "1__"
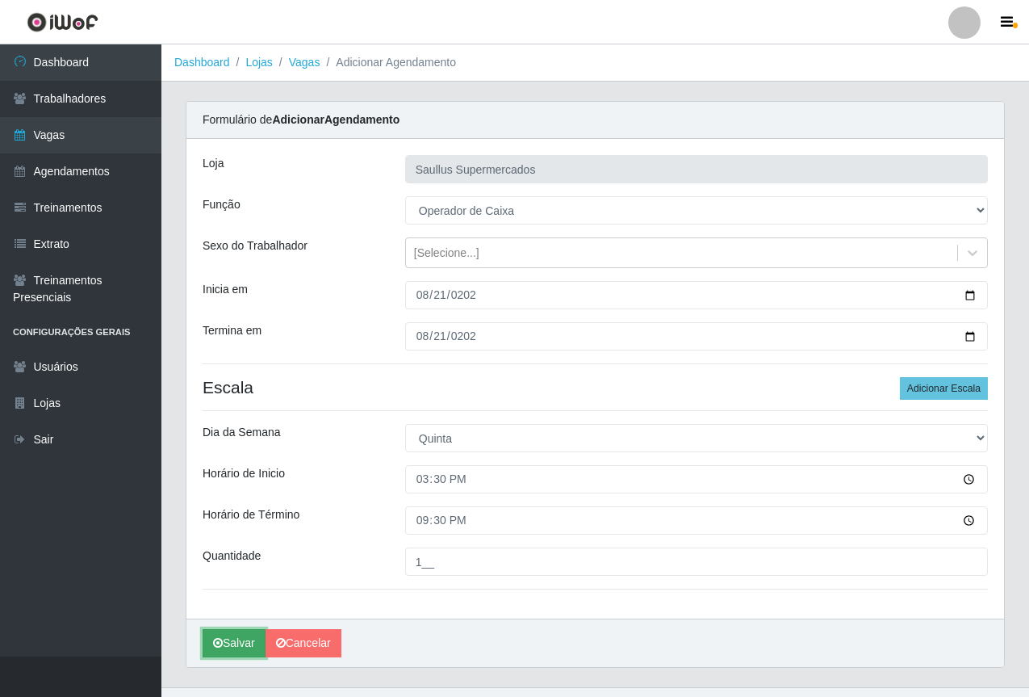
click at [245, 641] on button "Salvar" at bounding box center [234, 643] width 63 height 28
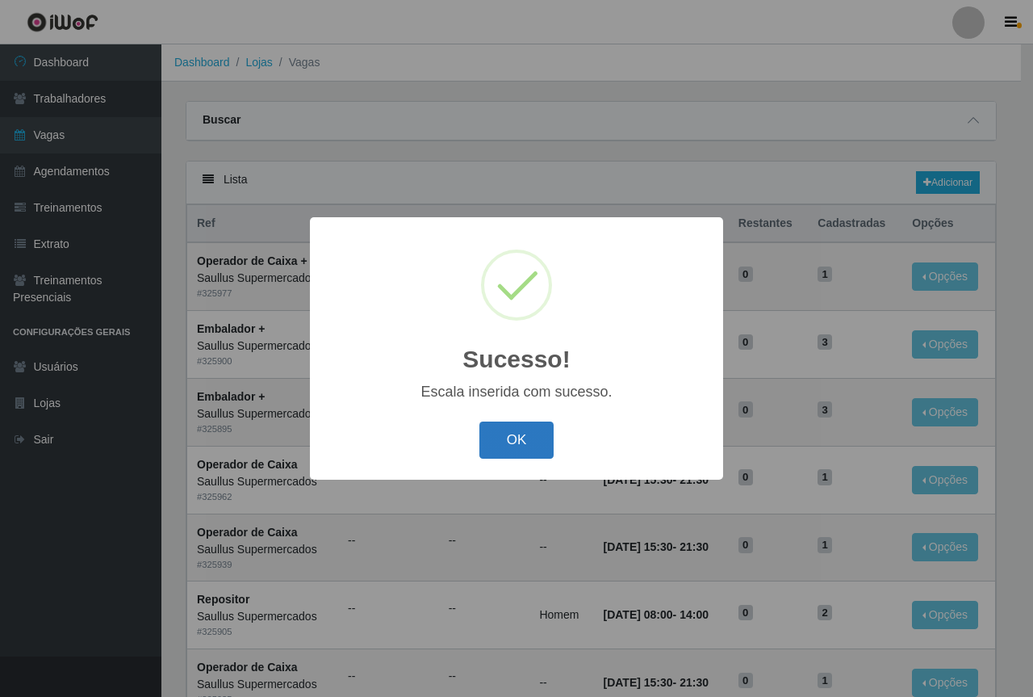
click at [522, 447] on button "OK" at bounding box center [516, 440] width 75 height 38
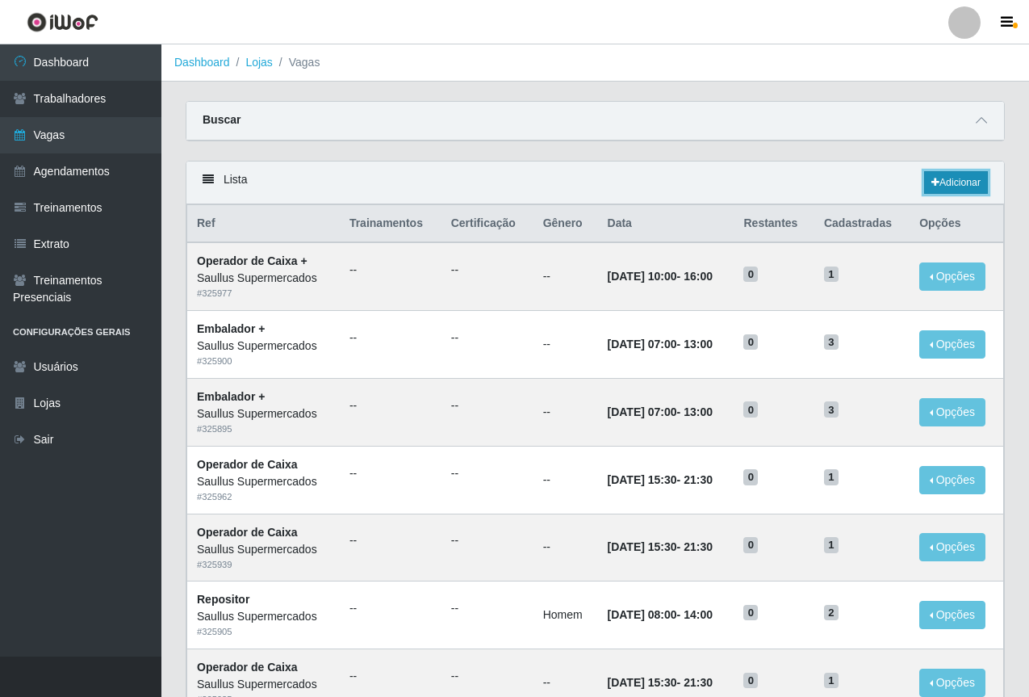
click at [953, 175] on link "Adicionar" at bounding box center [956, 182] width 64 height 23
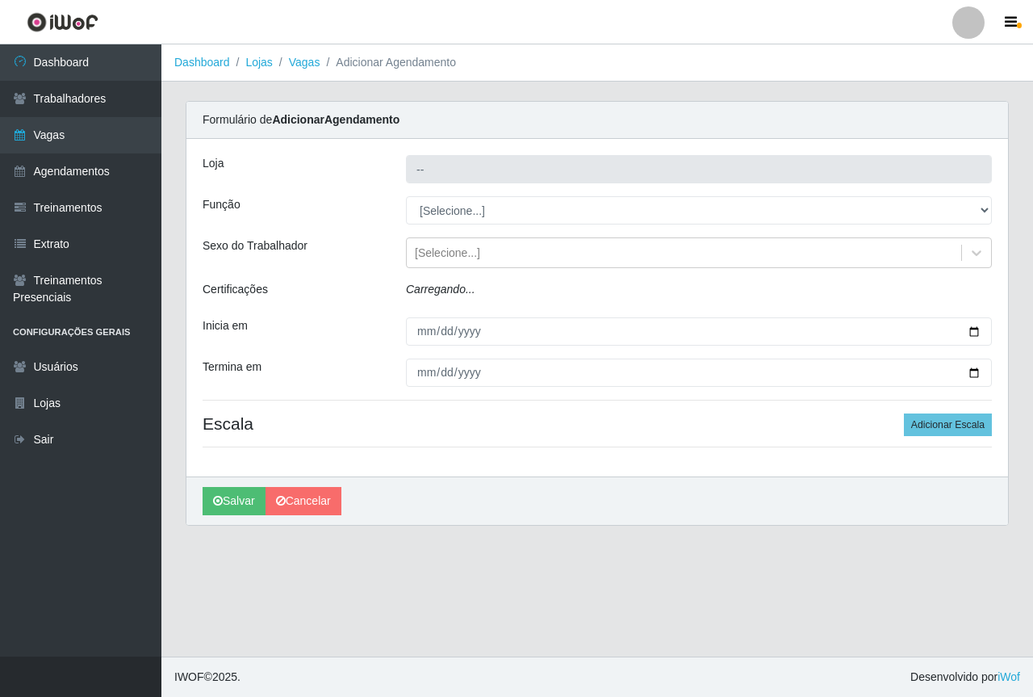
type input "Saullus Supermercados"
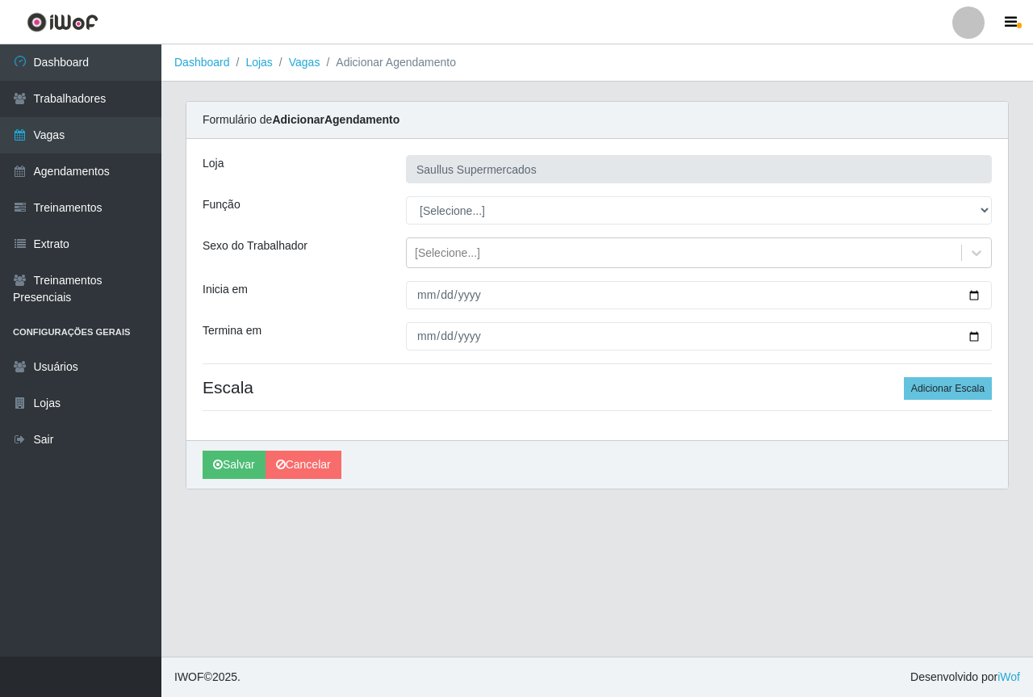
click at [426, 283] on div "Loja Saullus Supermercados Função [Selecione...] ASG ASG + ASG ++ Balconista de…" at bounding box center [597, 289] width 822 height 301
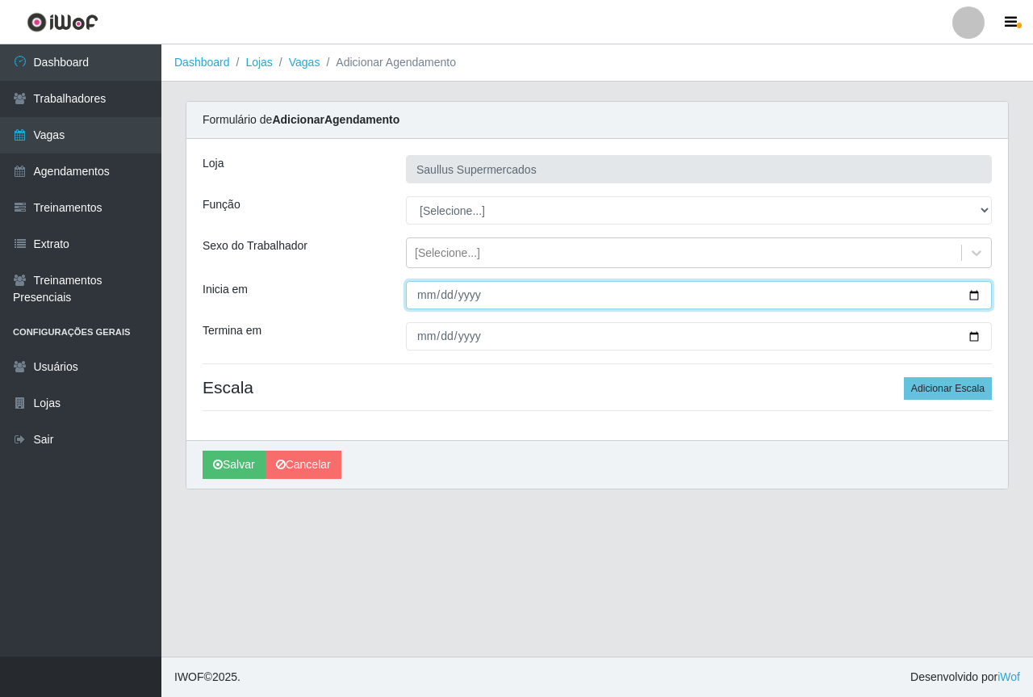
drag, startPoint x: 426, startPoint y: 286, endPoint x: 477, endPoint y: 329, distance: 67.0
click at [426, 288] on input "Inicia em" at bounding box center [699, 295] width 586 height 28
type input "2025-08-22"
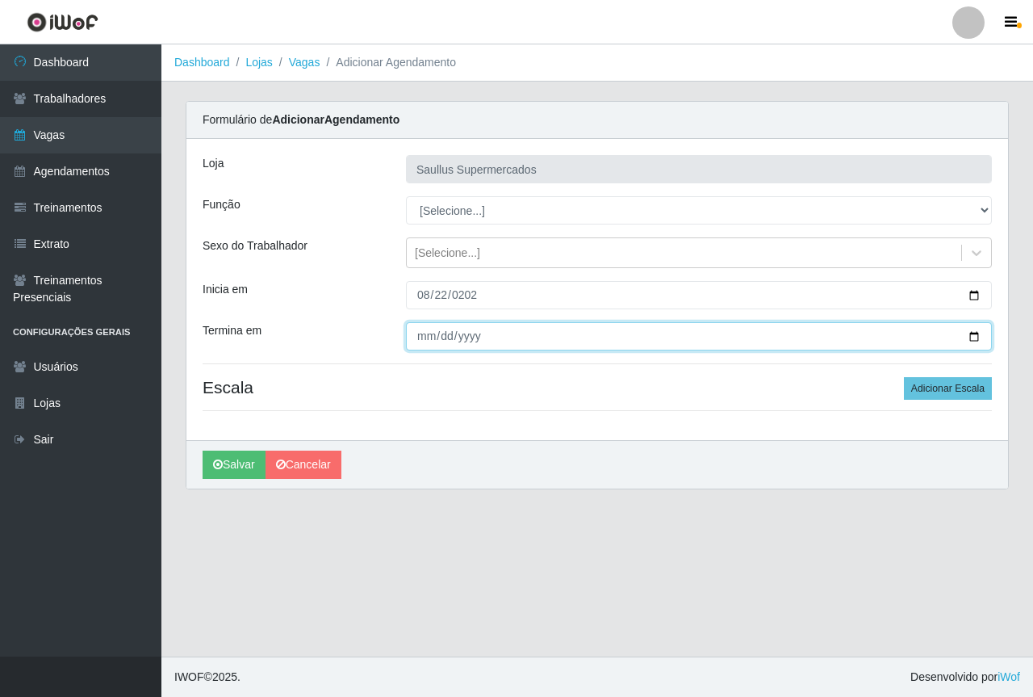
click at [425, 335] on input "Termina em" at bounding box center [699, 336] width 586 height 28
type input "0008-10-22"
click at [441, 340] on input "0008-10-22" at bounding box center [699, 336] width 586 height 28
type input "2025-08-22"
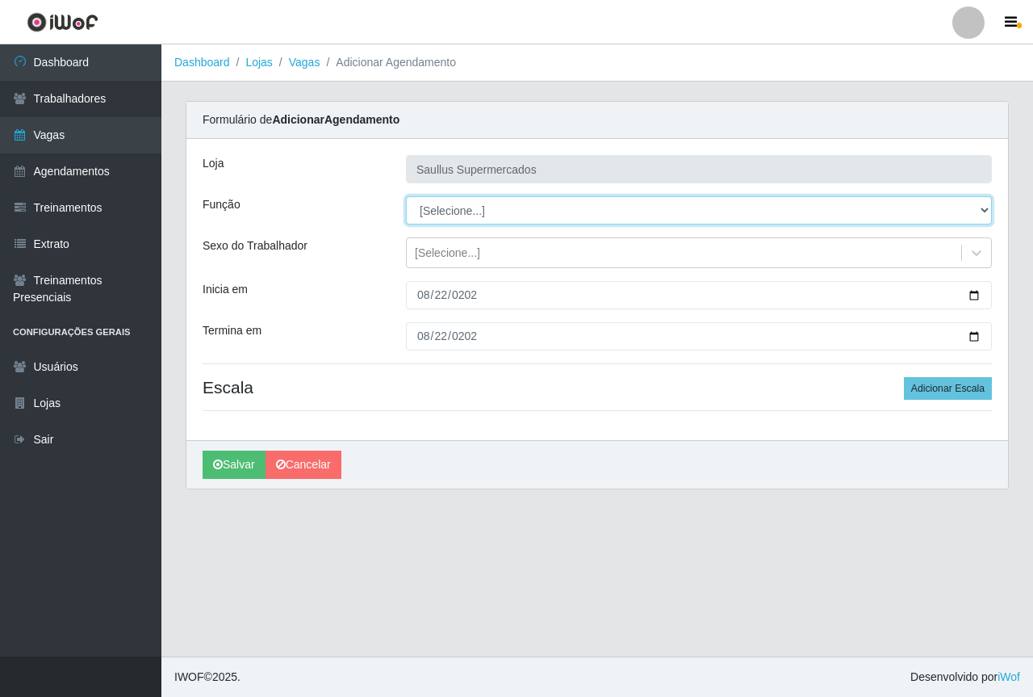
click at [422, 219] on select "[Selecione...] ASG ASG + ASG ++ Balconista de Açougue Balconista de Açougue + B…" at bounding box center [699, 210] width 586 height 28
select select "22"
click at [406, 196] on select "[Selecione...] ASG ASG + ASG ++ Balconista de Açougue Balconista de Açougue + B…" at bounding box center [699, 210] width 586 height 28
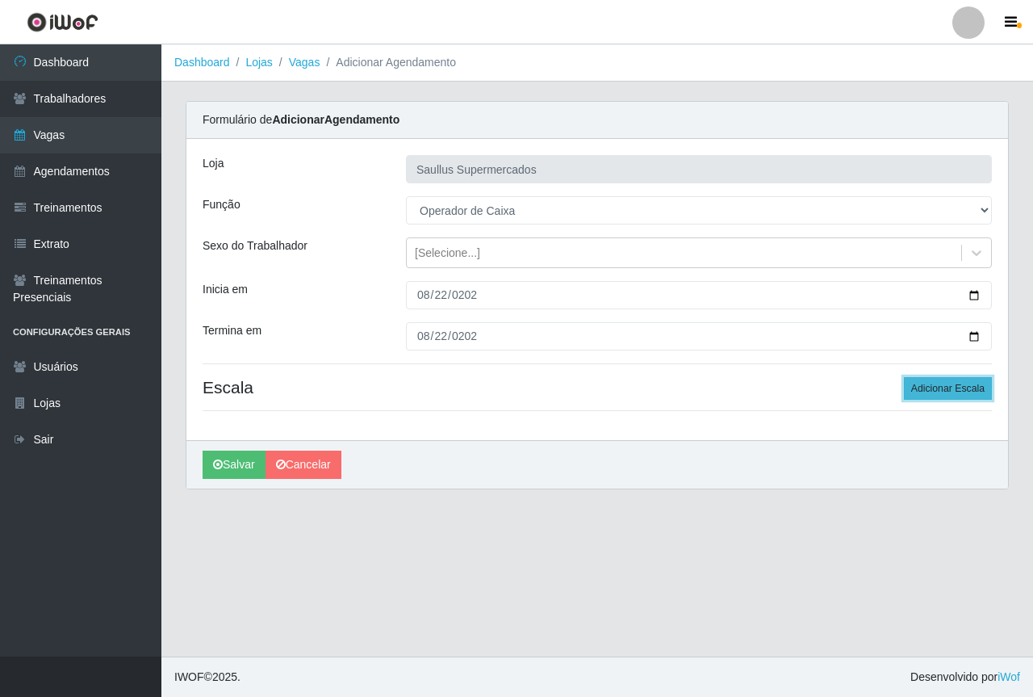
click at [916, 387] on button "Adicionar Escala" at bounding box center [948, 388] width 88 height 23
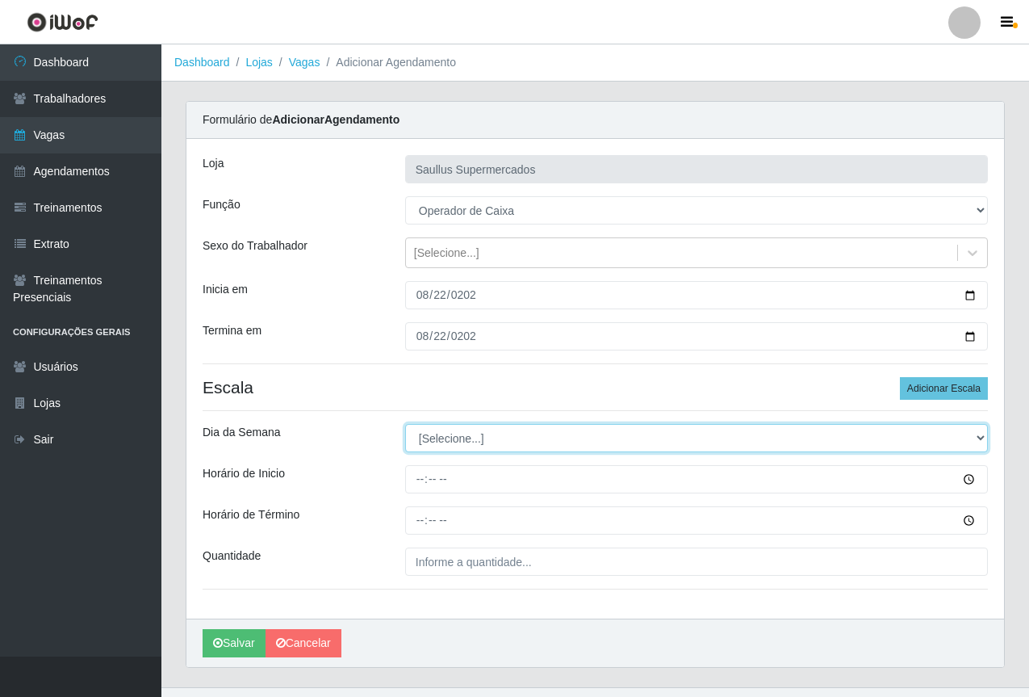
click at [453, 436] on select "[Selecione...] Segunda Terça Quarta Quinta Sexta Sábado Domingo" at bounding box center [696, 438] width 583 height 28
select select "5"
click at [405, 424] on select "[Selecione...] Segunda Terça Quarta Quinta Sexta Sábado Domingo" at bounding box center [696, 438] width 583 height 28
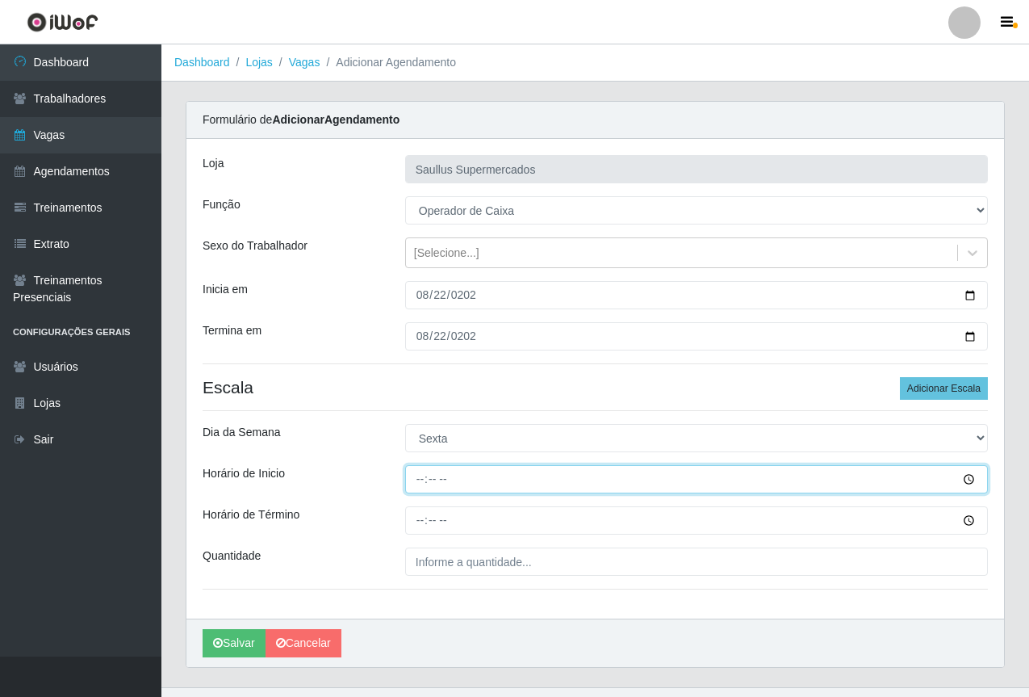
click at [429, 479] on input "Horário de Inicio" at bounding box center [696, 479] width 583 height 28
click at [429, 481] on input "Horário de Inicio" at bounding box center [696, 479] width 583 height 28
click at [408, 479] on input "Horário de Inicio" at bounding box center [696, 479] width 583 height 28
click at [417, 480] on input "Horário de Inicio" at bounding box center [696, 479] width 583 height 28
type input "08:00"
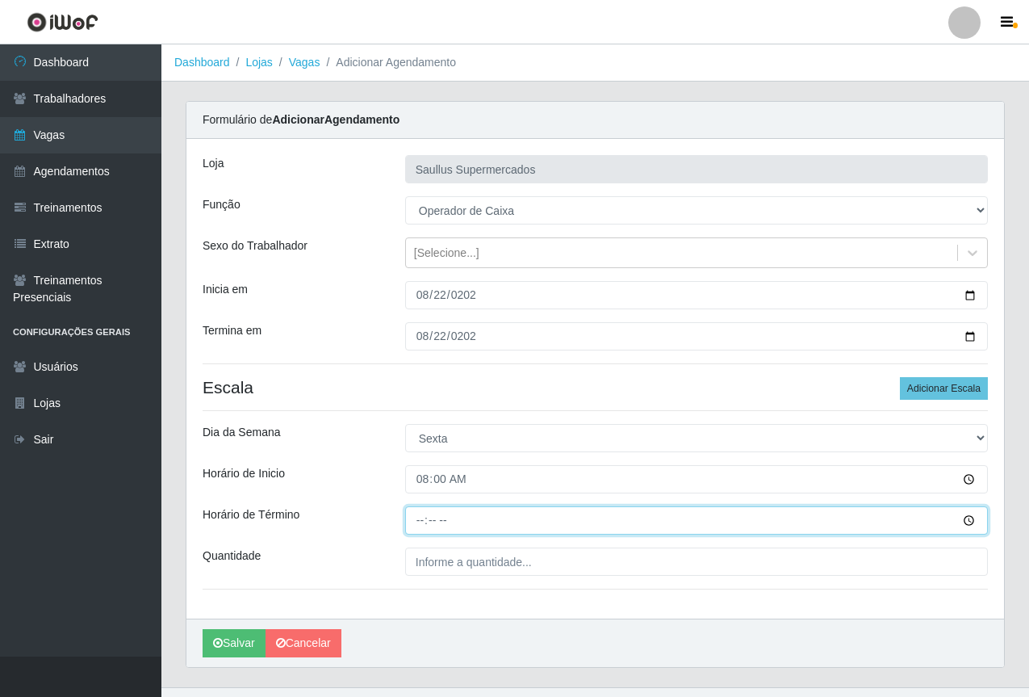
click at [430, 534] on input "Horário de Término" at bounding box center [696, 520] width 583 height 28
type input "14:00"
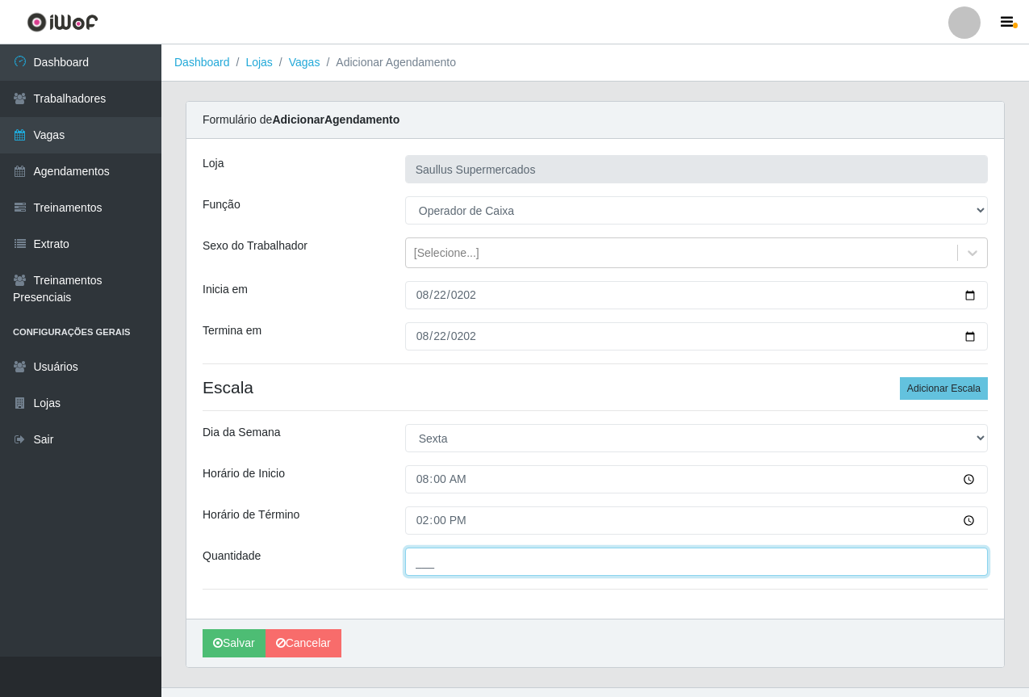
drag, startPoint x: 448, startPoint y: 559, endPoint x: 479, endPoint y: 580, distance: 37.8
click at [448, 559] on input "___" at bounding box center [696, 561] width 583 height 28
type input "1__"
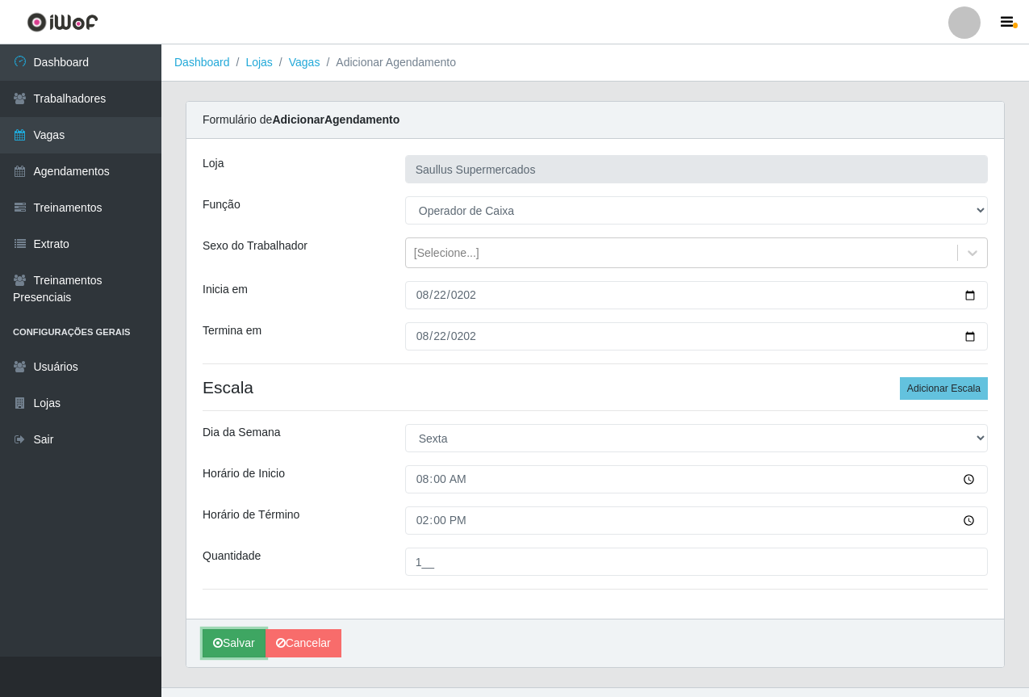
click at [231, 643] on button "Salvar" at bounding box center [234, 643] width 63 height 28
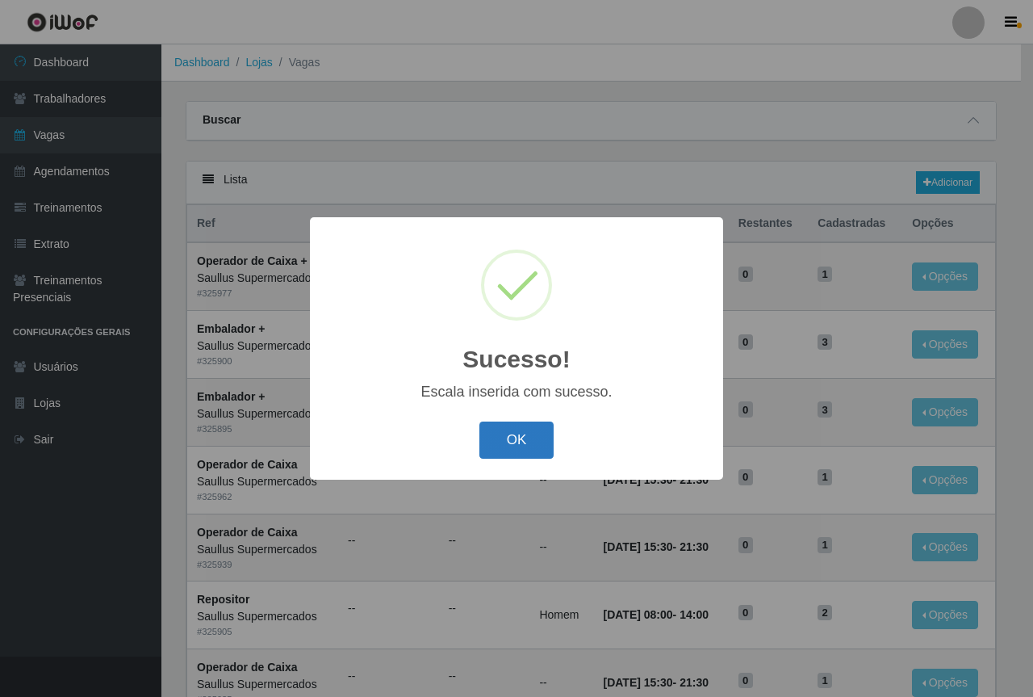
click at [520, 450] on button "OK" at bounding box center [516, 440] width 75 height 38
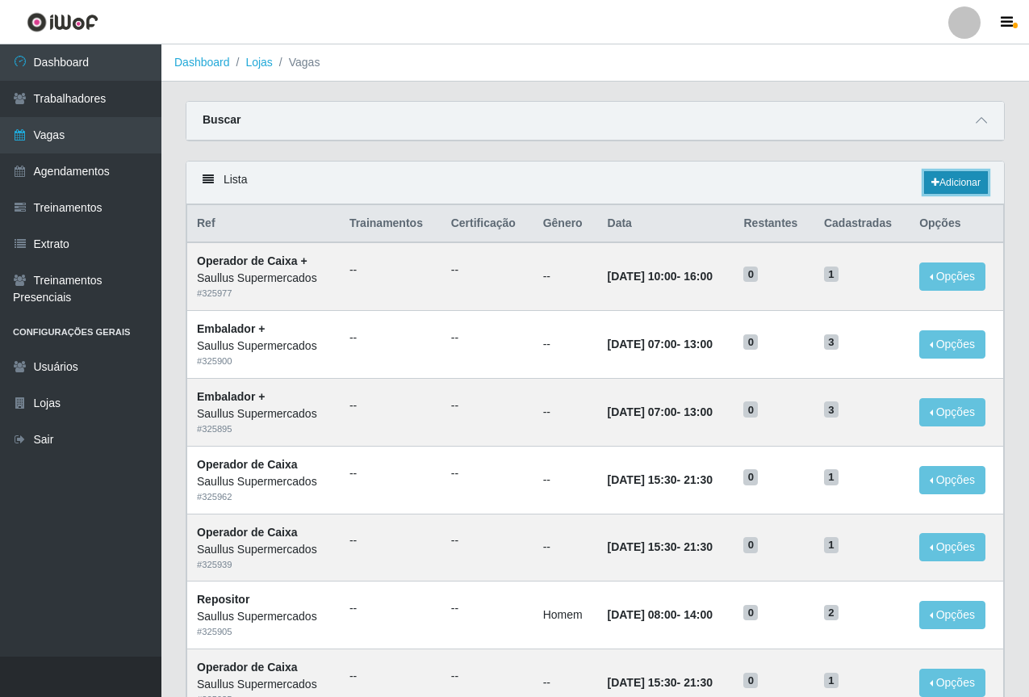
click at [950, 186] on link "Adicionar" at bounding box center [956, 182] width 64 height 23
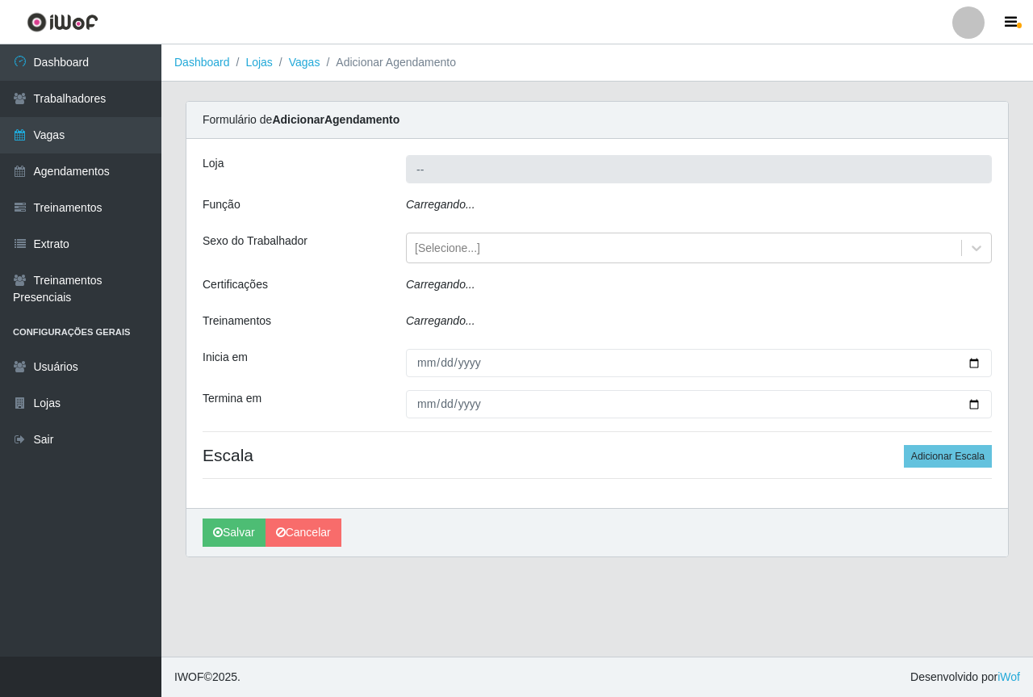
type input "Saullus Supermercados"
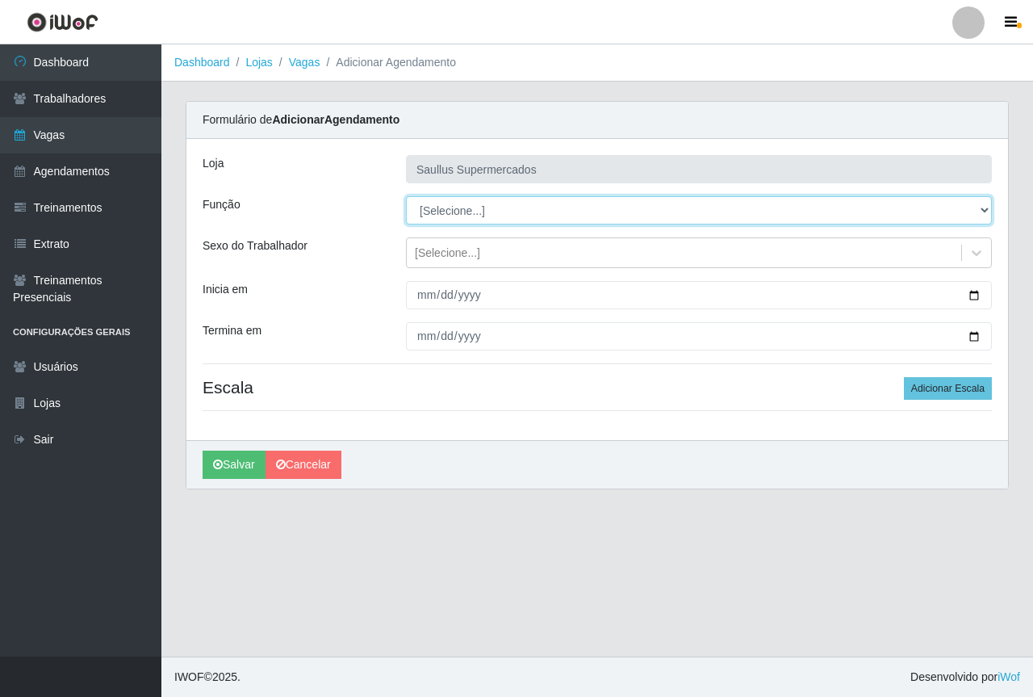
click at [457, 203] on select "[Selecione...] ASG ASG + ASG ++ Balconista de Açougue Balconista de Açougue + B…" at bounding box center [699, 210] width 586 height 28
select select "22"
click at [406, 196] on select "[Selecione...] ASG ASG + ASG ++ Balconista de Açougue Balconista de Açougue + B…" at bounding box center [699, 210] width 586 height 28
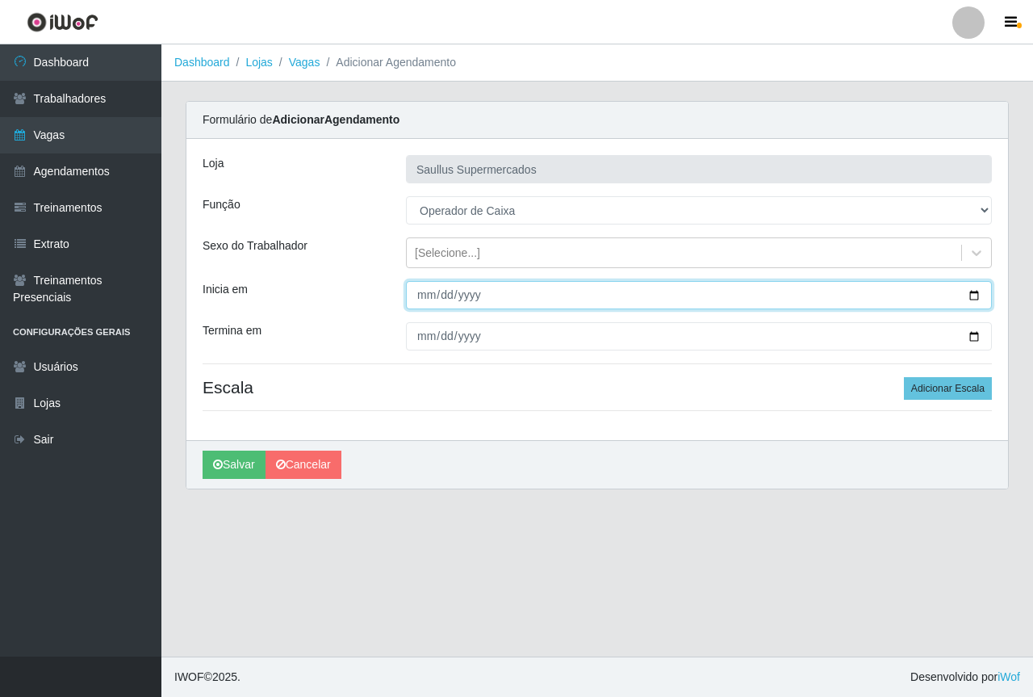
click at [428, 303] on input "Inicia em" at bounding box center [699, 295] width 586 height 28
type input "2025-08-23"
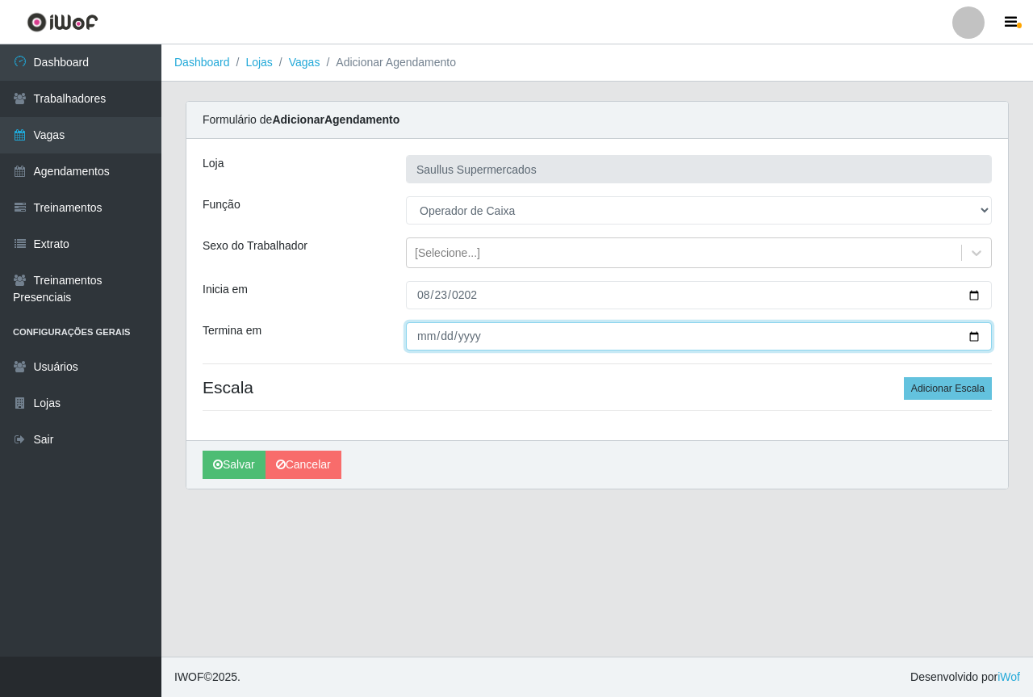
click at [425, 335] on input "Termina em" at bounding box center [699, 336] width 586 height 28
type input "2025-08-23"
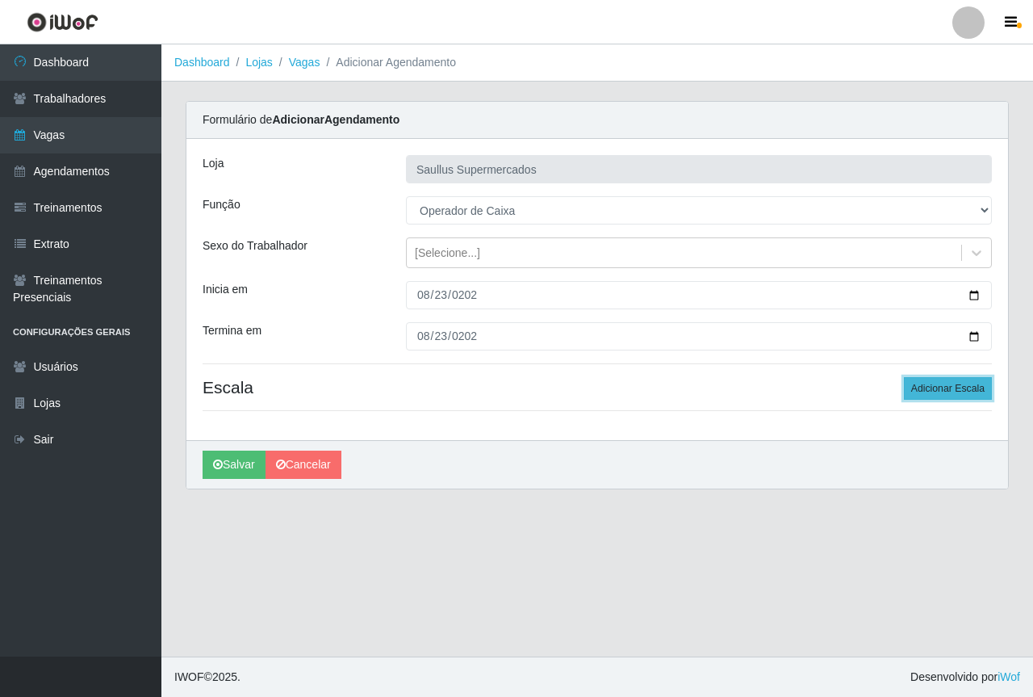
click at [937, 384] on button "Adicionar Escala" at bounding box center [948, 388] width 88 height 23
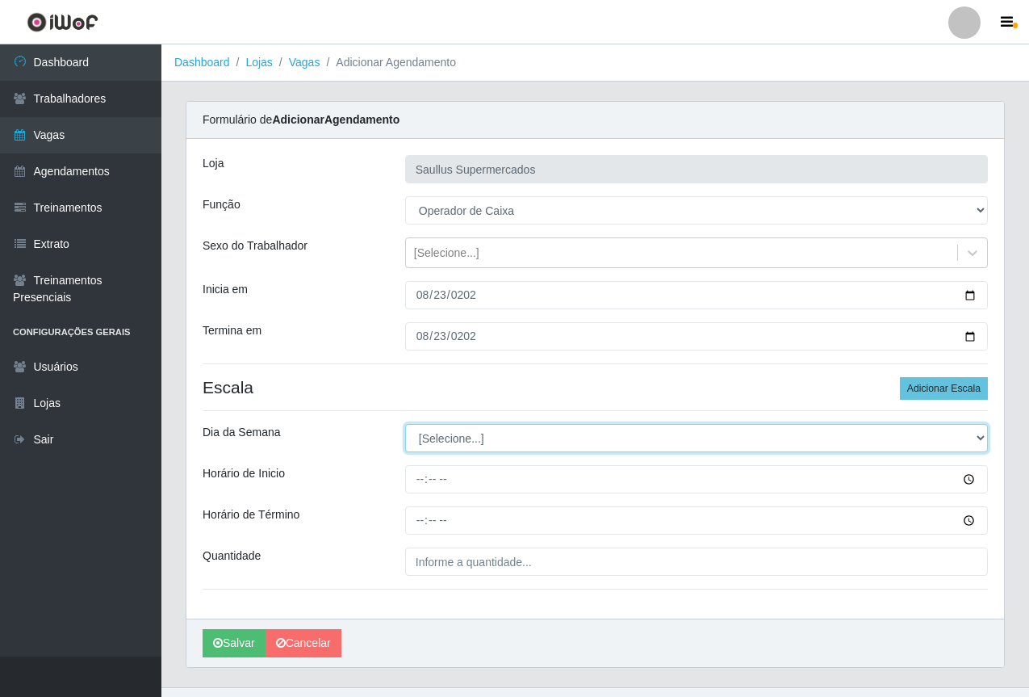
click at [454, 427] on select "[Selecione...] Segunda Terça Quarta Quinta Sexta Sábado Domingo" at bounding box center [696, 438] width 583 height 28
select select "6"
click at [405, 424] on select "[Selecione...] Segunda Terça Quarta Quinta Sexta Sábado Domingo" at bounding box center [696, 438] width 583 height 28
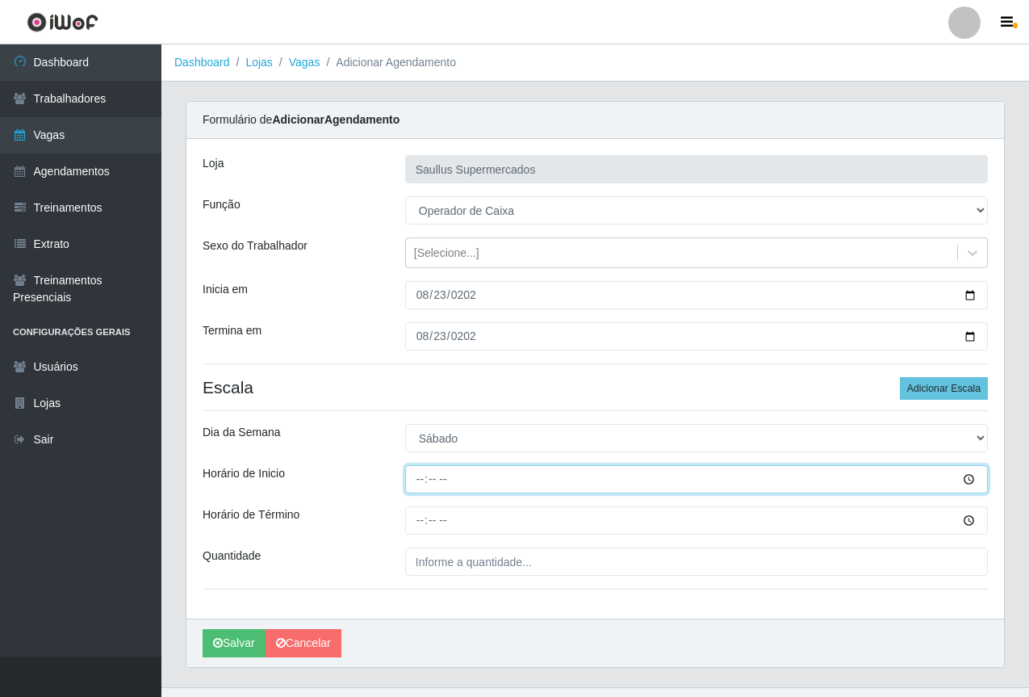
click at [421, 488] on input "Horário de Inicio" at bounding box center [696, 479] width 583 height 28
type input "07:00"
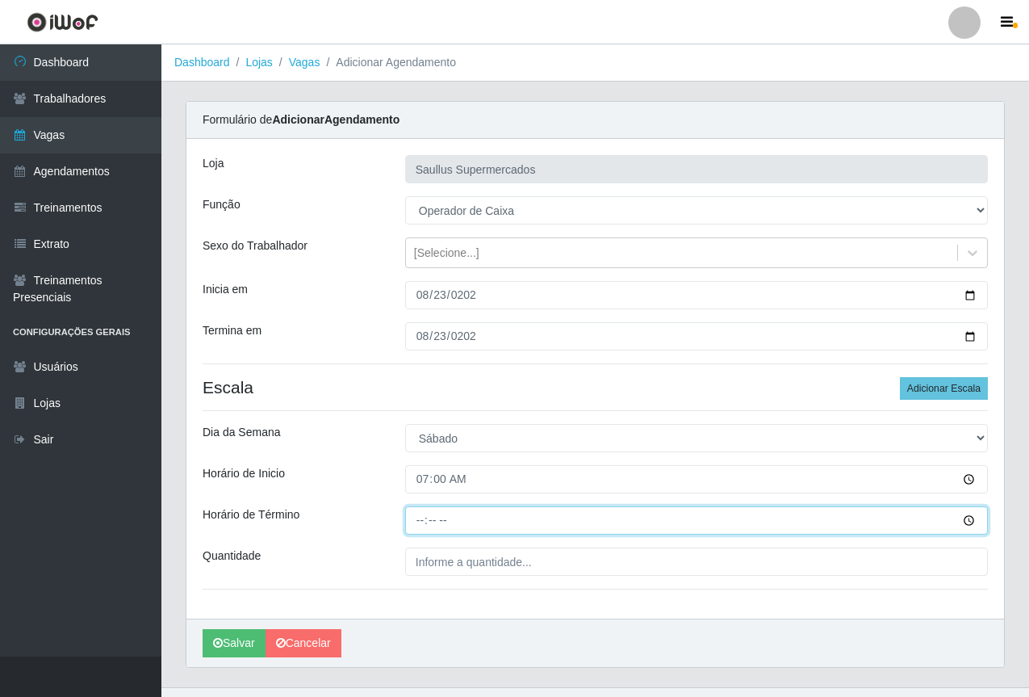
click at [411, 523] on input "Horário de Término" at bounding box center [696, 520] width 583 height 28
type input "13:00"
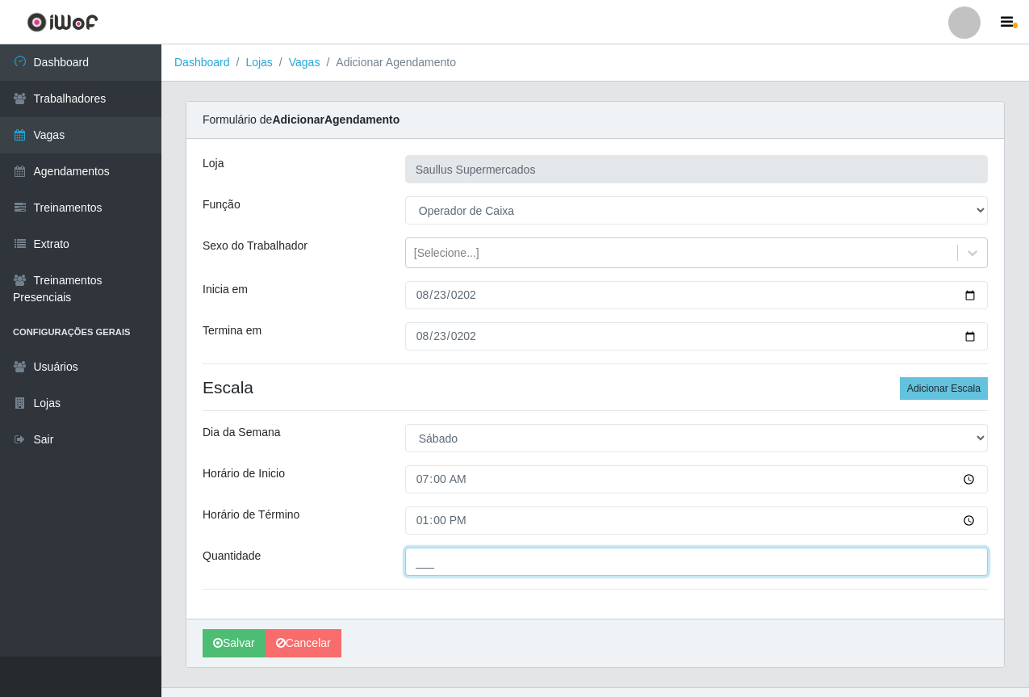
drag, startPoint x: 482, startPoint y: 561, endPoint x: 484, endPoint y: 573, distance: 12.3
click at [482, 563] on input "___" at bounding box center [696, 561] width 583 height 28
type input "1__"
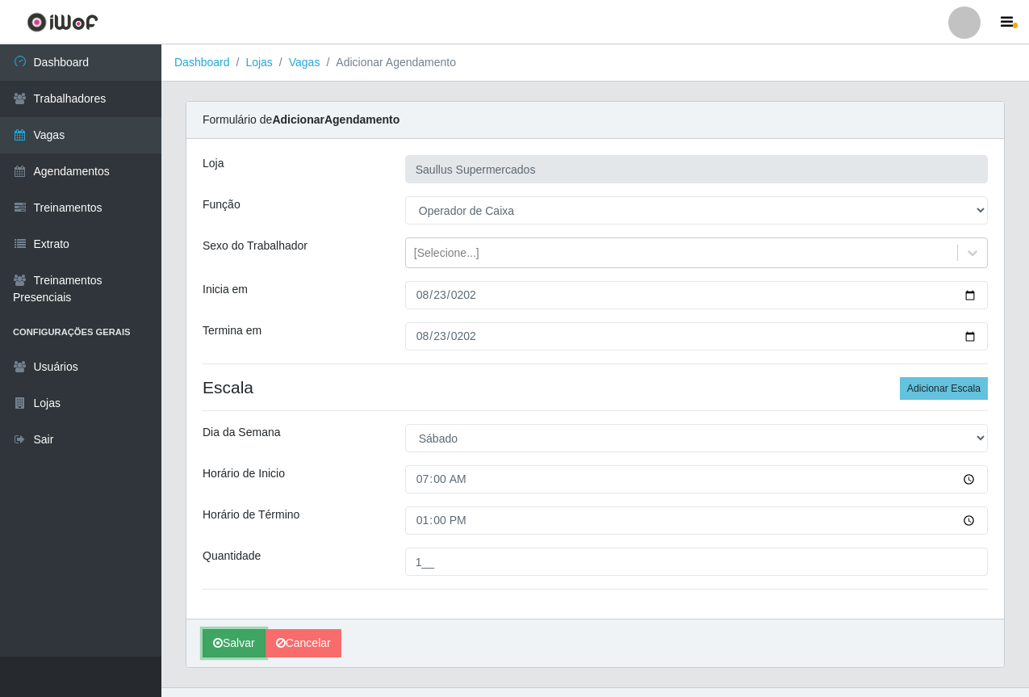
click at [234, 635] on button "Salvar" at bounding box center [234, 643] width 63 height 28
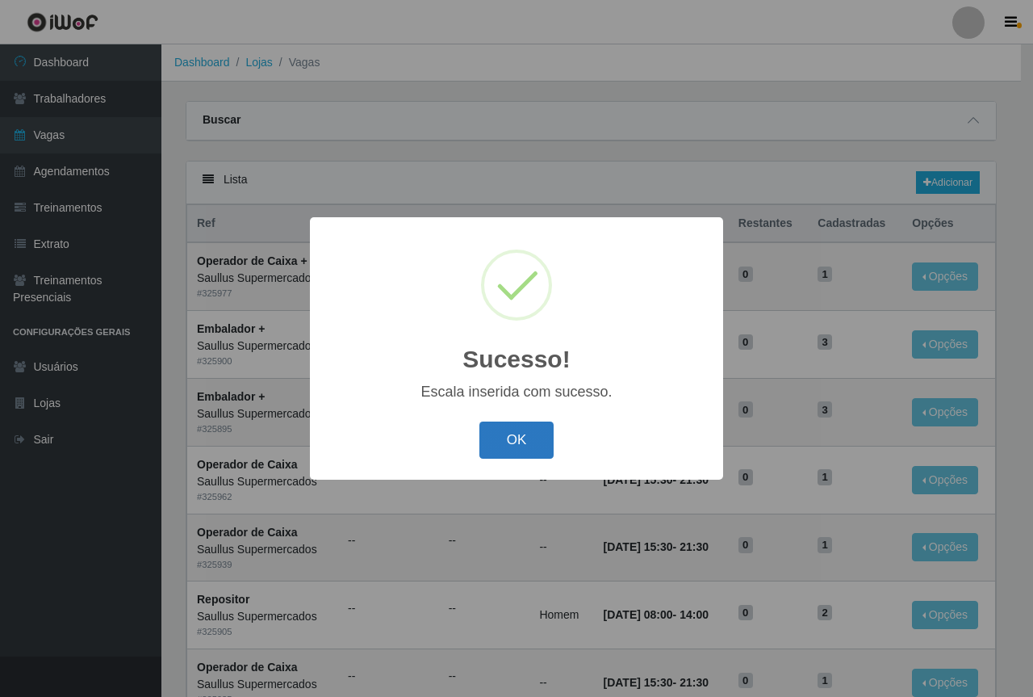
click at [502, 451] on button "OK" at bounding box center [516, 440] width 75 height 38
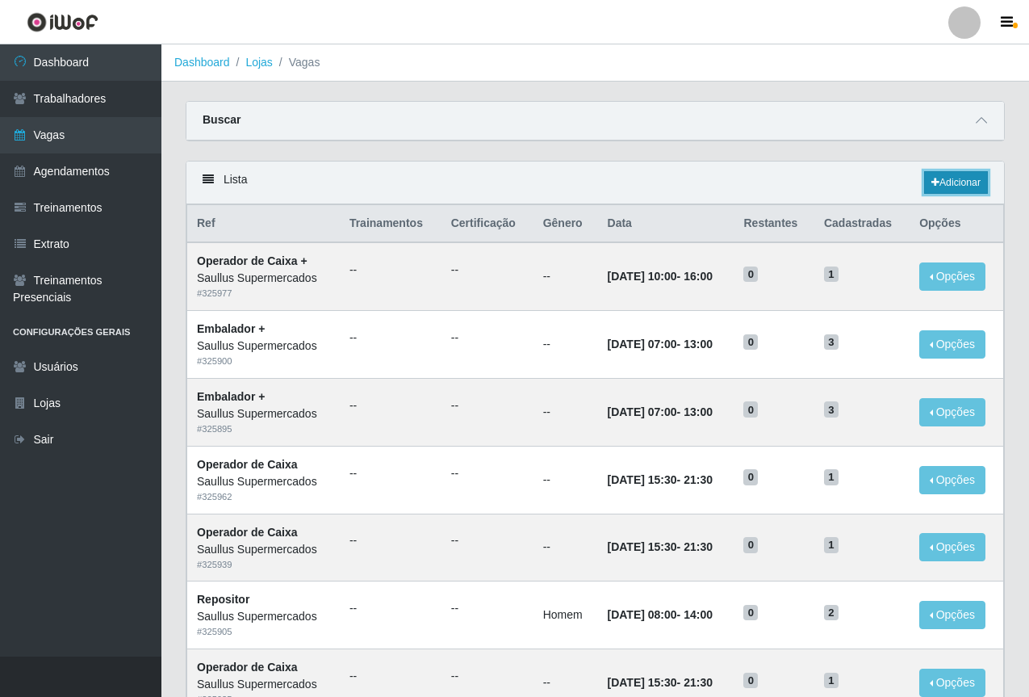
click at [974, 180] on link "Adicionar" at bounding box center [956, 182] width 64 height 23
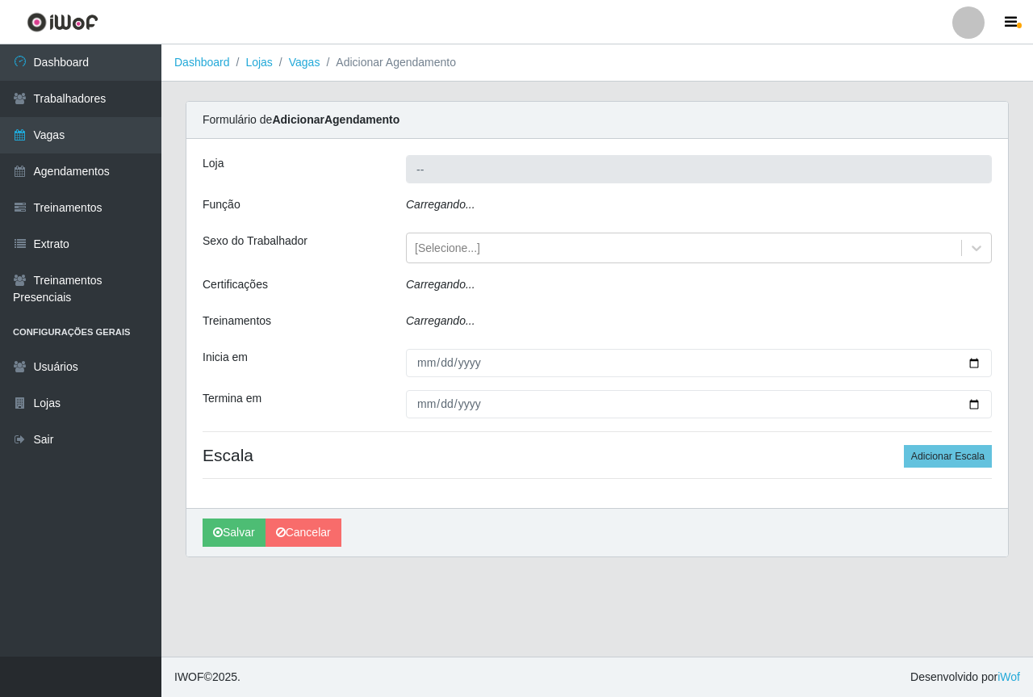
type input "Saullus Supermercados"
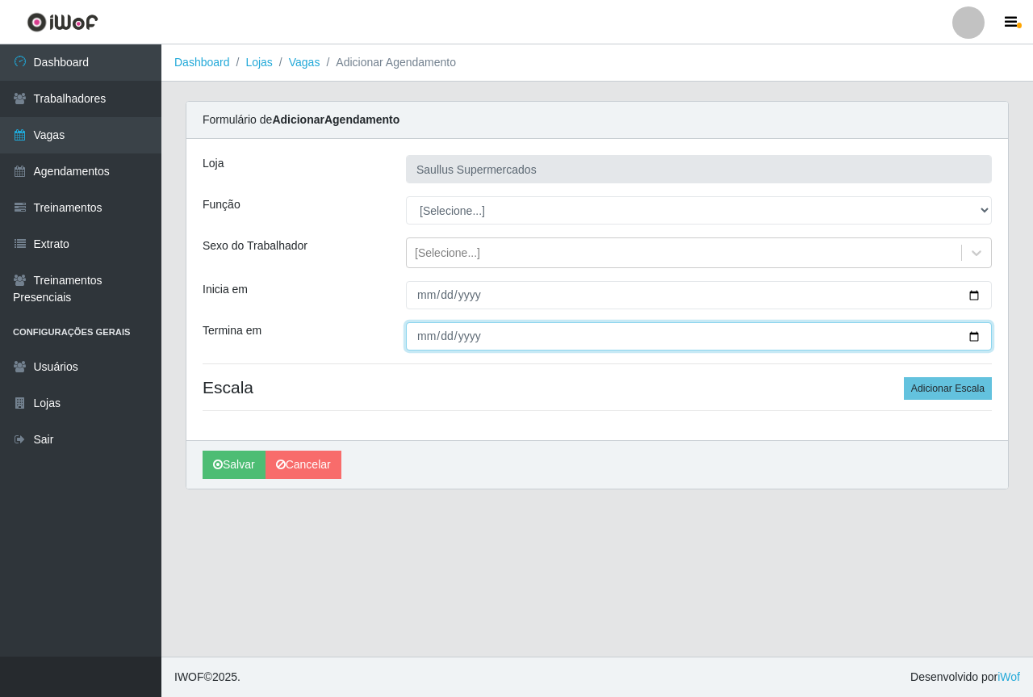
click at [430, 333] on input "Termina em" at bounding box center [699, 336] width 586 height 28
type input "2025-08-23"
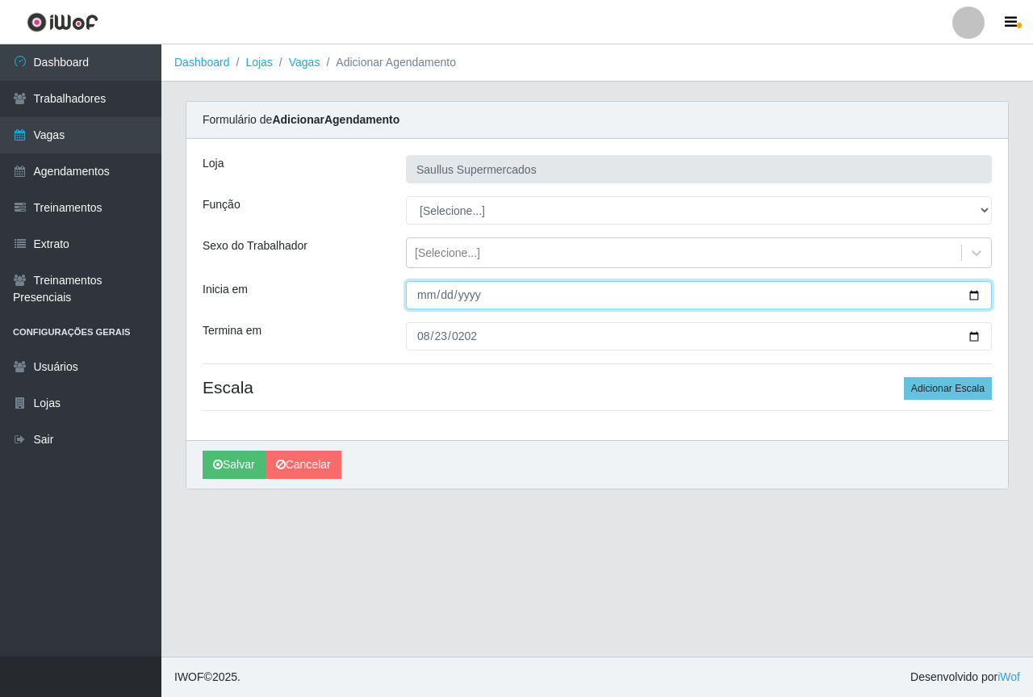
click at [422, 295] on input "Inicia em" at bounding box center [699, 295] width 586 height 28
type input "2025-08-23"
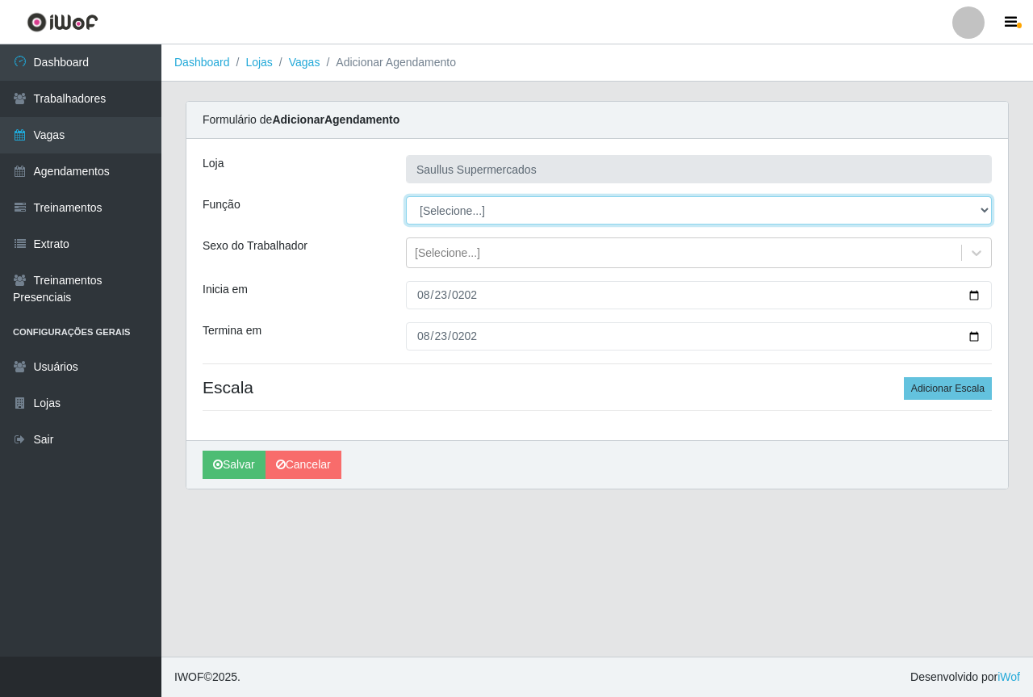
click at [433, 208] on select "[Selecione...] ASG ASG + ASG ++ Balconista de Açougue Balconista de Açougue + B…" at bounding box center [699, 210] width 586 height 28
select select "22"
click at [406, 196] on select "[Selecione...] ASG ASG + ASG ++ Balconista de Açougue Balconista de Açougue + B…" at bounding box center [699, 210] width 586 height 28
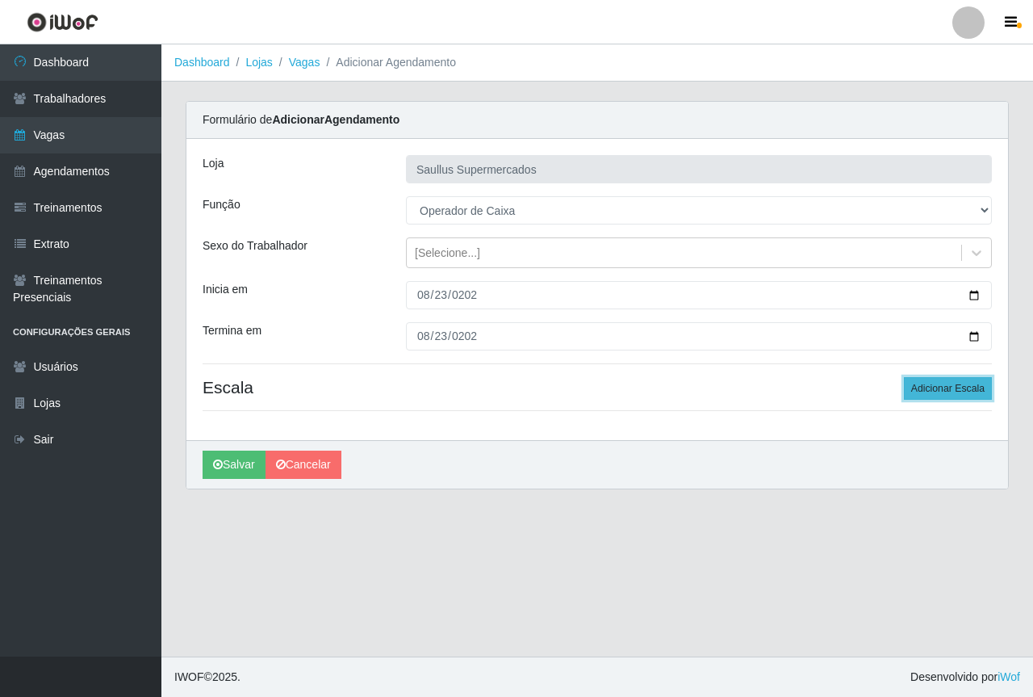
click at [937, 382] on button "Adicionar Escala" at bounding box center [948, 388] width 88 height 23
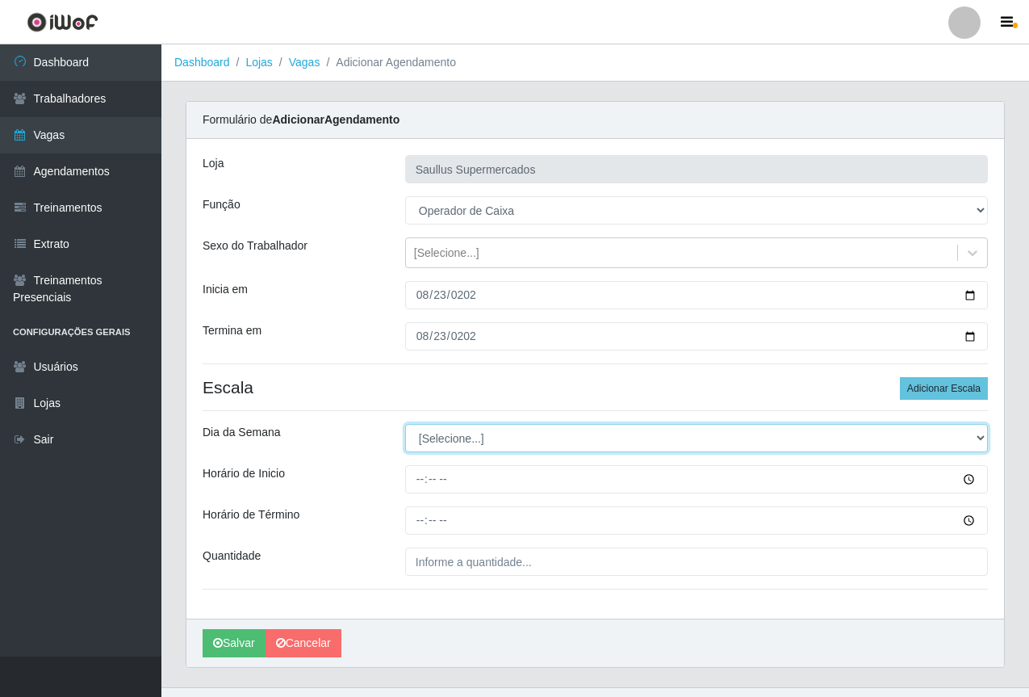
click at [463, 443] on select "[Selecione...] Segunda Terça Quarta Quinta Sexta Sábado Domingo" at bounding box center [696, 438] width 583 height 28
select select "6"
click at [405, 424] on select "[Selecione...] Segunda Terça Quarta Quinta Sexta Sábado Domingo" at bounding box center [696, 438] width 583 height 28
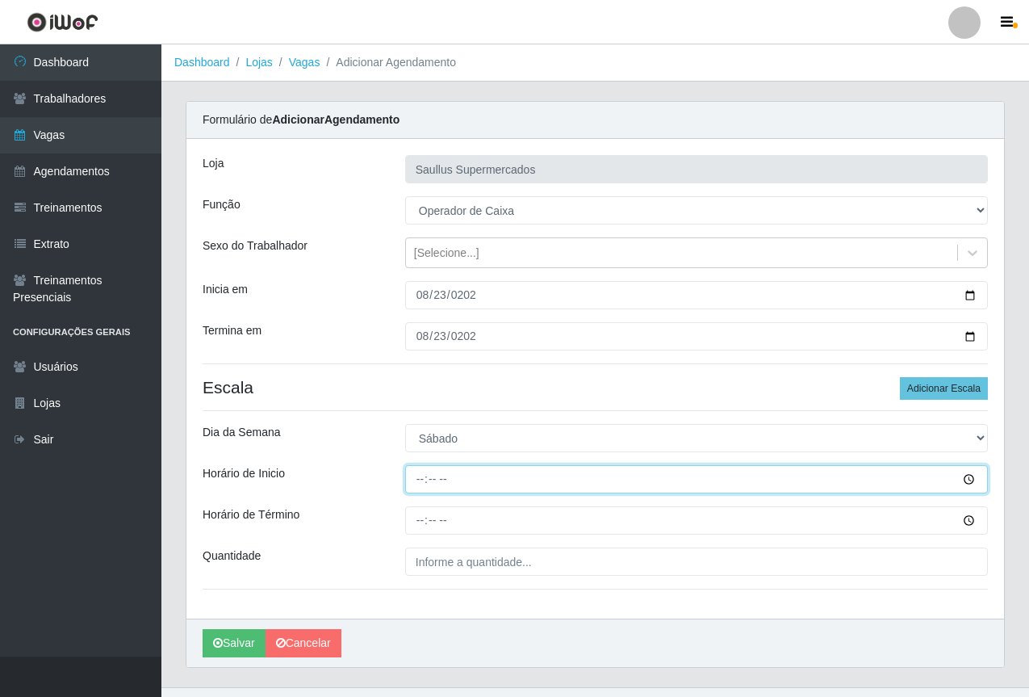
click at [422, 478] on input "Horário de Inicio" at bounding box center [696, 479] width 583 height 28
type input "15:30"
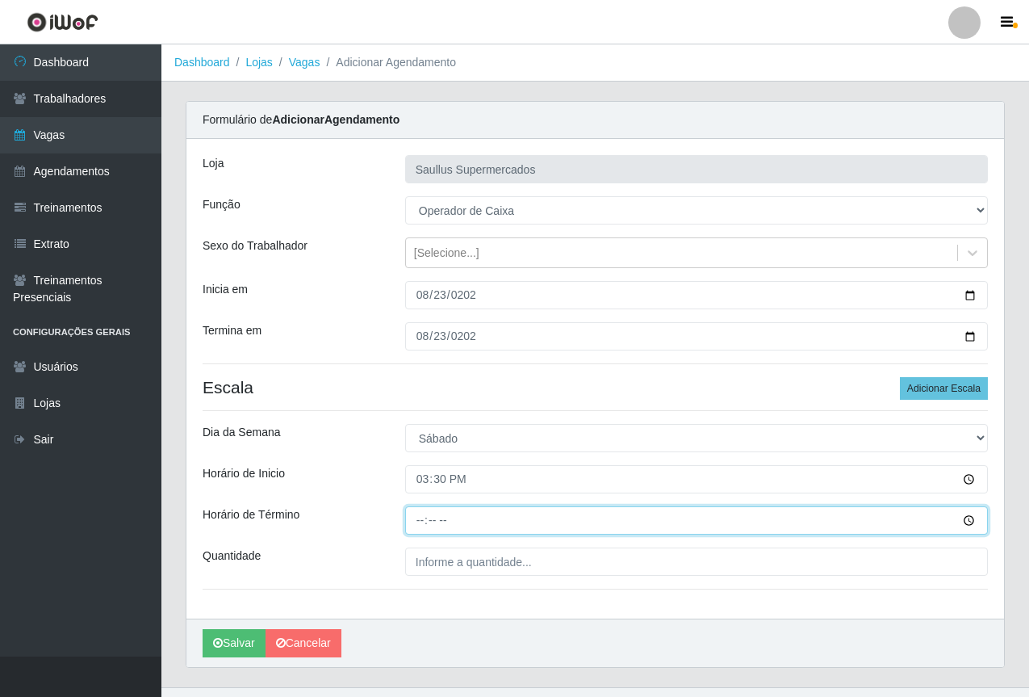
click at [421, 525] on input "Horário de Término" at bounding box center [696, 520] width 583 height 28
type input "21:30"
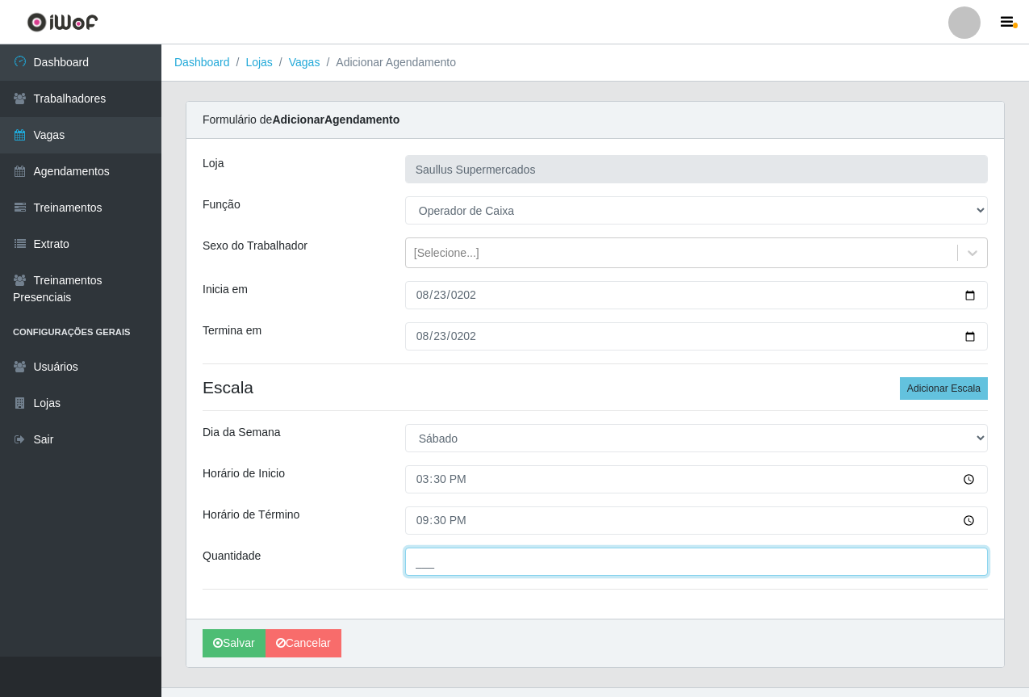
click at [418, 562] on input "___" at bounding box center [696, 561] width 583 height 28
type input "1__"
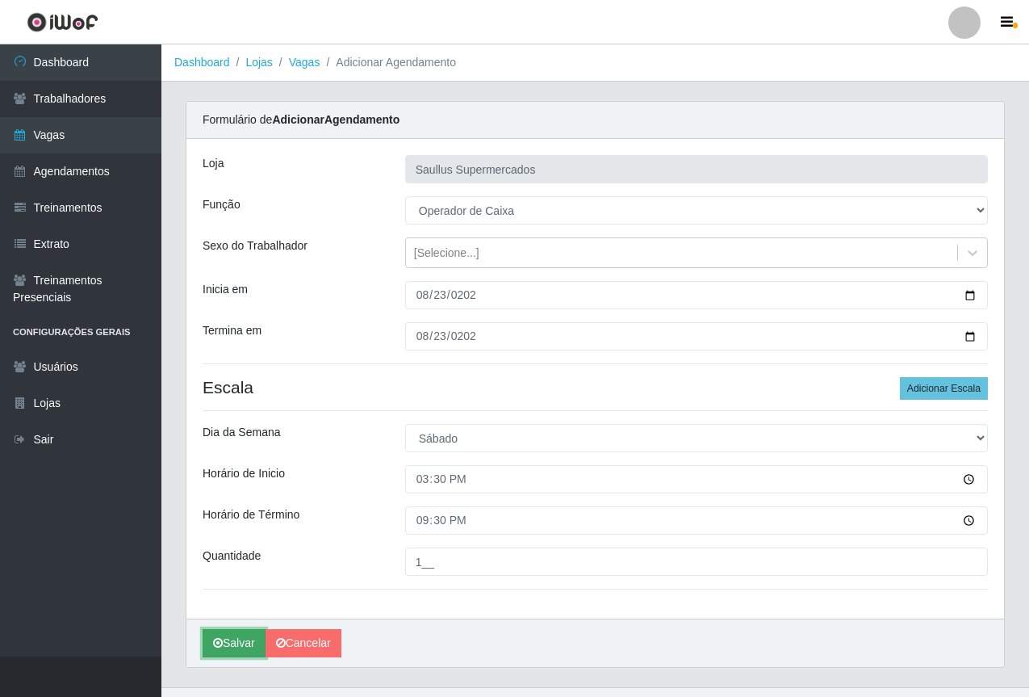
click at [228, 645] on button "Salvar" at bounding box center [234, 643] width 63 height 28
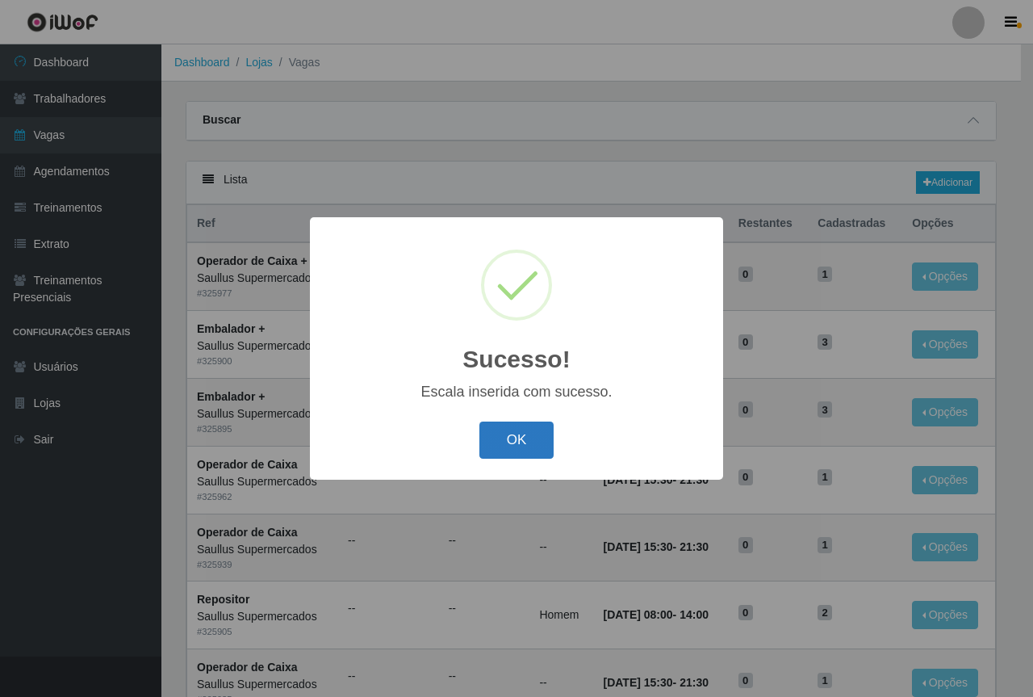
click at [505, 449] on button "OK" at bounding box center [516, 440] width 75 height 38
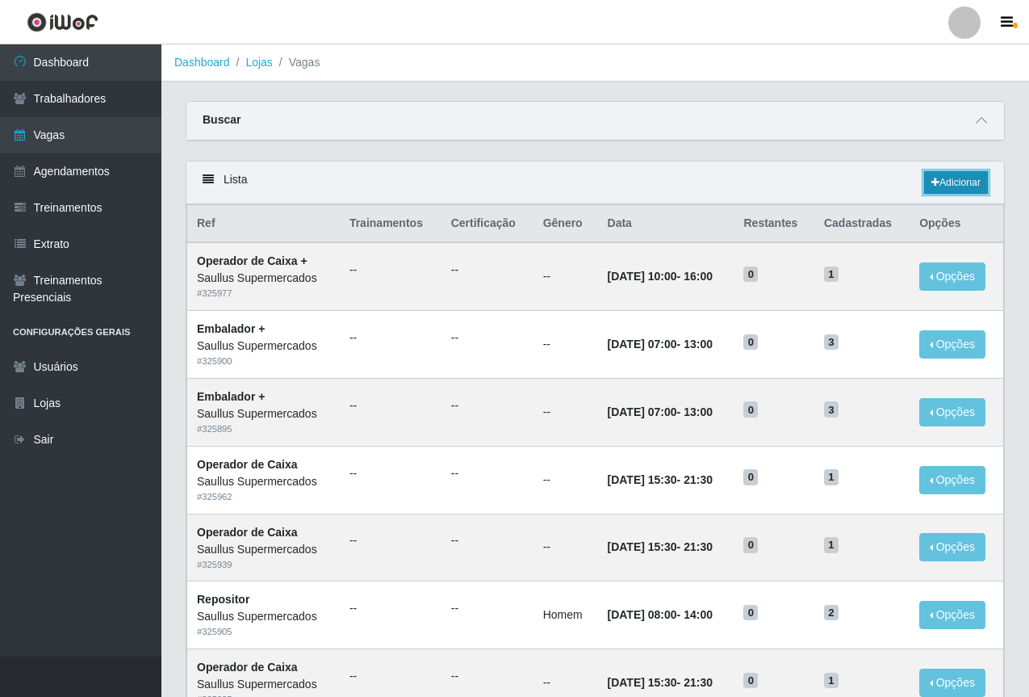
click at [948, 189] on link "Adicionar" at bounding box center [956, 182] width 64 height 23
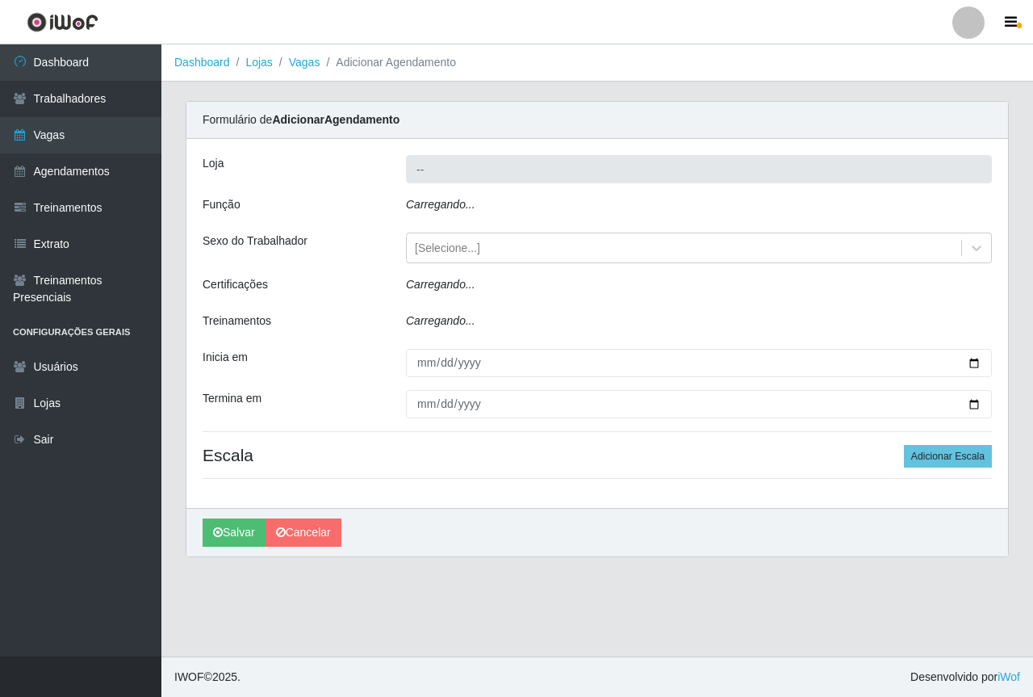
type input "Saullus Supermercados"
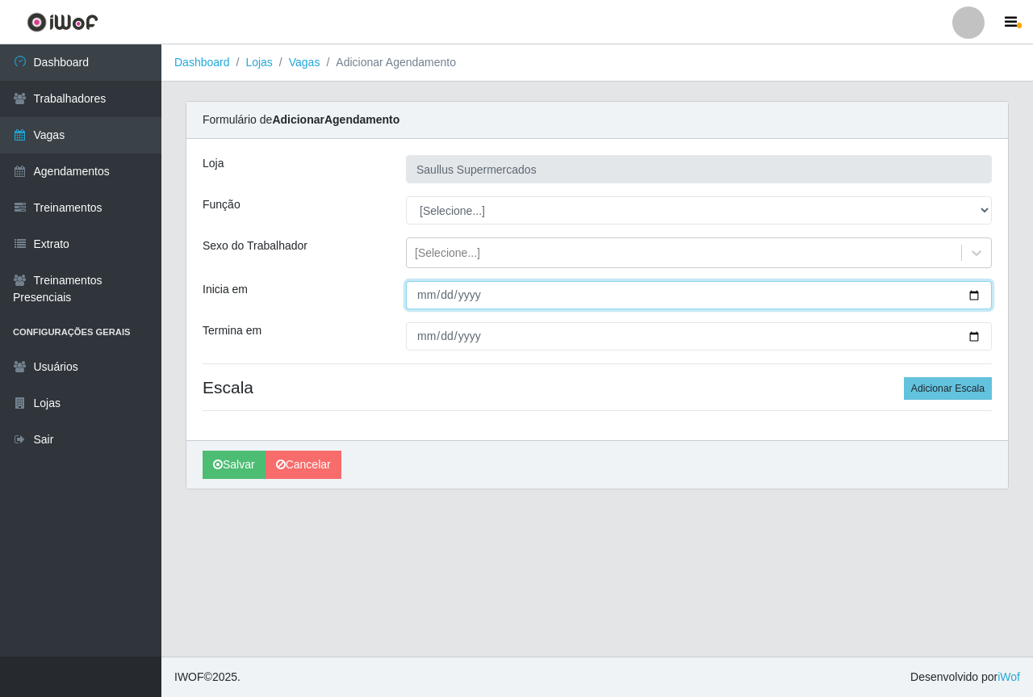
click at [422, 292] on input "Inicia em" at bounding box center [699, 295] width 586 height 28
type input "2025-08-24"
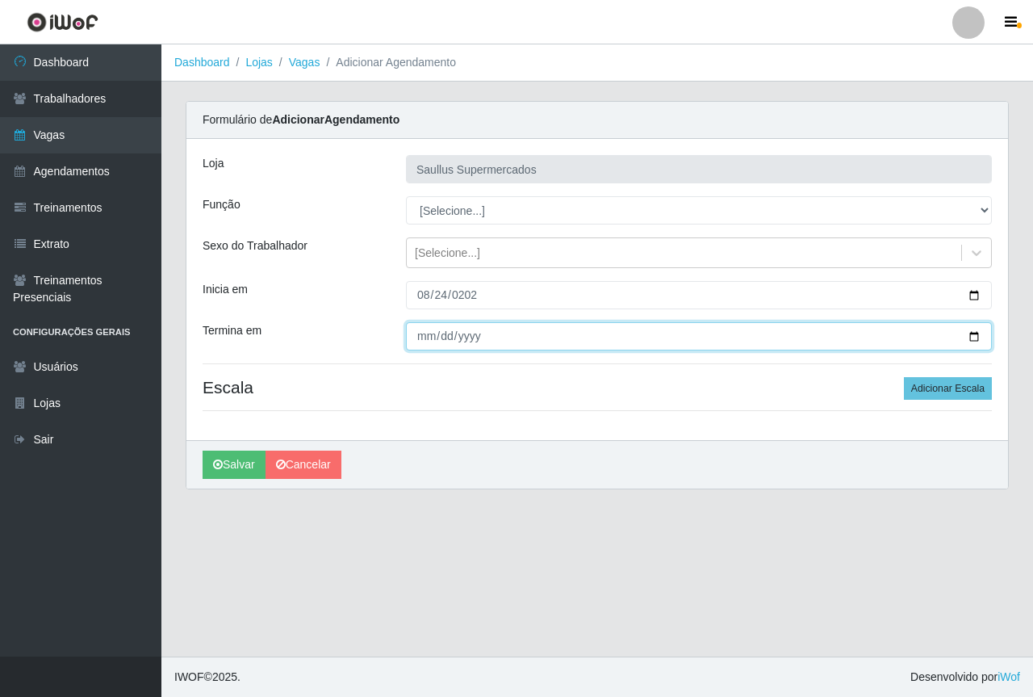
click at [422, 336] on input "Termina em" at bounding box center [699, 336] width 586 height 28
type input "2025-08-24"
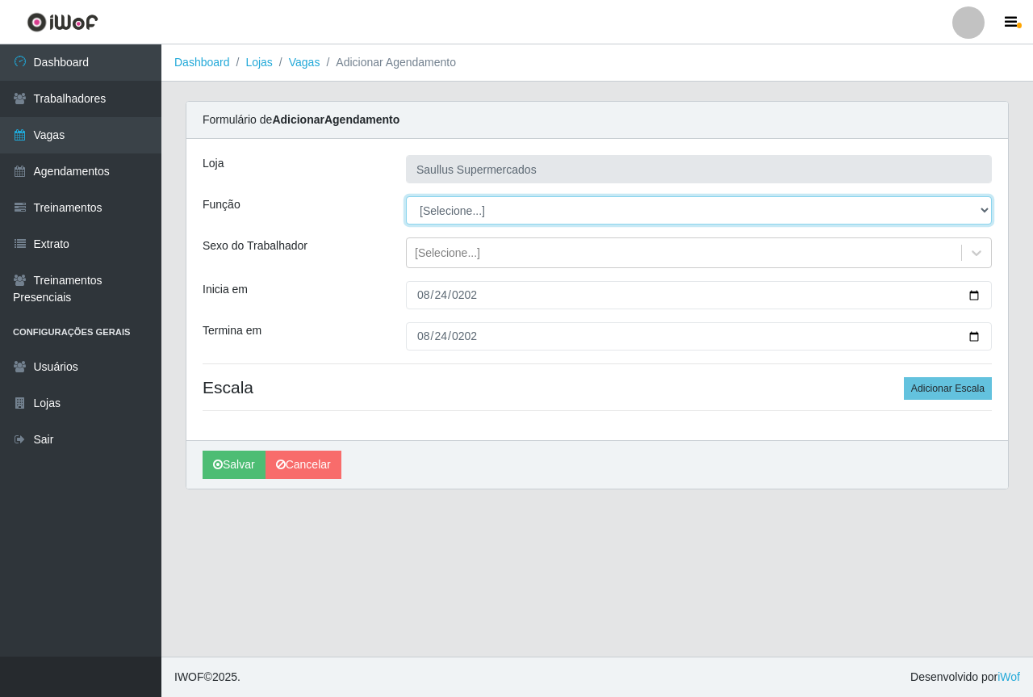
click at [463, 209] on select "[Selecione...] ASG ASG + ASG ++ Balconista de Açougue Balconista de Açougue + B…" at bounding box center [699, 210] width 586 height 28
select select "72"
click at [406, 196] on select "[Selecione...] ASG ASG + ASG ++ Balconista de Açougue Balconista de Açougue + B…" at bounding box center [699, 210] width 586 height 28
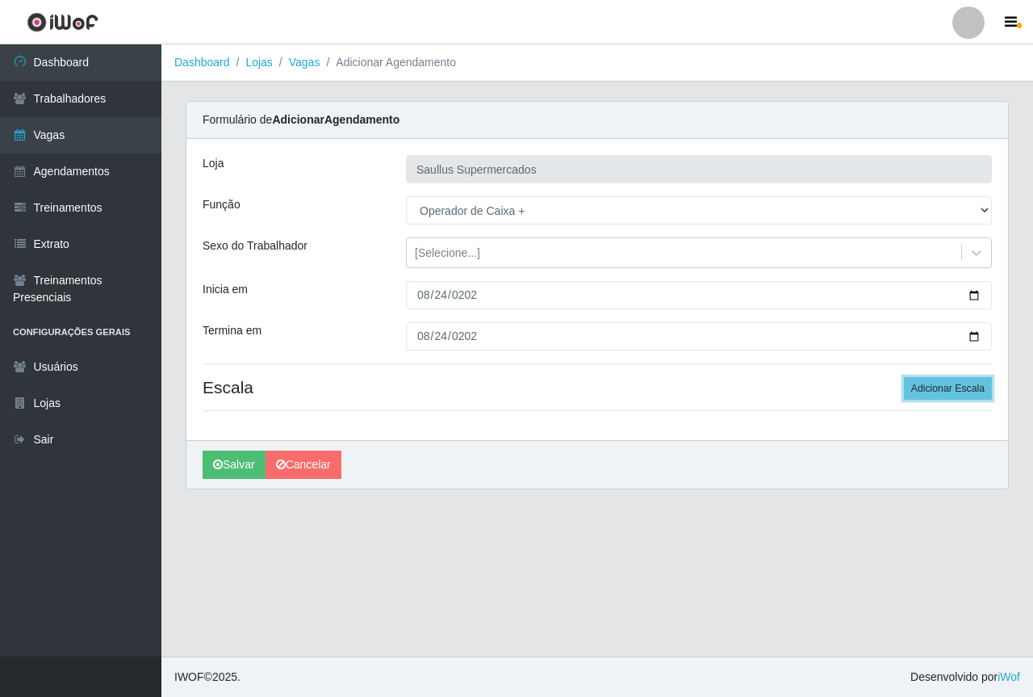
drag, startPoint x: 927, startPoint y: 396, endPoint x: 687, endPoint y: 395, distance: 240.6
click at [927, 395] on button "Adicionar Escala" at bounding box center [948, 388] width 88 height 23
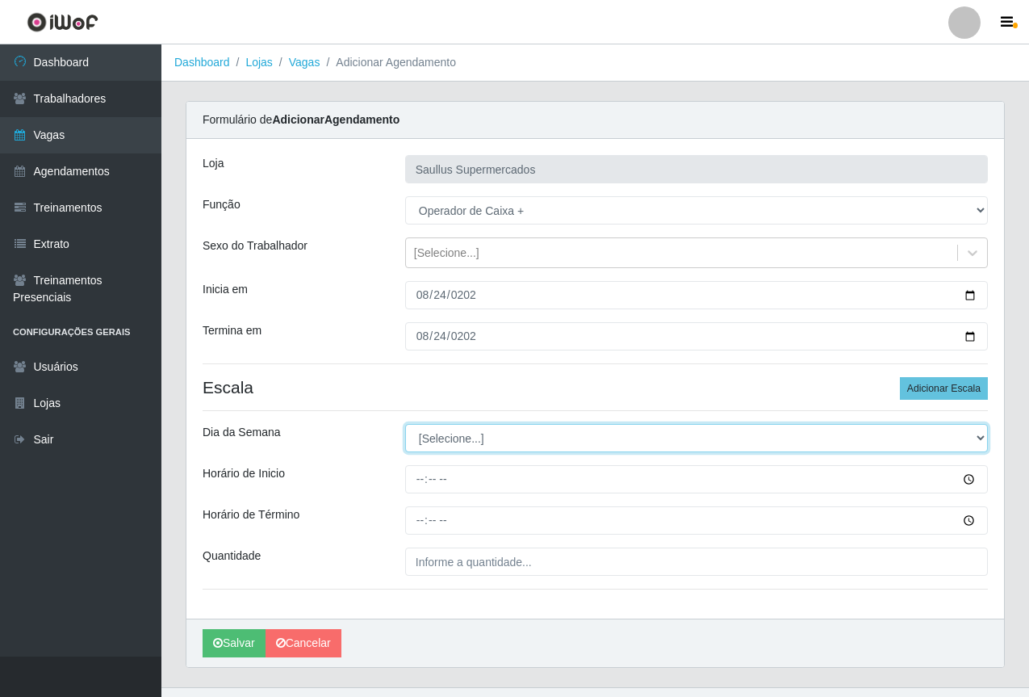
click at [484, 440] on select "[Selecione...] Segunda Terça Quarta Quinta Sexta Sábado Domingo" at bounding box center [696, 438] width 583 height 28
select select "0"
click at [405, 424] on select "[Selecione...] Segunda Terça Quarta Quinta Sexta Sábado Domingo" at bounding box center [696, 438] width 583 height 28
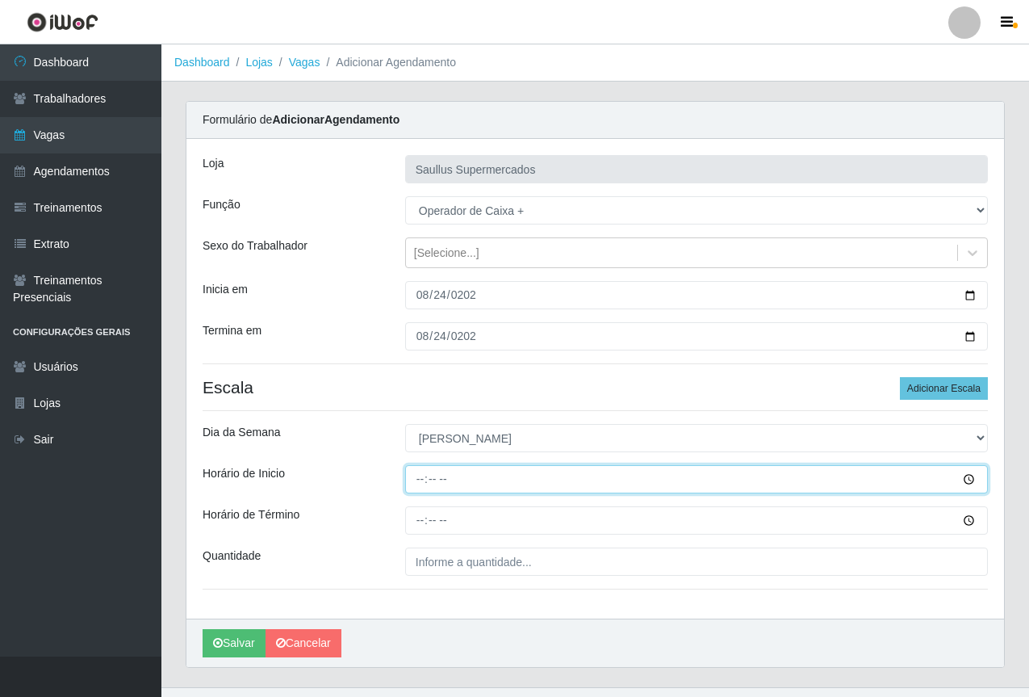
click at [421, 488] on input "Horário de Inicio" at bounding box center [696, 479] width 583 height 28
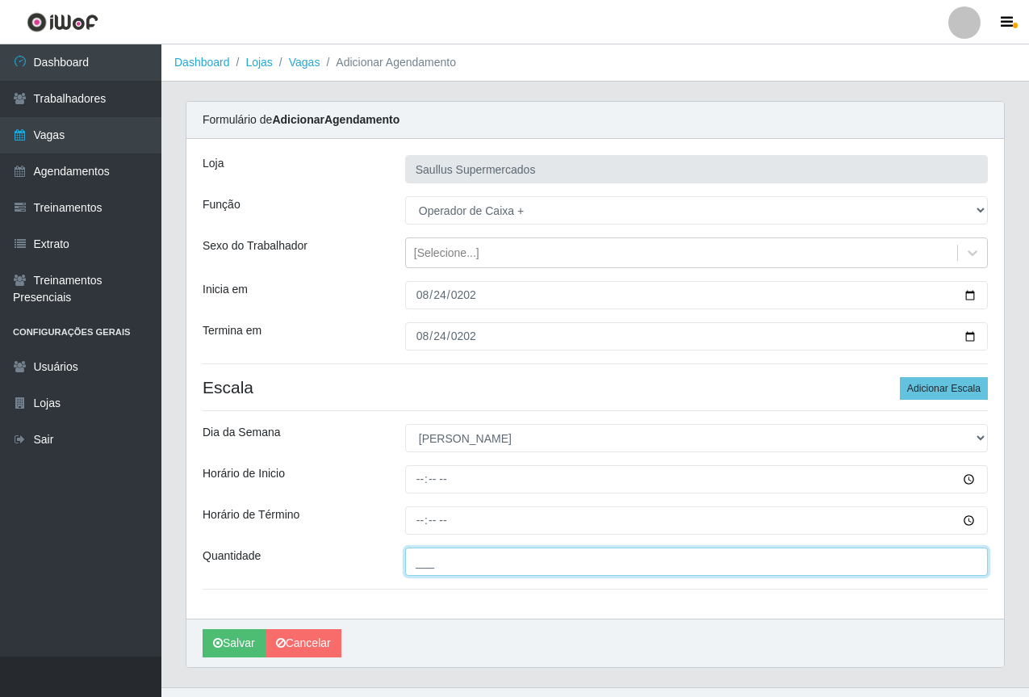
drag, startPoint x: 454, startPoint y: 554, endPoint x: 466, endPoint y: 555, distance: 11.3
click at [454, 554] on input "___" at bounding box center [696, 561] width 583 height 28
type input "1__"
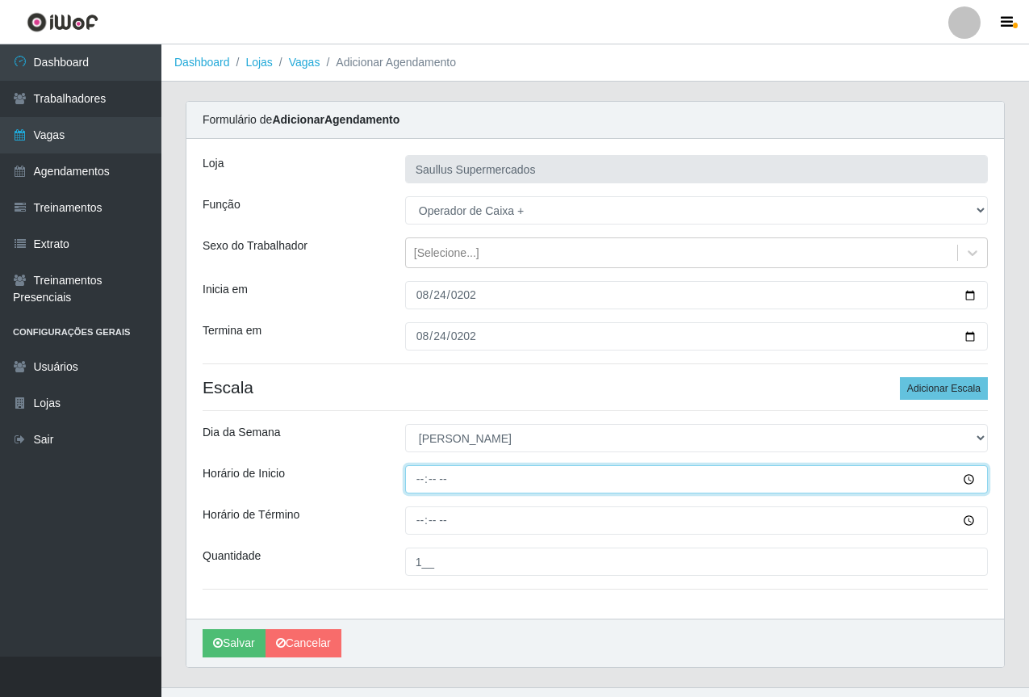
click at [428, 479] on input "Horário de Inicio" at bounding box center [696, 479] width 583 height 28
type input "07:00"
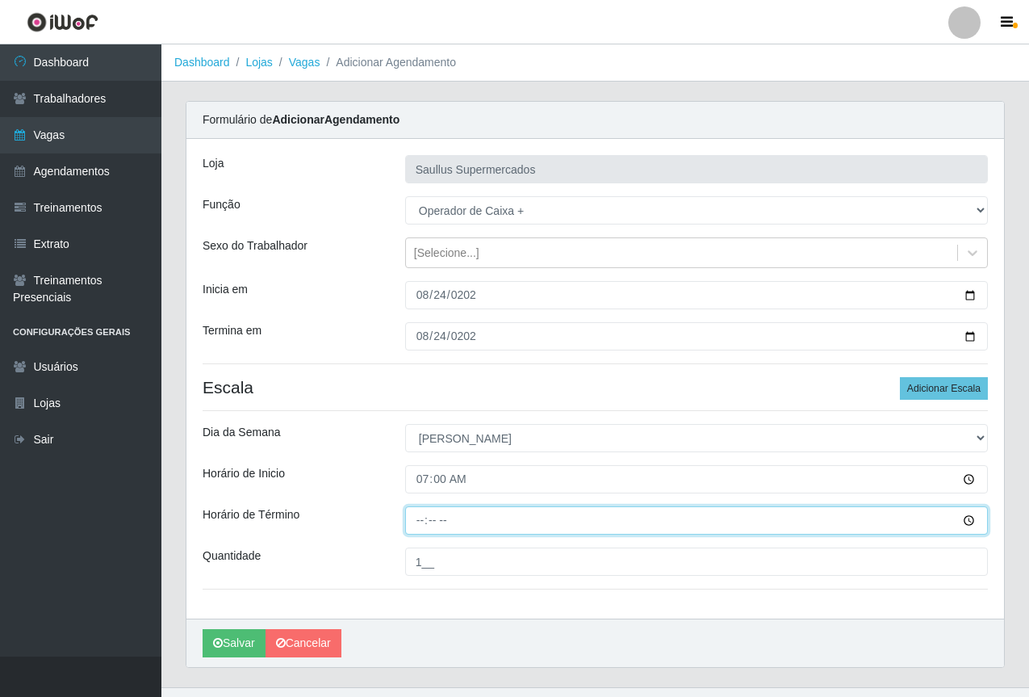
click at [410, 517] on input "Horário de Término" at bounding box center [696, 520] width 583 height 28
type input "13:00"
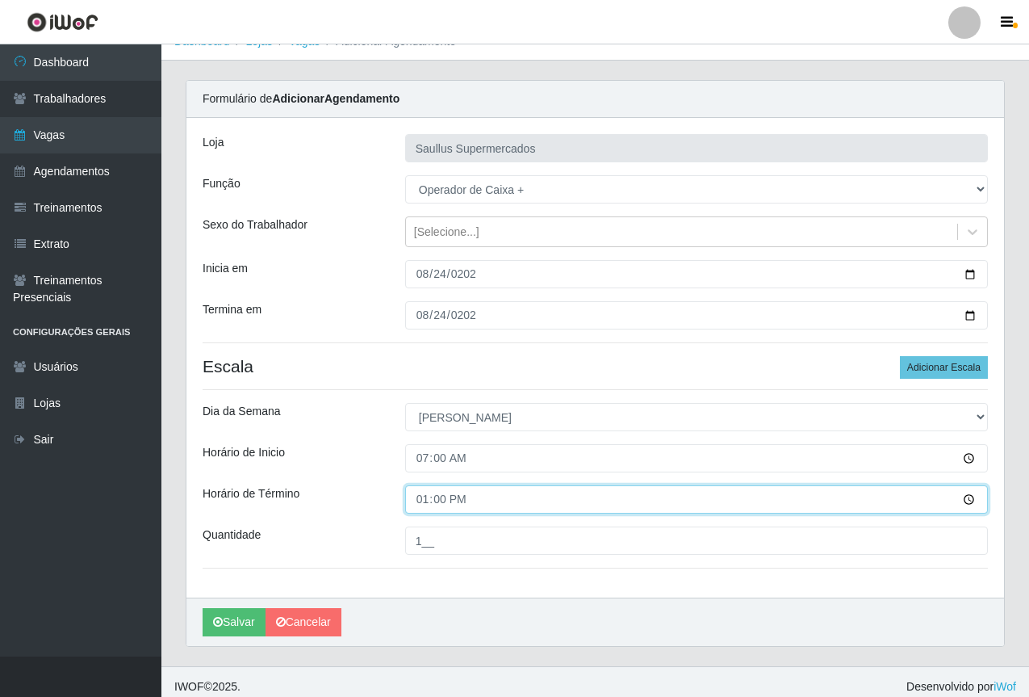
scroll to position [31, 0]
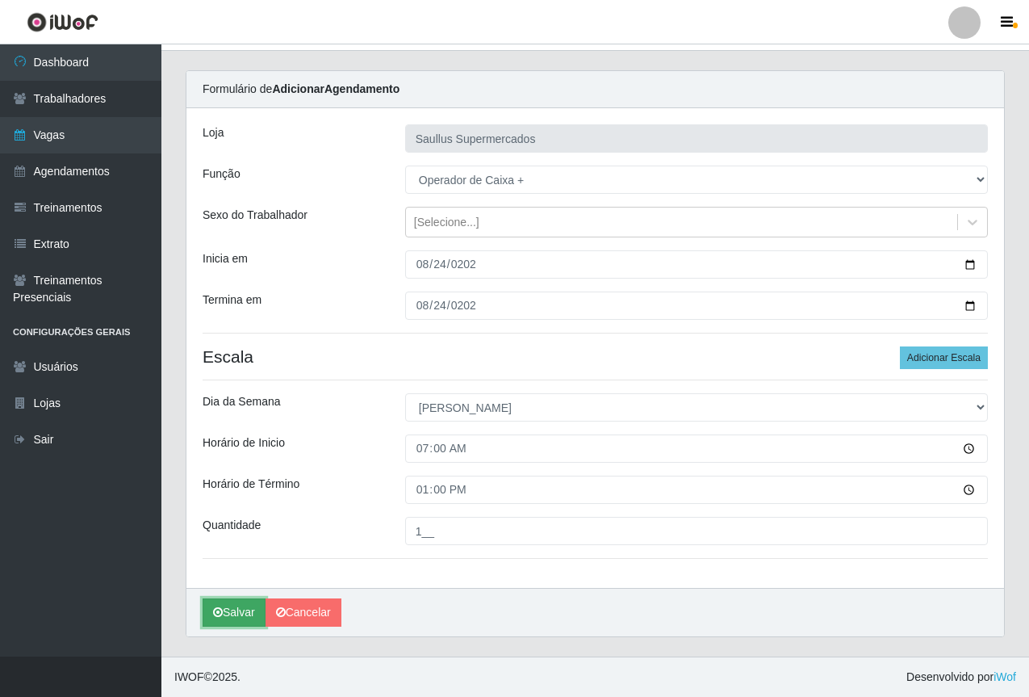
click at [232, 619] on button "Salvar" at bounding box center [234, 612] width 63 height 28
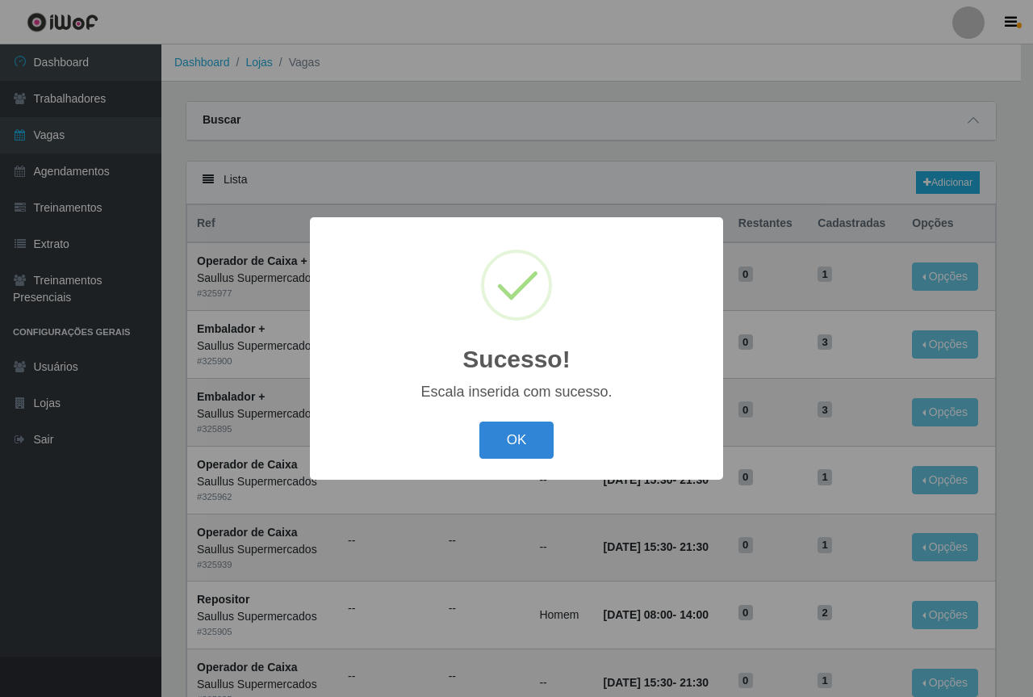
drag, startPoint x: 499, startPoint y: 438, endPoint x: 789, endPoint y: 285, distance: 327.5
click at [503, 434] on button "OK" at bounding box center [516, 440] width 75 height 38
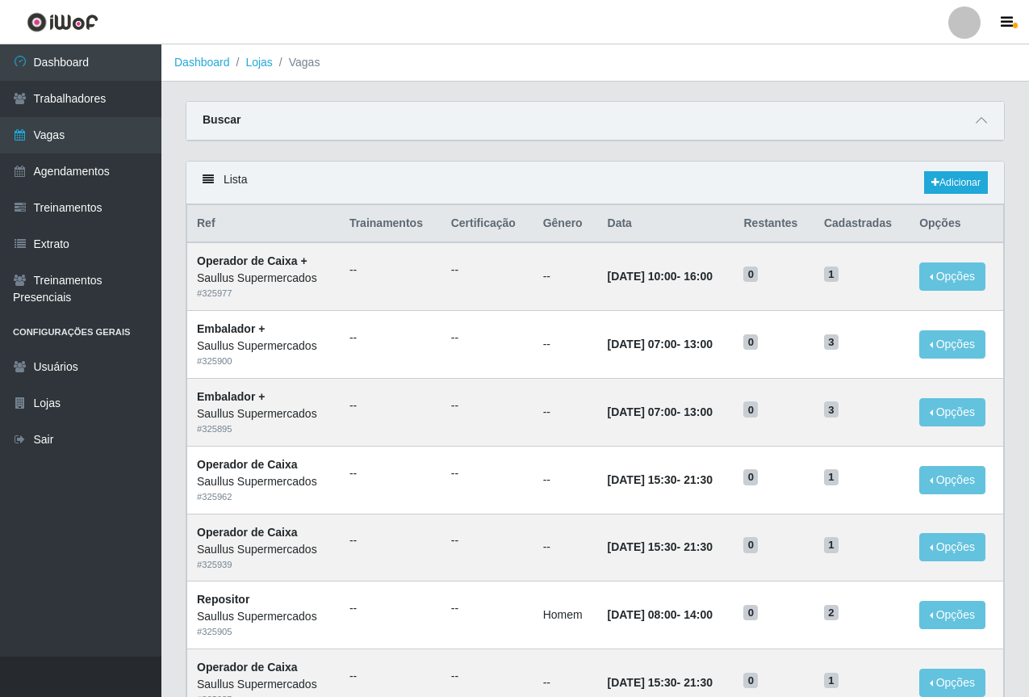
click at [960, 171] on div "Lista Adicionar" at bounding box center [595, 182] width 818 height 43
click at [957, 181] on link "Adicionar" at bounding box center [956, 182] width 64 height 23
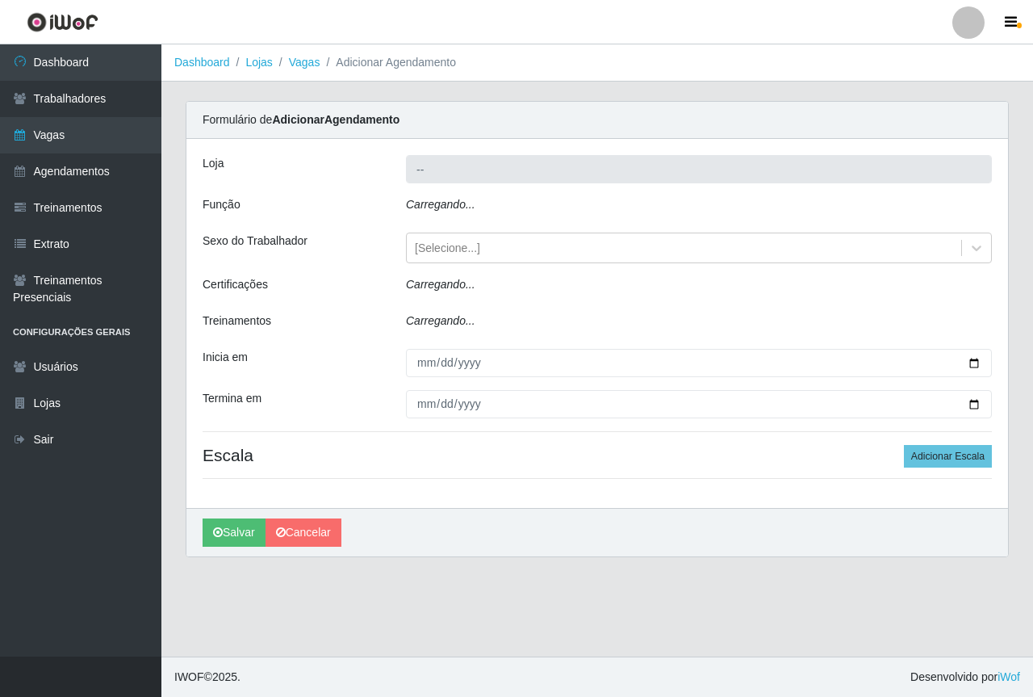
type input "Saullus Supermercados"
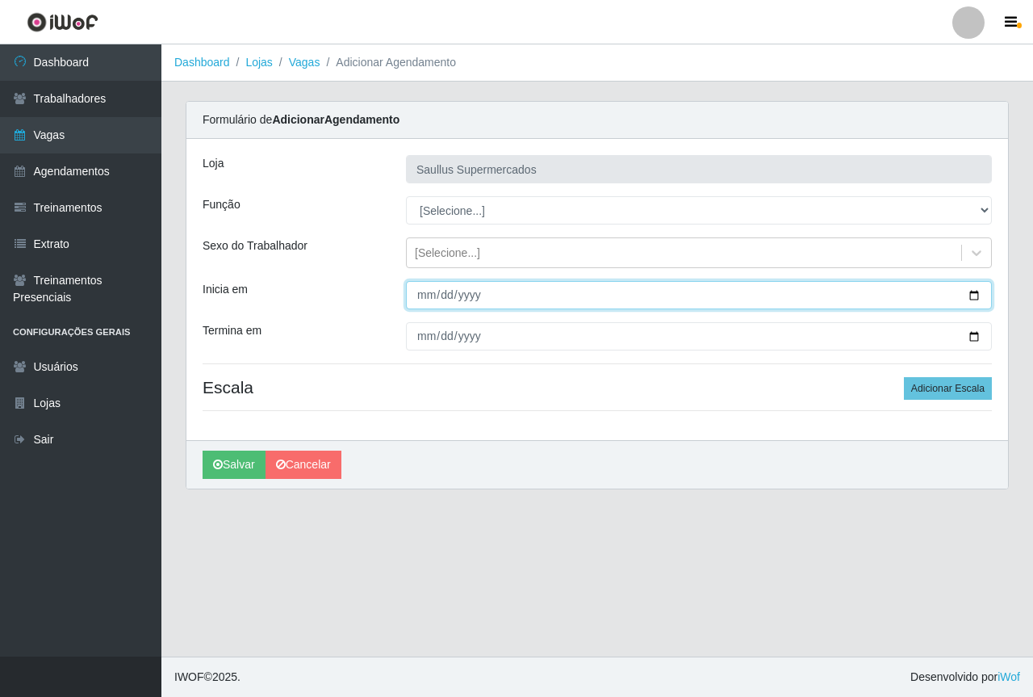
click at [426, 295] on input "Inicia em" at bounding box center [699, 295] width 586 height 28
type input "2025-08-24"
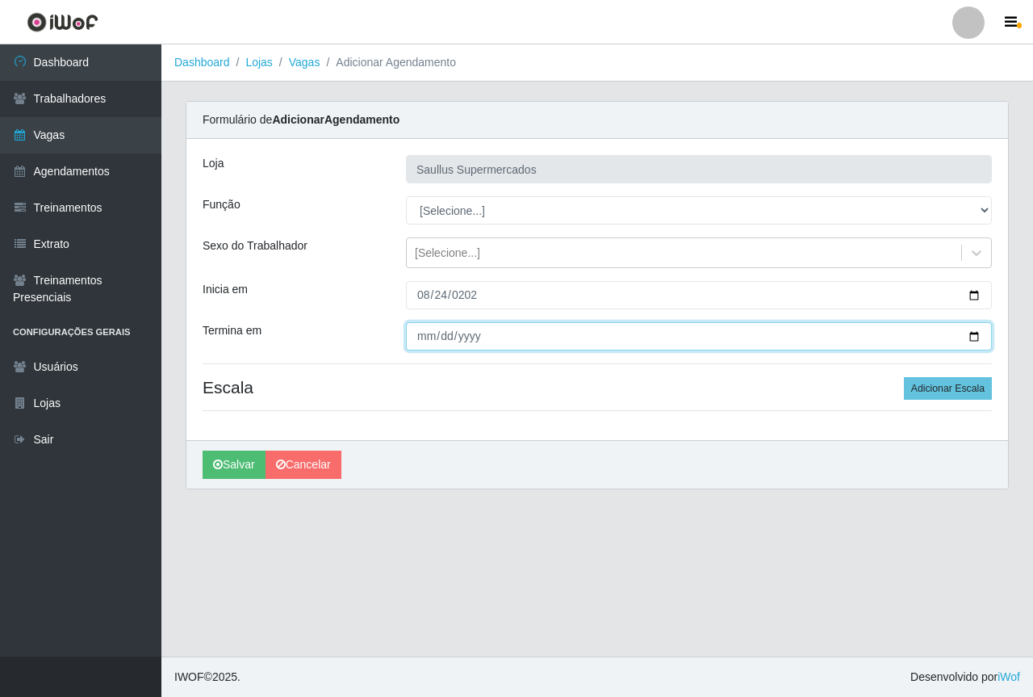
click at [432, 336] on input "Termina em" at bounding box center [699, 336] width 586 height 28
type input "252025-08-24"
type input "2025-08-24"
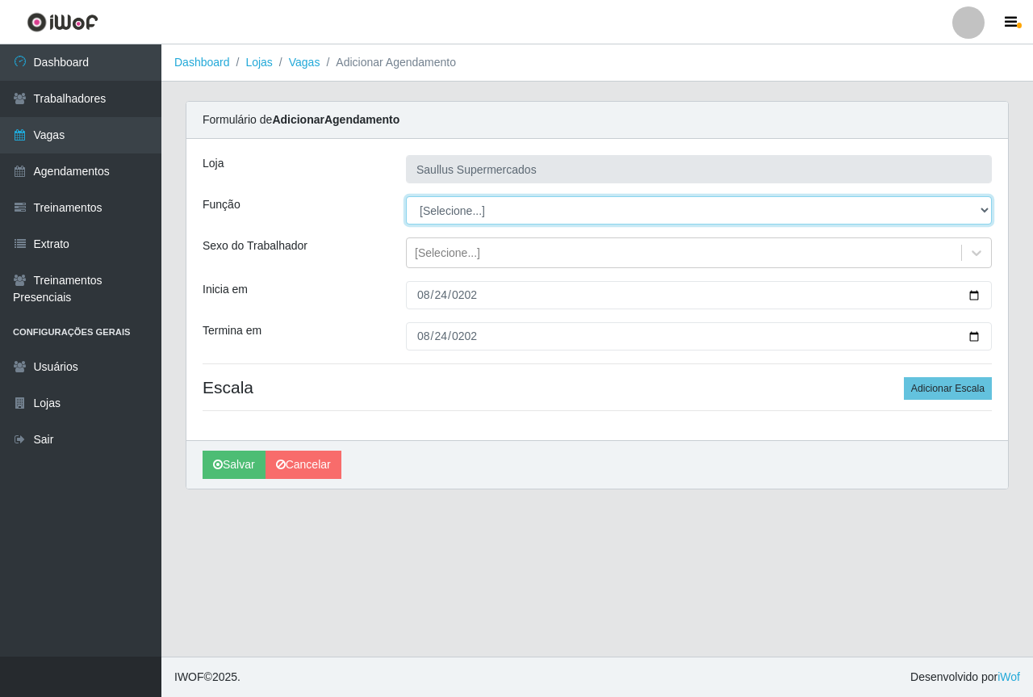
drag, startPoint x: 444, startPoint y: 203, endPoint x: 450, endPoint y: 219, distance: 16.3
click at [444, 203] on select "[Selecione...] ASG ASG + ASG ++ Balconista de Açougue Balconista de Açougue + B…" at bounding box center [699, 210] width 586 height 28
select select "72"
click at [406, 196] on select "[Selecione...] ASG ASG + ASG ++ Balconista de Açougue Balconista de Açougue + B…" at bounding box center [699, 210] width 586 height 28
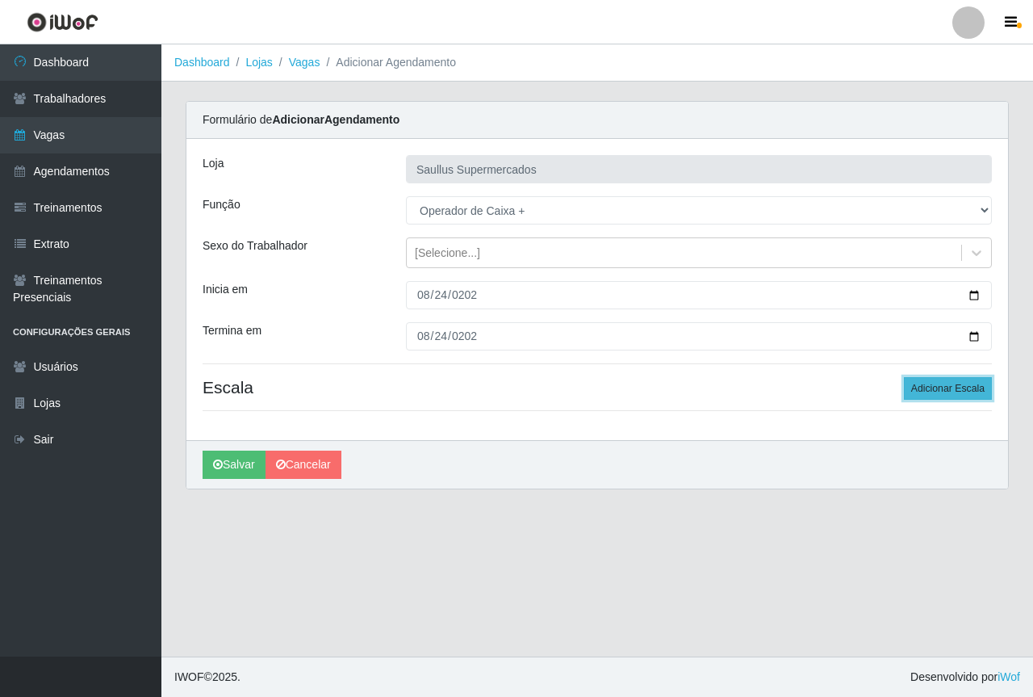
click at [950, 395] on button "Adicionar Escala" at bounding box center [948, 388] width 88 height 23
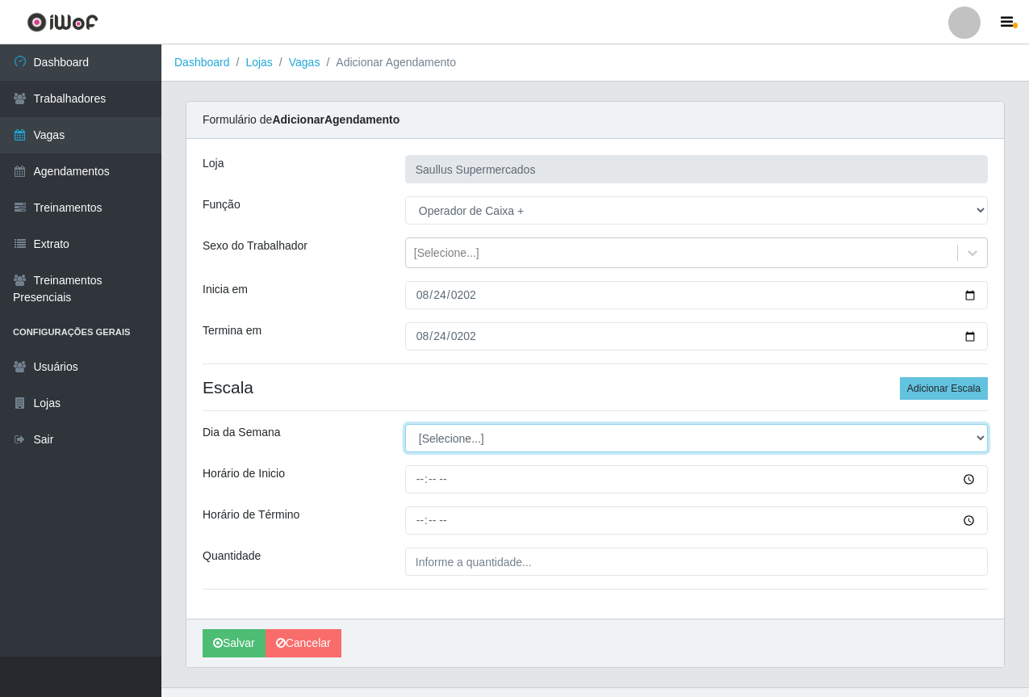
click at [455, 438] on select "[Selecione...] Segunda Terça Quarta Quinta Sexta Sábado Domingo" at bounding box center [696, 438] width 583 height 28
select select "0"
click at [405, 424] on select "[Selecione...] Segunda Terça Quarta Quinta Sexta Sábado Domingo" at bounding box center [696, 438] width 583 height 28
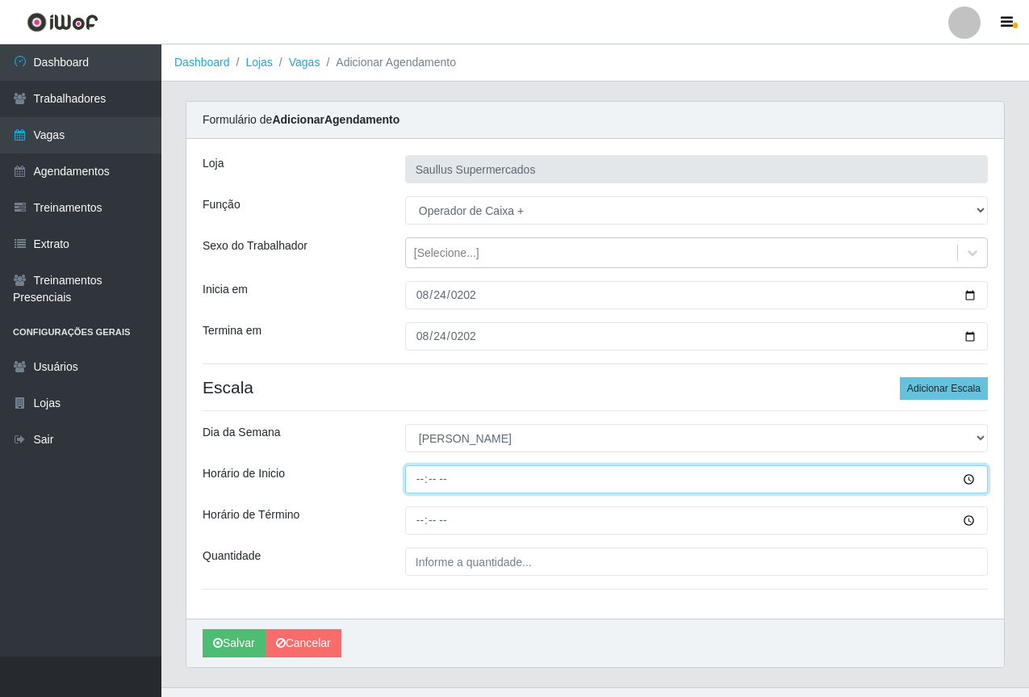
click at [417, 473] on input "Horário de Inicio" at bounding box center [696, 479] width 583 height 28
type input "10:00"
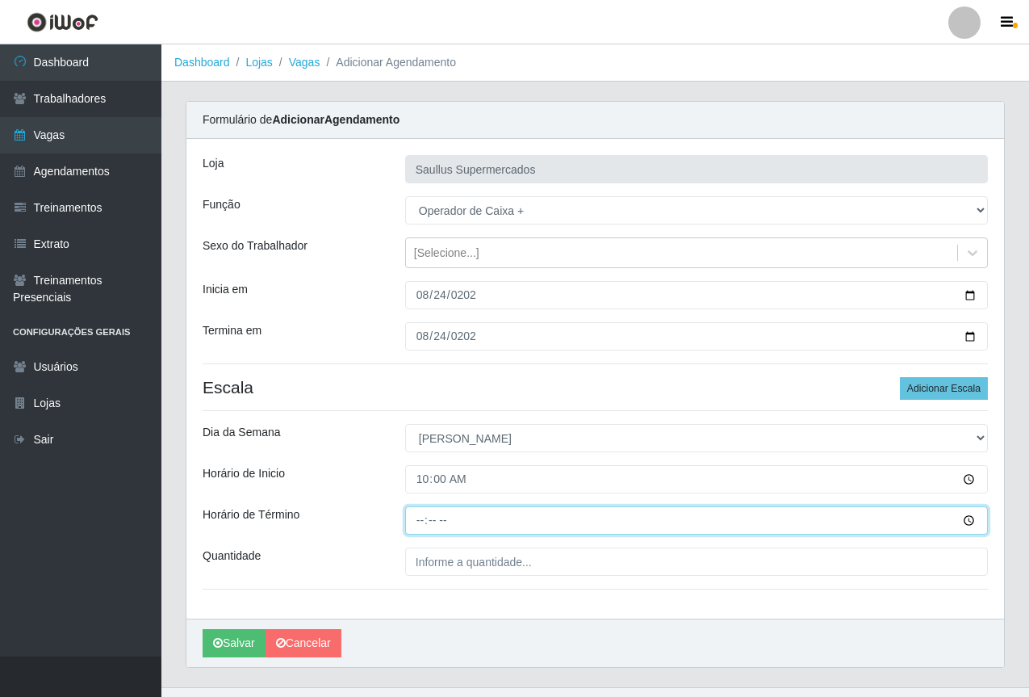
click at [428, 525] on input "Horário de Término" at bounding box center [696, 520] width 583 height 28
type input "16:00"
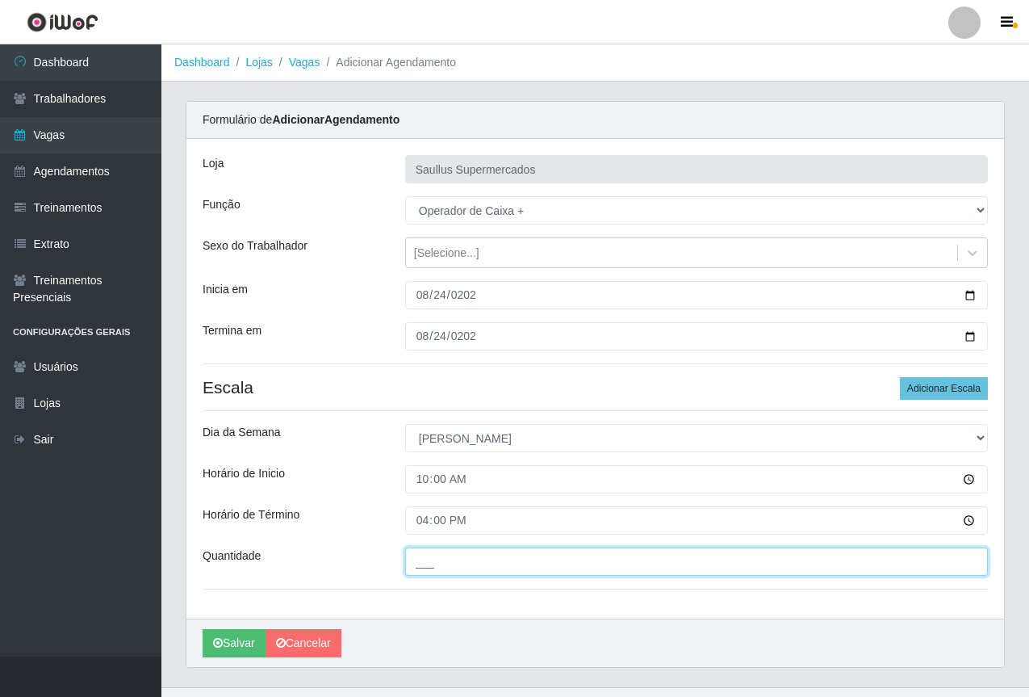
drag, startPoint x: 483, startPoint y: 559, endPoint x: 497, endPoint y: 563, distance: 14.9
click at [483, 559] on input "___" at bounding box center [696, 561] width 583 height 28
type input "1__"
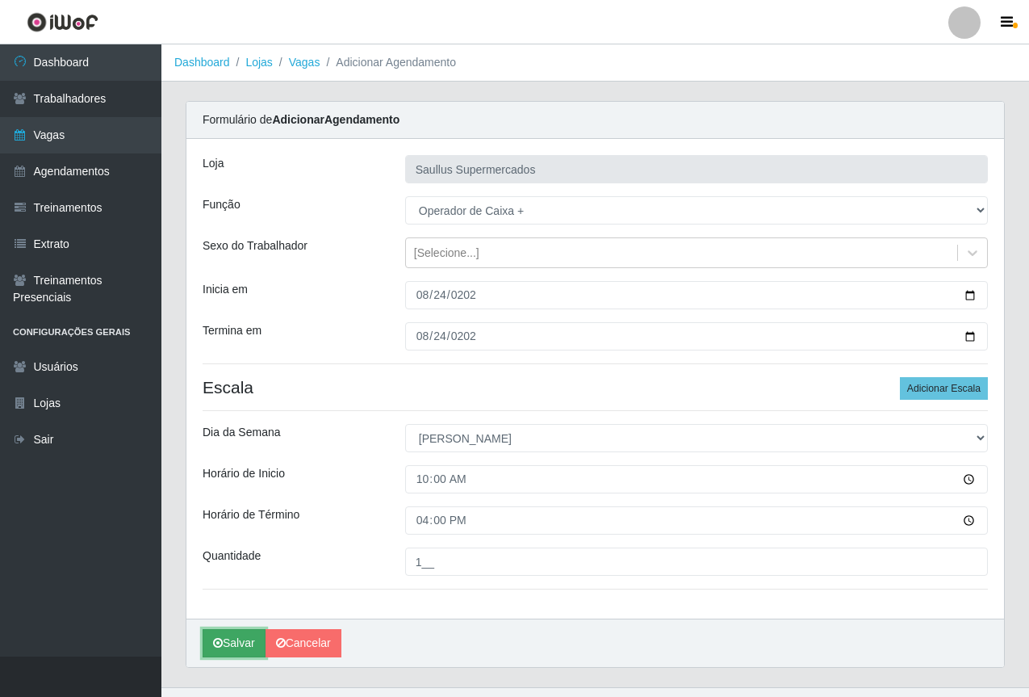
click at [220, 640] on icon "submit" at bounding box center [218, 642] width 10 height 11
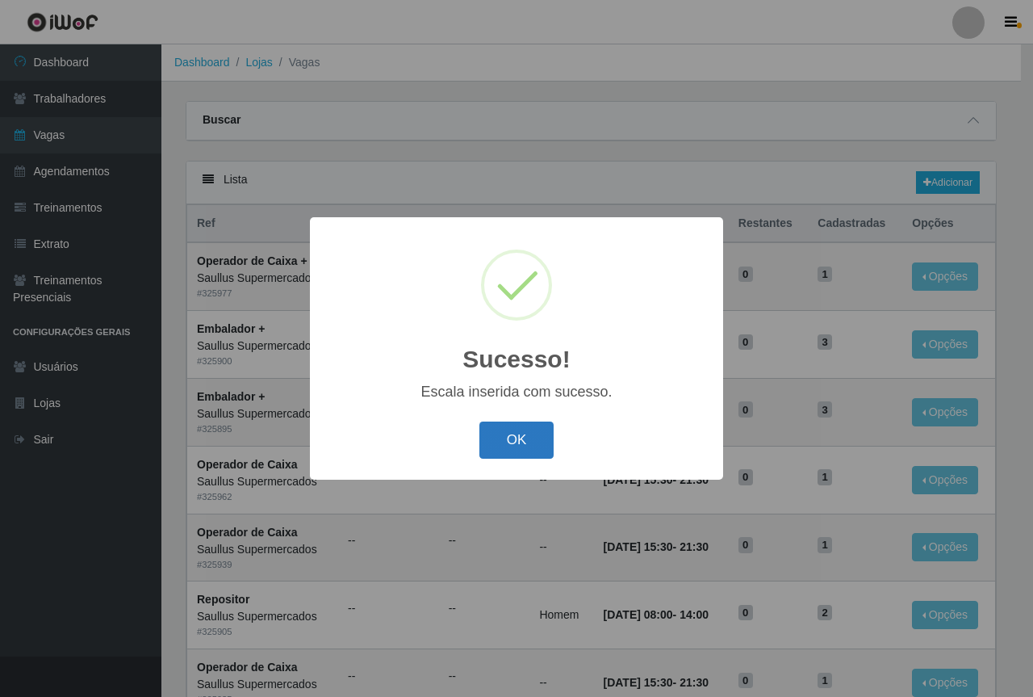
click at [513, 435] on button "OK" at bounding box center [516, 440] width 75 height 38
